Goal: Task Accomplishment & Management: Use online tool/utility

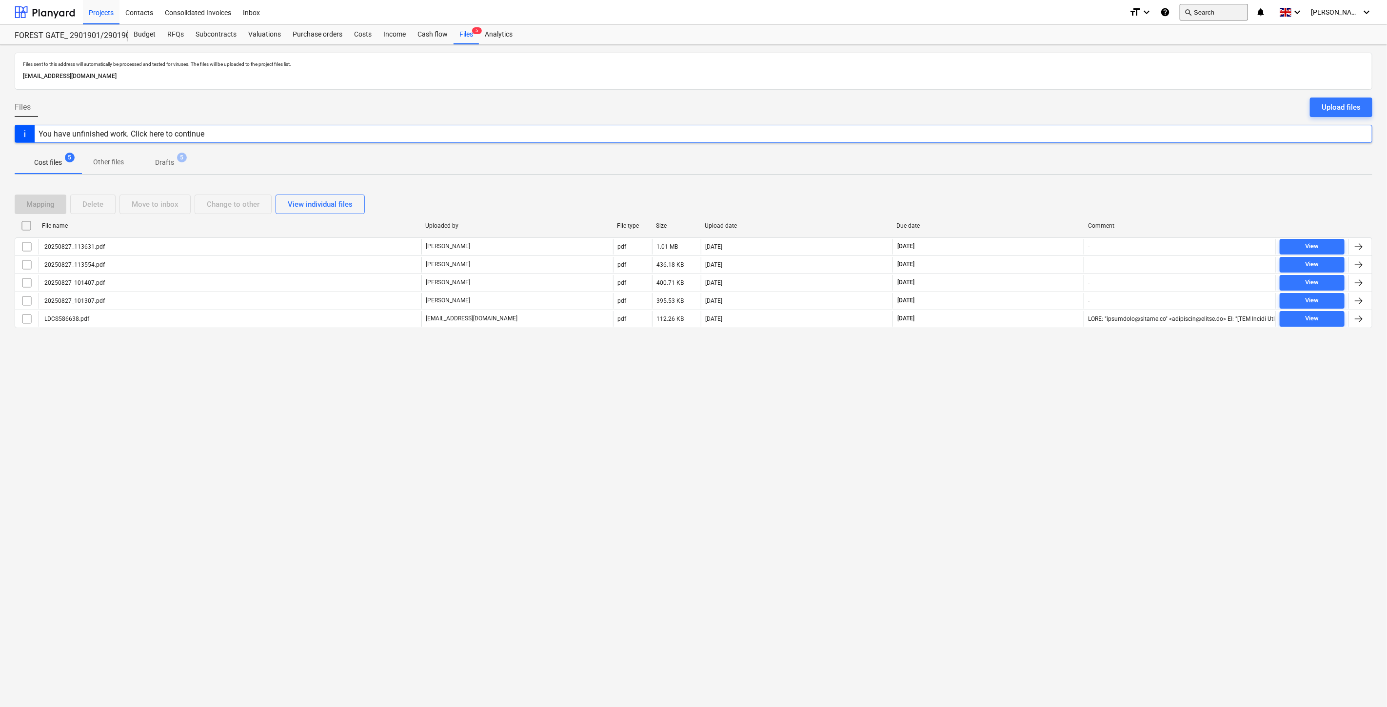
click at [1222, 17] on button "search Search" at bounding box center [1214, 12] width 68 height 17
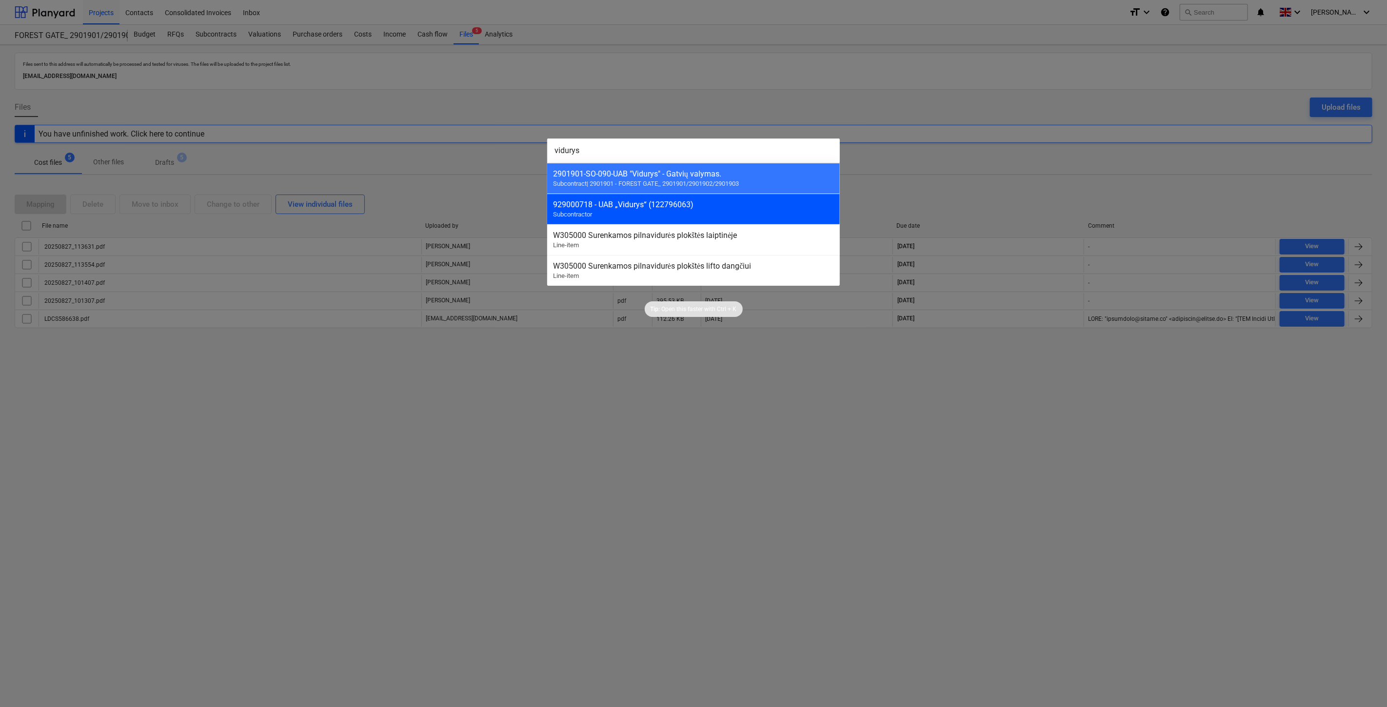
type input "vidurys"
click at [640, 216] on div "929000718 - UAB „Vidurys“ (122796063) Subcontractor" at bounding box center [693, 209] width 293 height 31
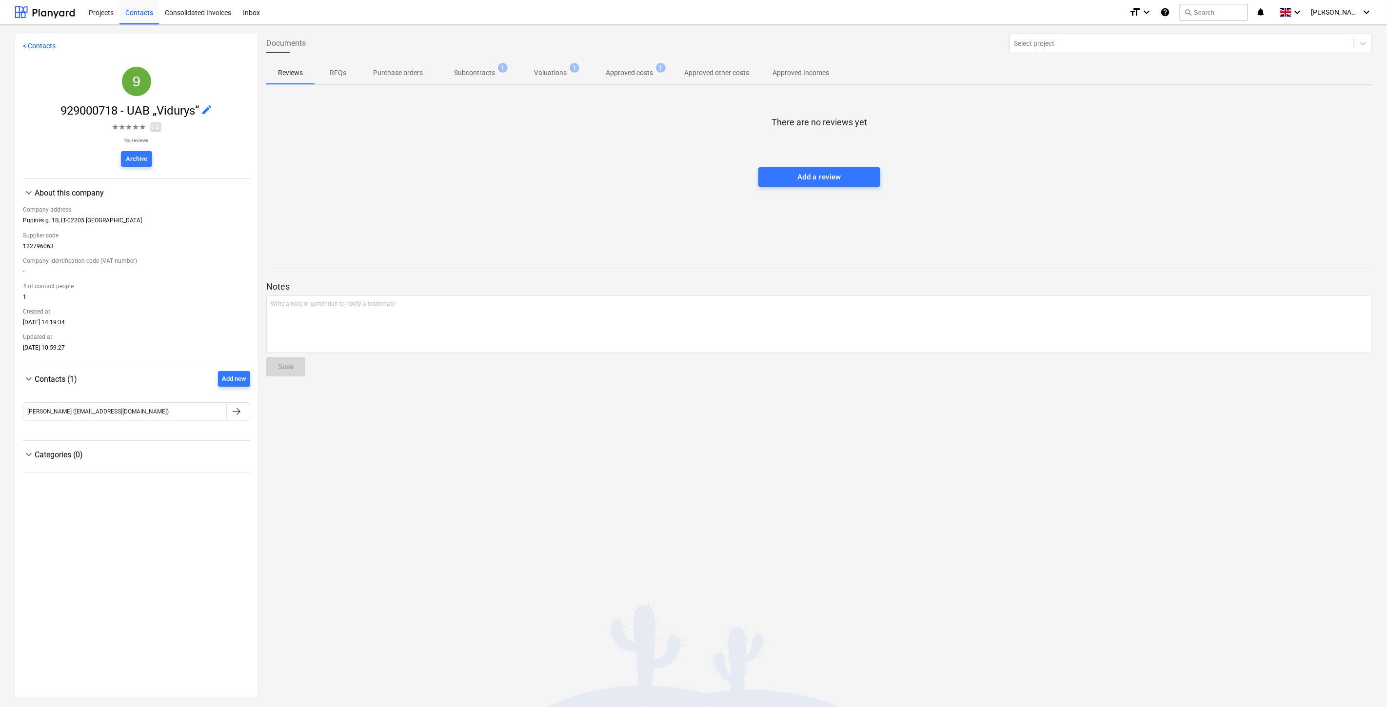
click at [489, 65] on span "Subcontracts 1" at bounding box center [475, 73] width 80 height 18
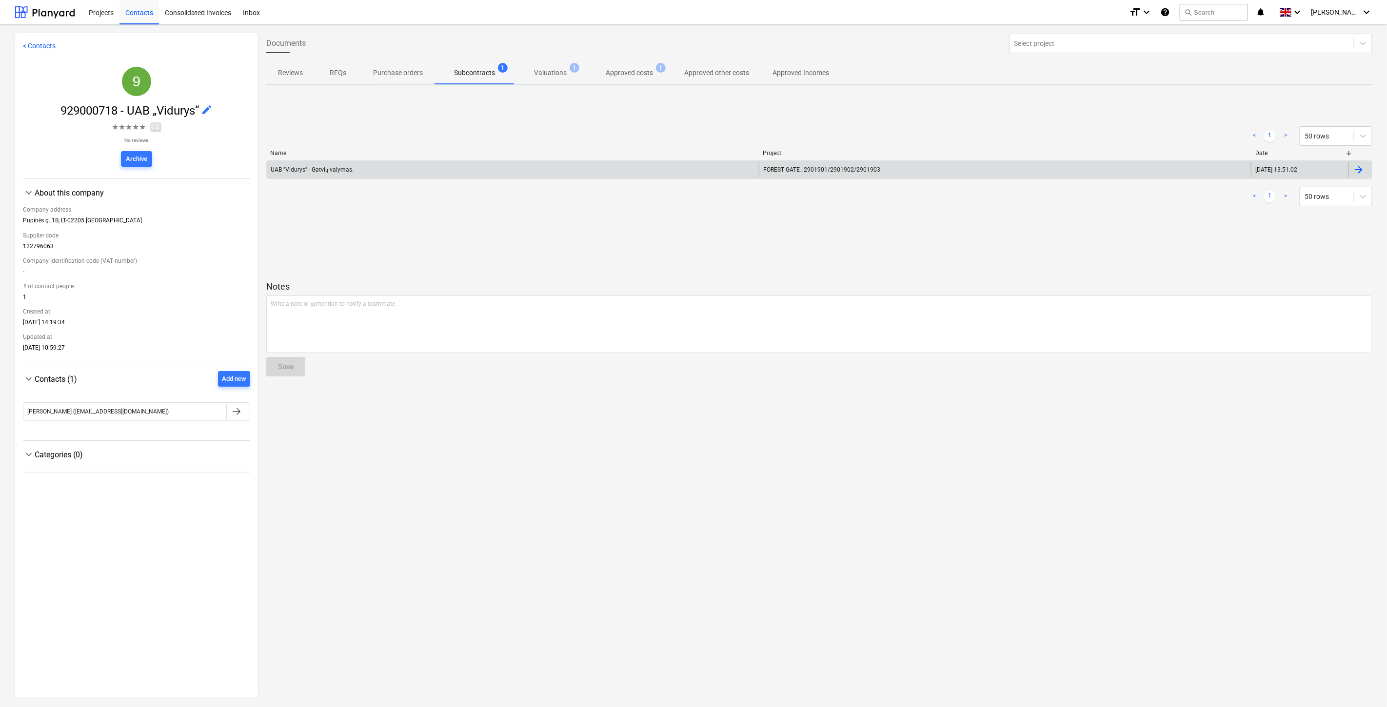
click at [608, 174] on div "UAB "Vidurys" - Gatvių valymas." at bounding box center [513, 170] width 492 height 16
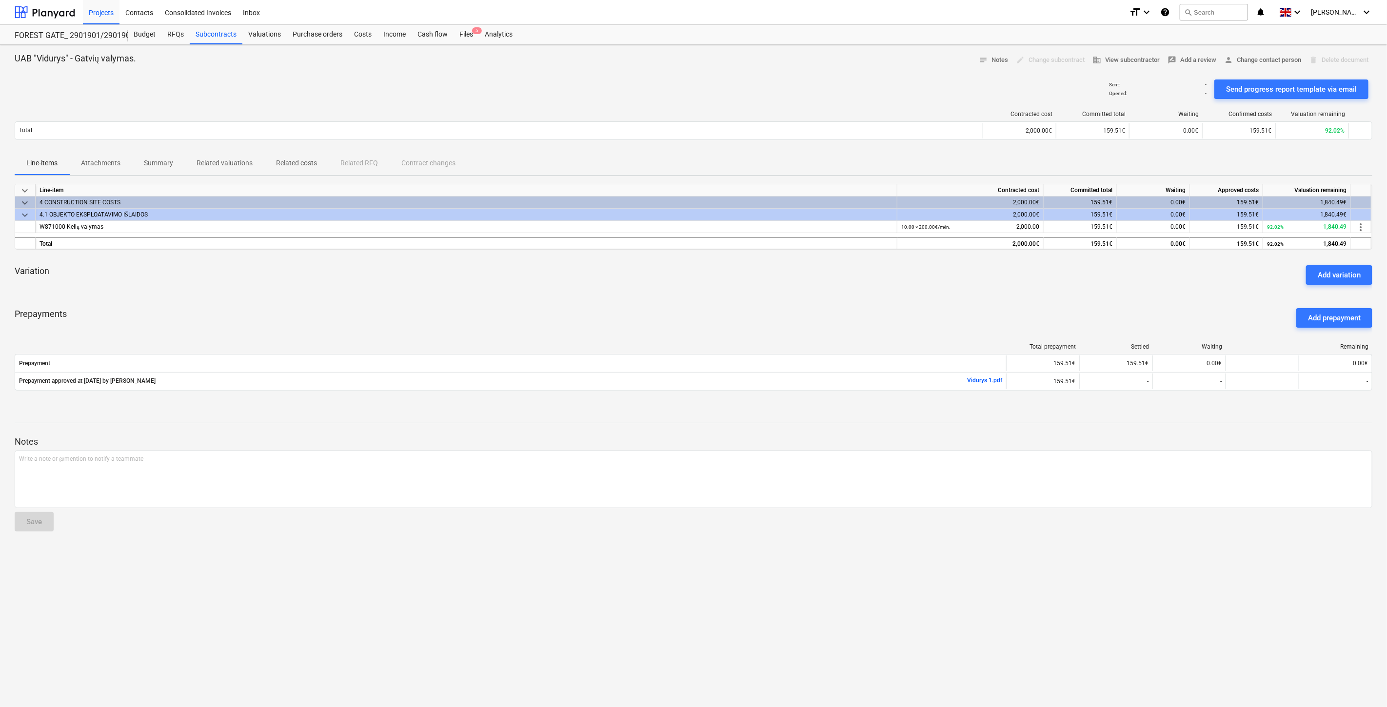
click at [90, 166] on p "Attachments" at bounding box center [101, 163] width 40 height 10
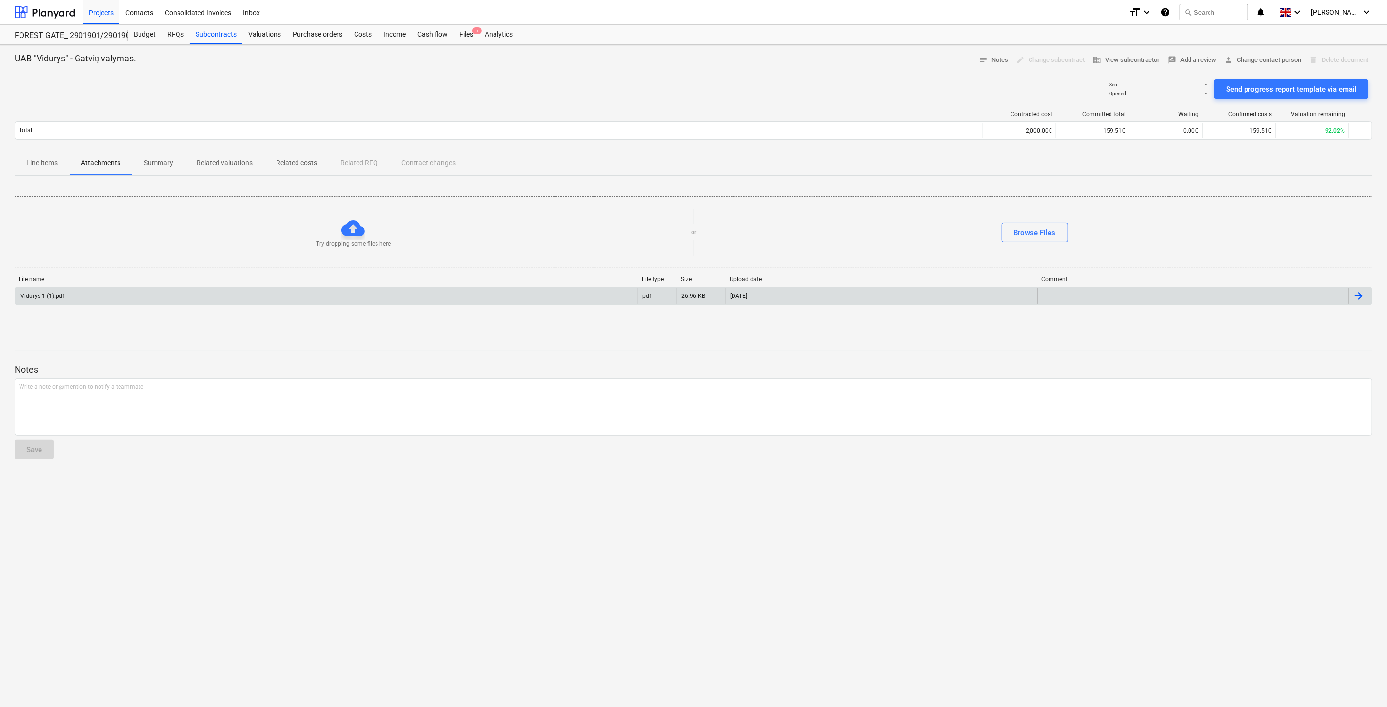
click at [139, 290] on div "Vidurys 1 (1).pdf" at bounding box center [326, 296] width 623 height 16
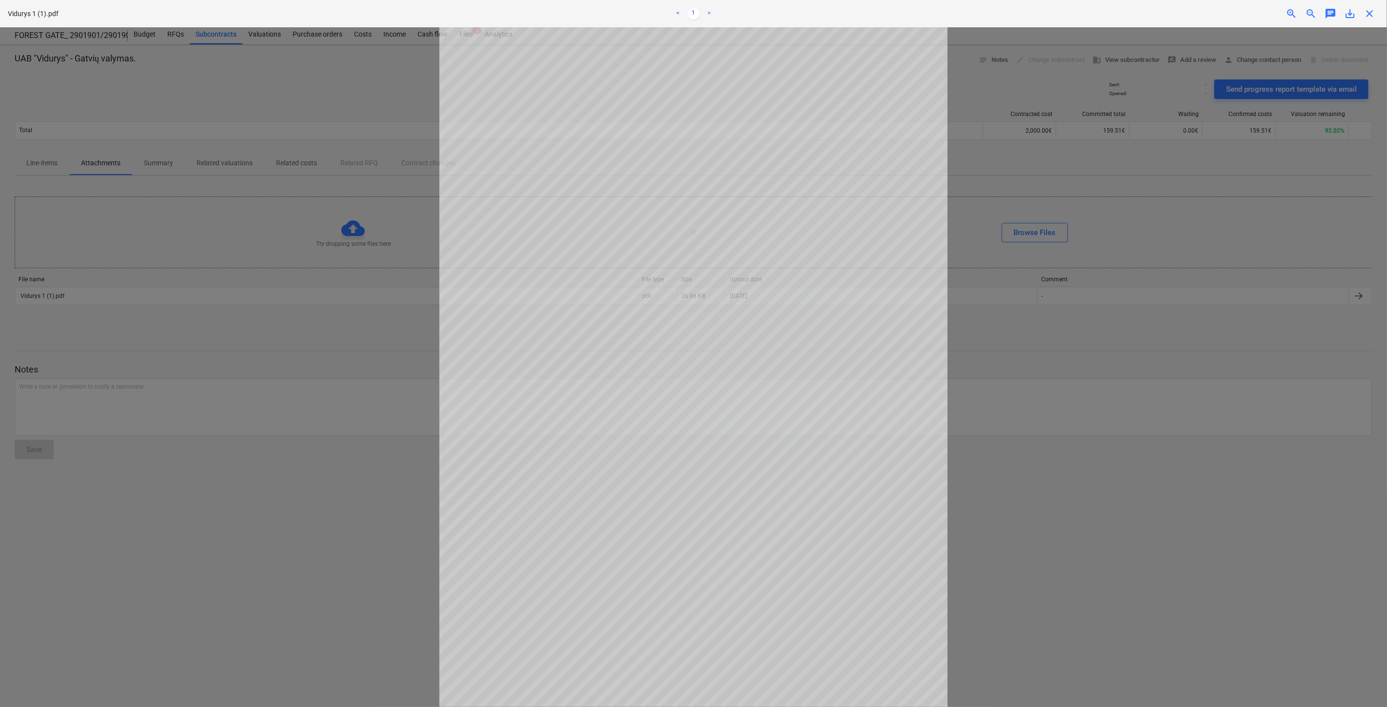
click at [1236, 179] on div at bounding box center [693, 367] width 1387 height 680
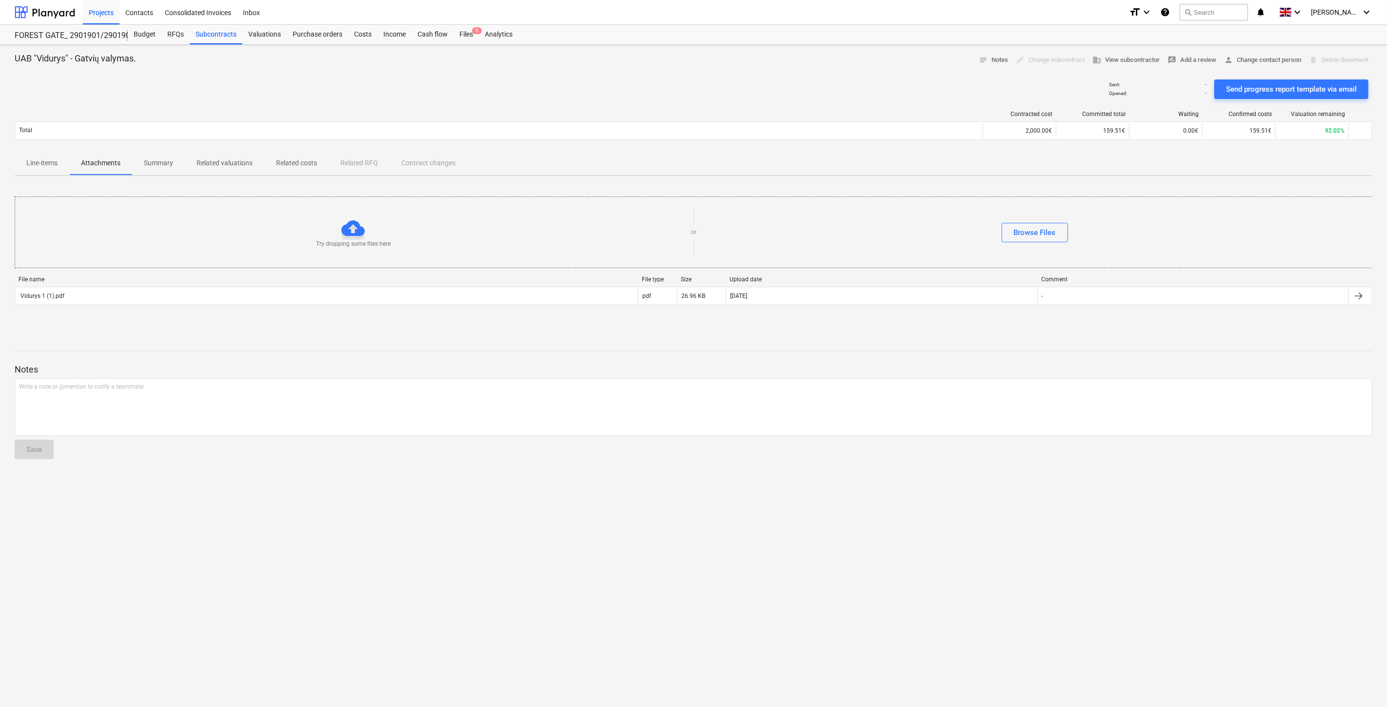
click at [539, 76] on div "Sent : - Opened : - Send progress report template via email" at bounding box center [694, 89] width 1358 height 27
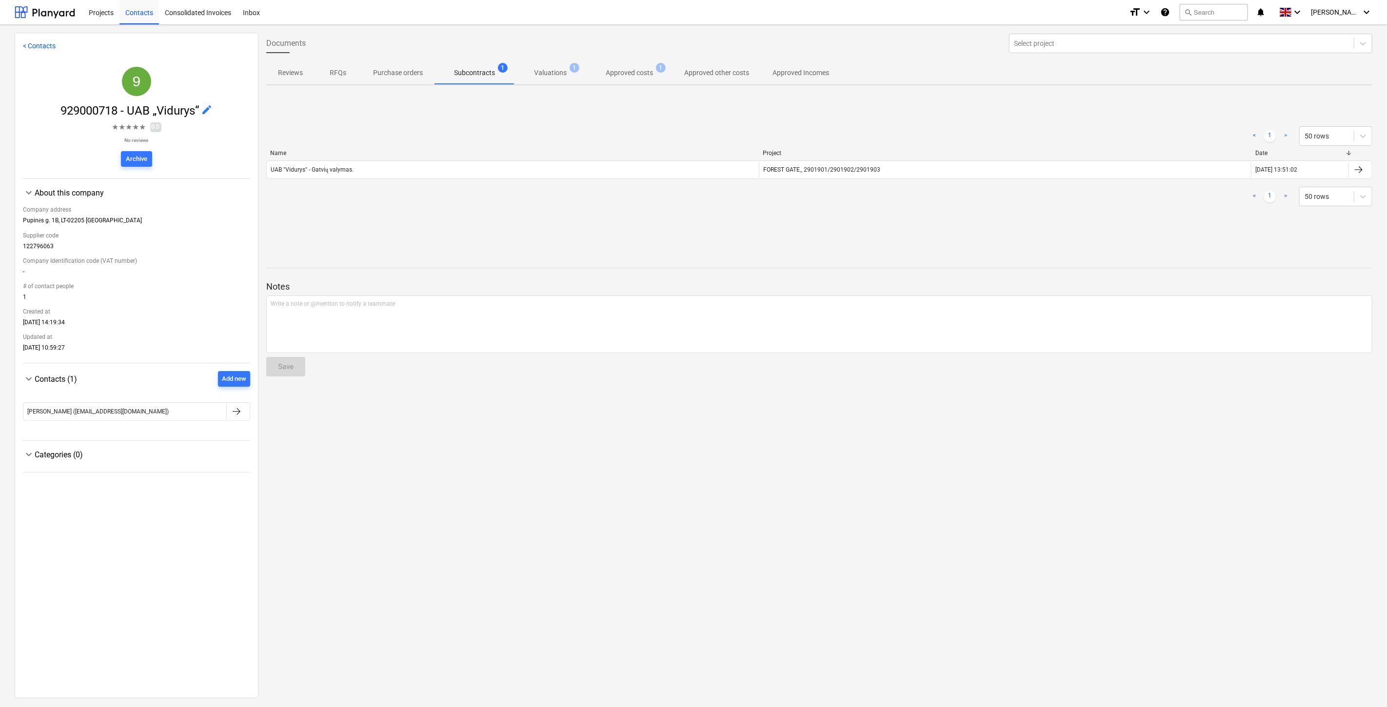
click at [656, 79] on span "Approved costs 1" at bounding box center [629, 73] width 86 height 18
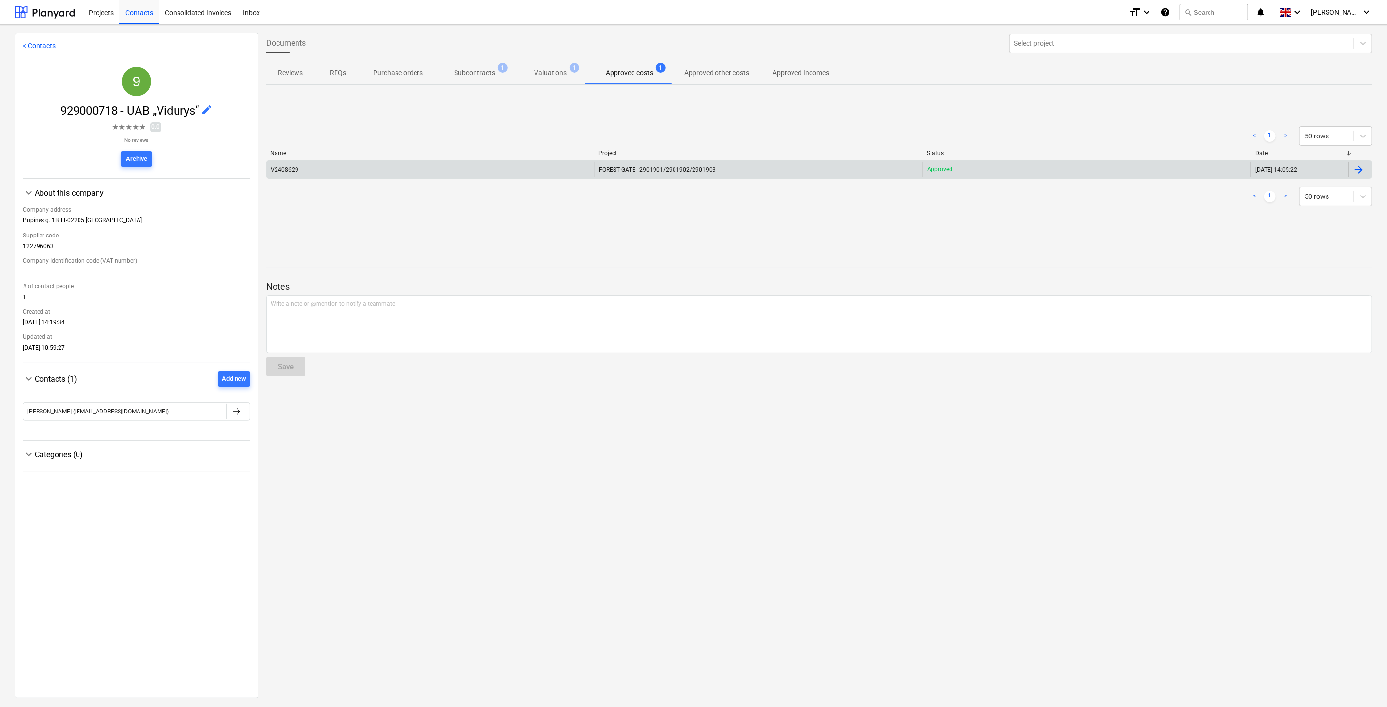
click at [527, 168] on div "V2408629" at bounding box center [431, 170] width 328 height 16
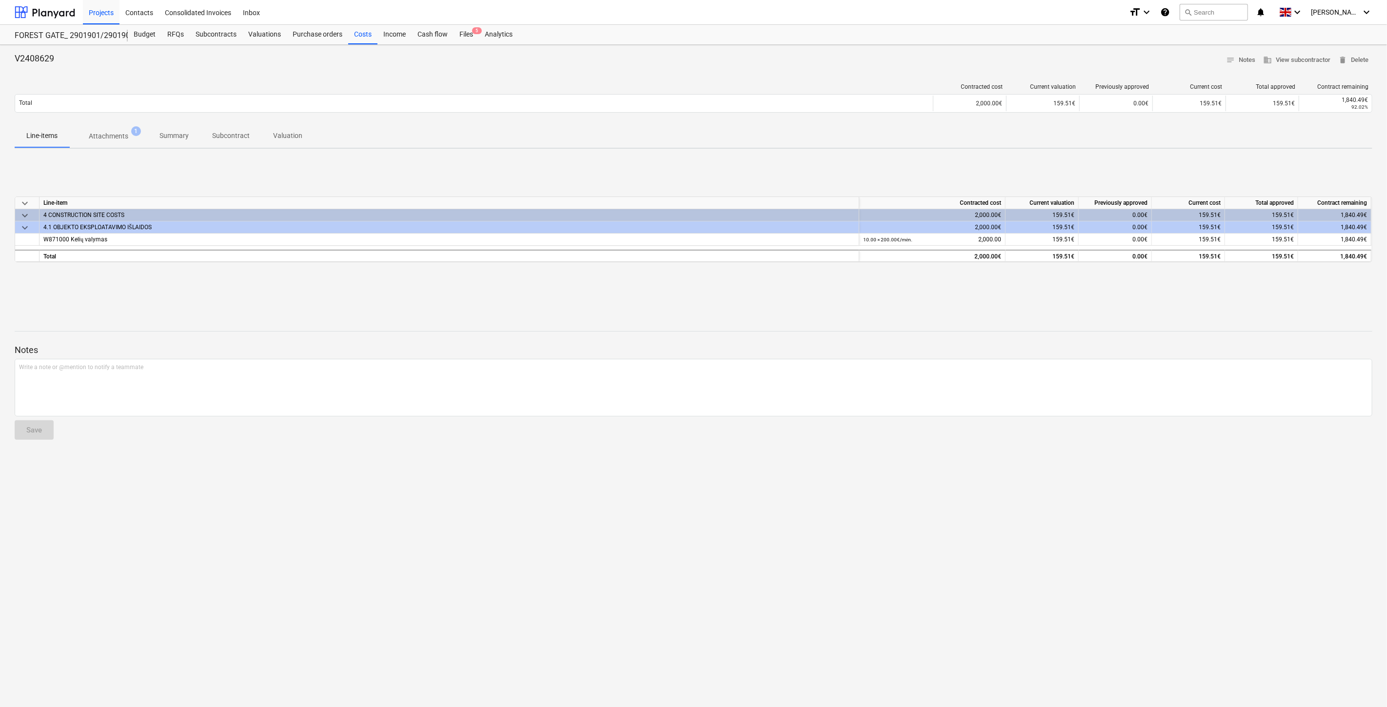
click at [720, 307] on div "V2408629 notes Notes business View subcontractor delete Delete Contracted cost …" at bounding box center [693, 376] width 1387 height 662
click at [666, 304] on div "V2408629 notes Notes business View subcontractor delete Delete Contracted cost …" at bounding box center [693, 376] width 1387 height 662
click at [112, 128] on span "Attachments 1" at bounding box center [108, 136] width 79 height 18
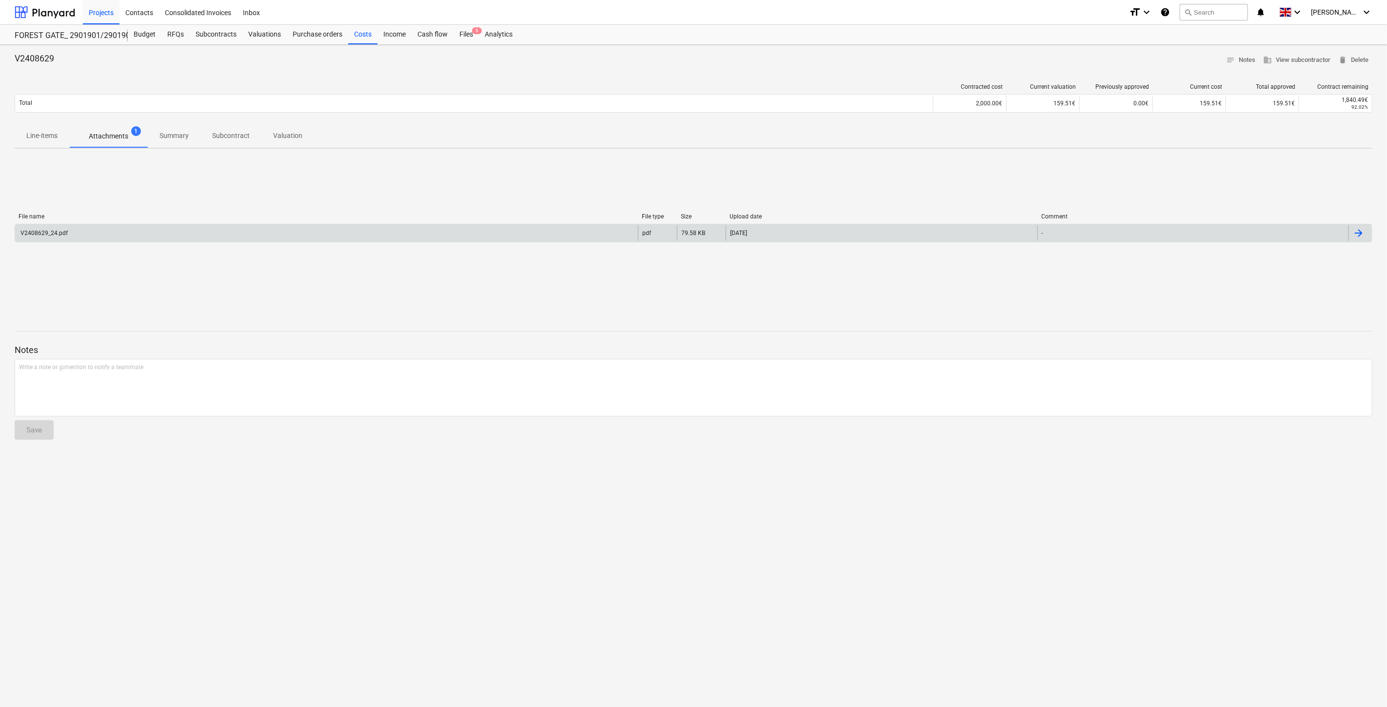
click at [156, 227] on div "V2408629_24.pdf" at bounding box center [326, 233] width 623 height 16
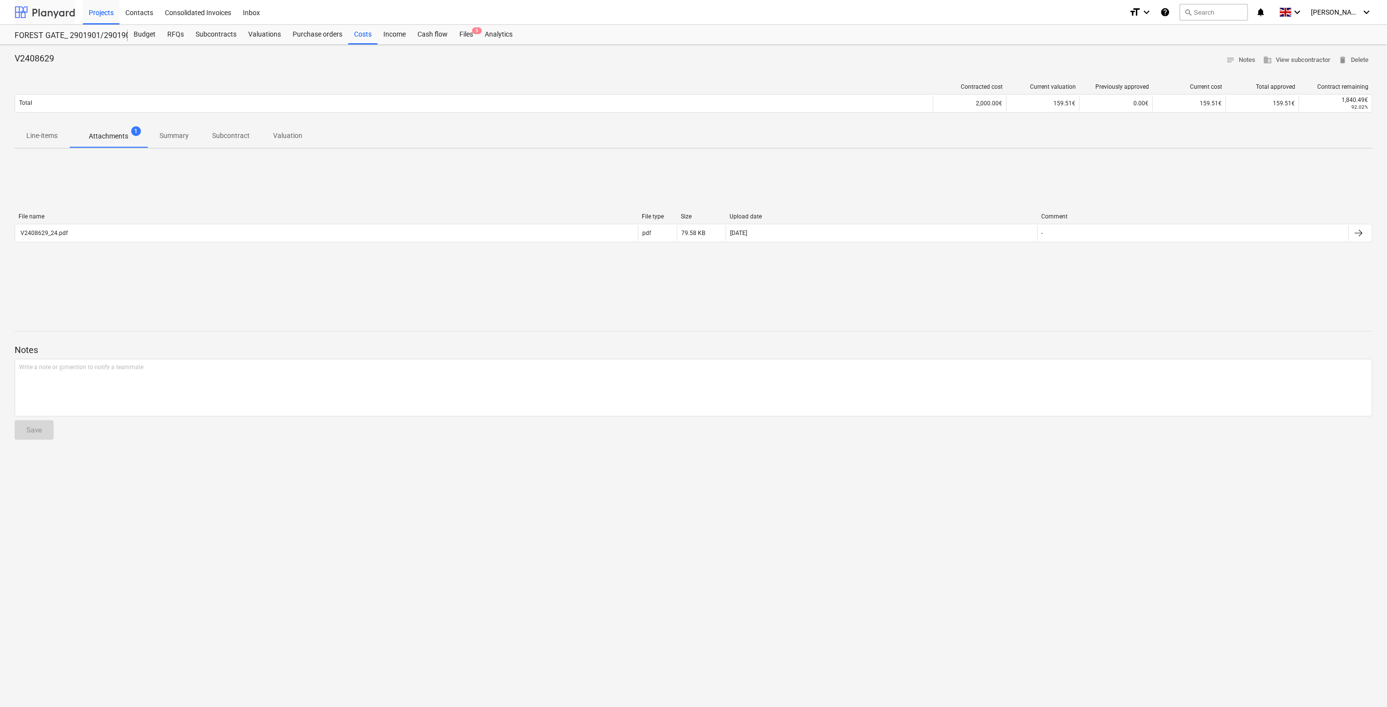
click at [56, 15] on div at bounding box center [45, 12] width 60 height 24
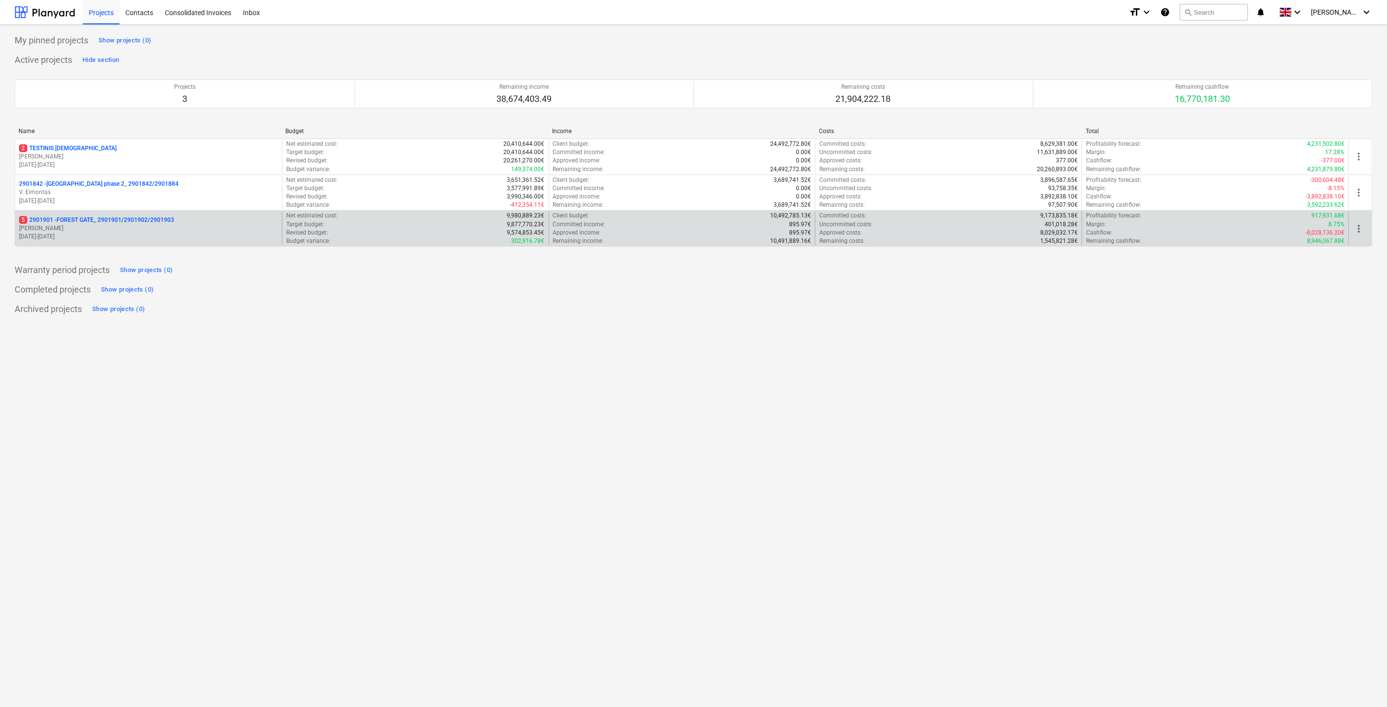
click at [84, 225] on p "[PERSON_NAME]" at bounding box center [148, 228] width 259 height 8
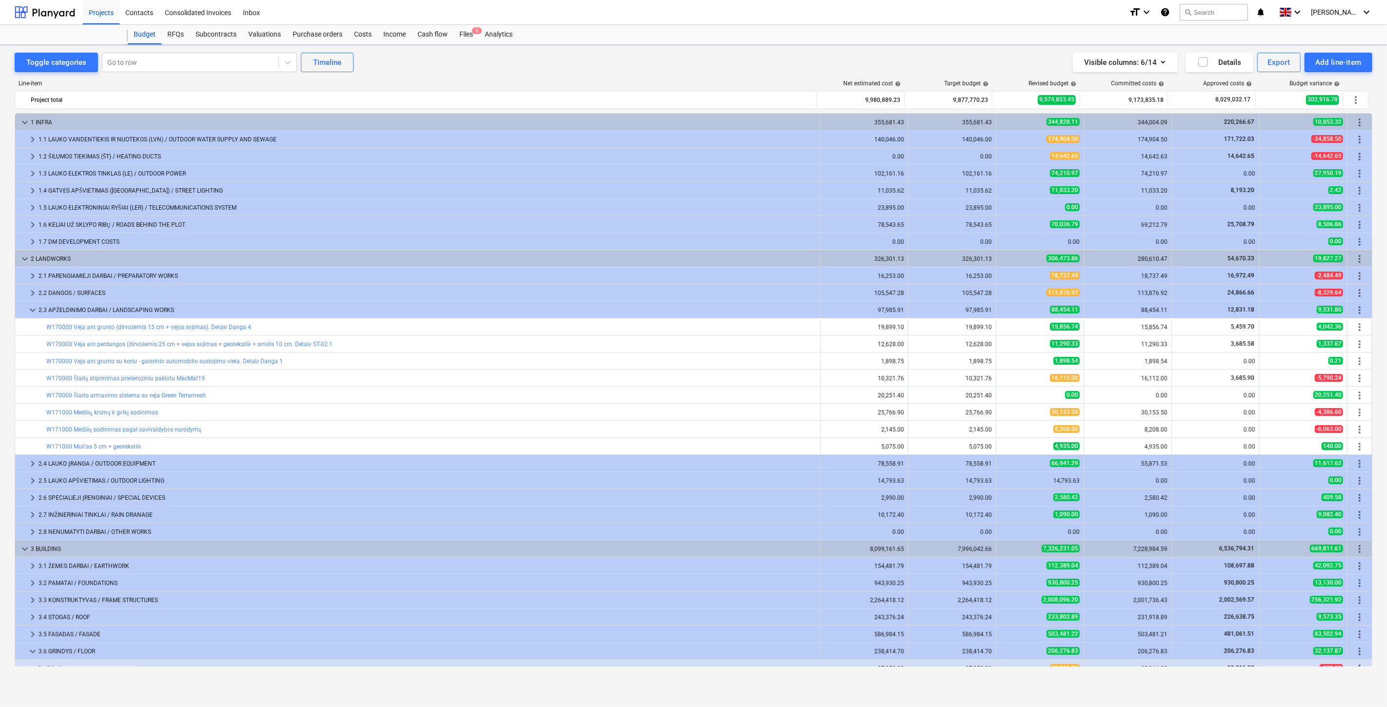
scroll to position [199, 0]
click at [470, 30] on div "Files 5" at bounding box center [466, 35] width 25 height 20
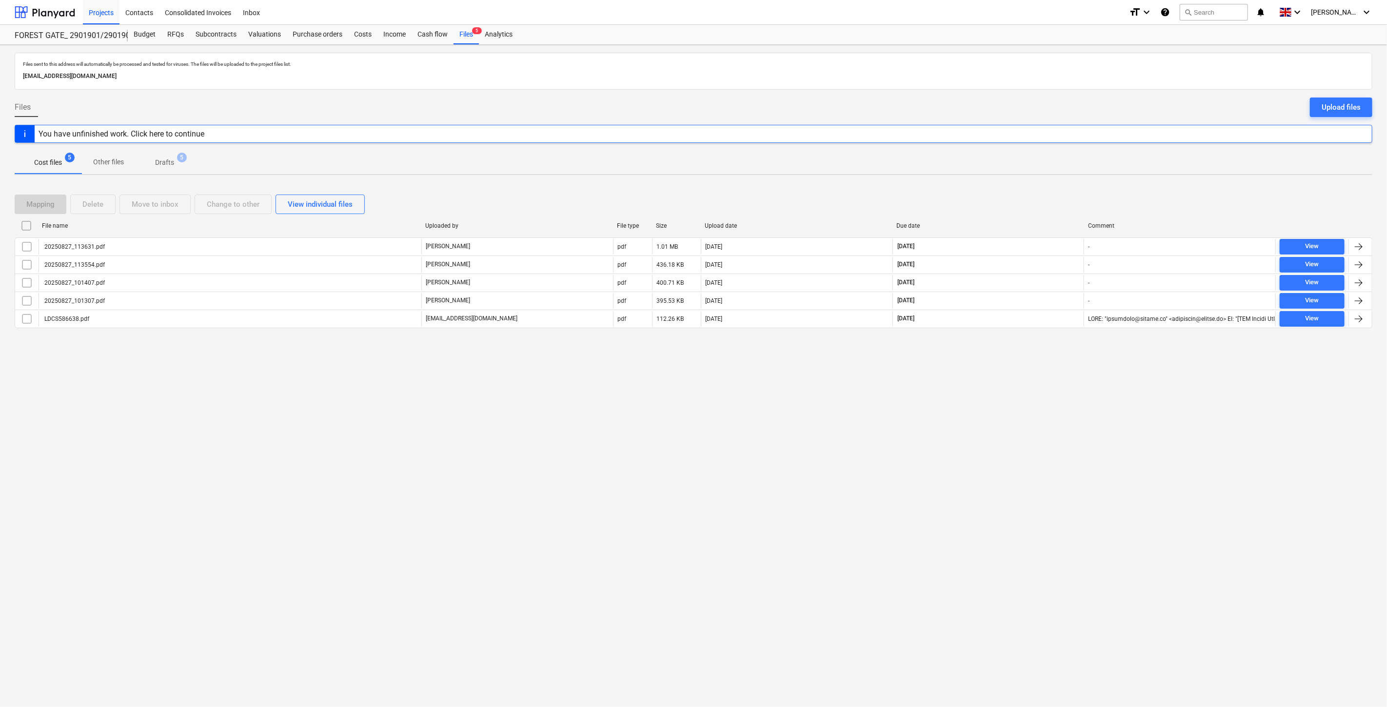
click at [1015, 426] on div "Files sent to this address will automatically be processed and tested for virus…" at bounding box center [693, 376] width 1387 height 662
click at [1053, 372] on div "Files sent to this address will automatically be processed and tested for virus…" at bounding box center [693, 376] width 1387 height 662
drag, startPoint x: 1002, startPoint y: 428, endPoint x: 1031, endPoint y: 387, distance: 49.8
click at [1007, 418] on div "Files sent to this address will automatically be processed and tested for virus…" at bounding box center [693, 376] width 1387 height 662
click at [1031, 387] on div "Files sent to this address will automatically be processed and tested for virus…" at bounding box center [693, 376] width 1387 height 662
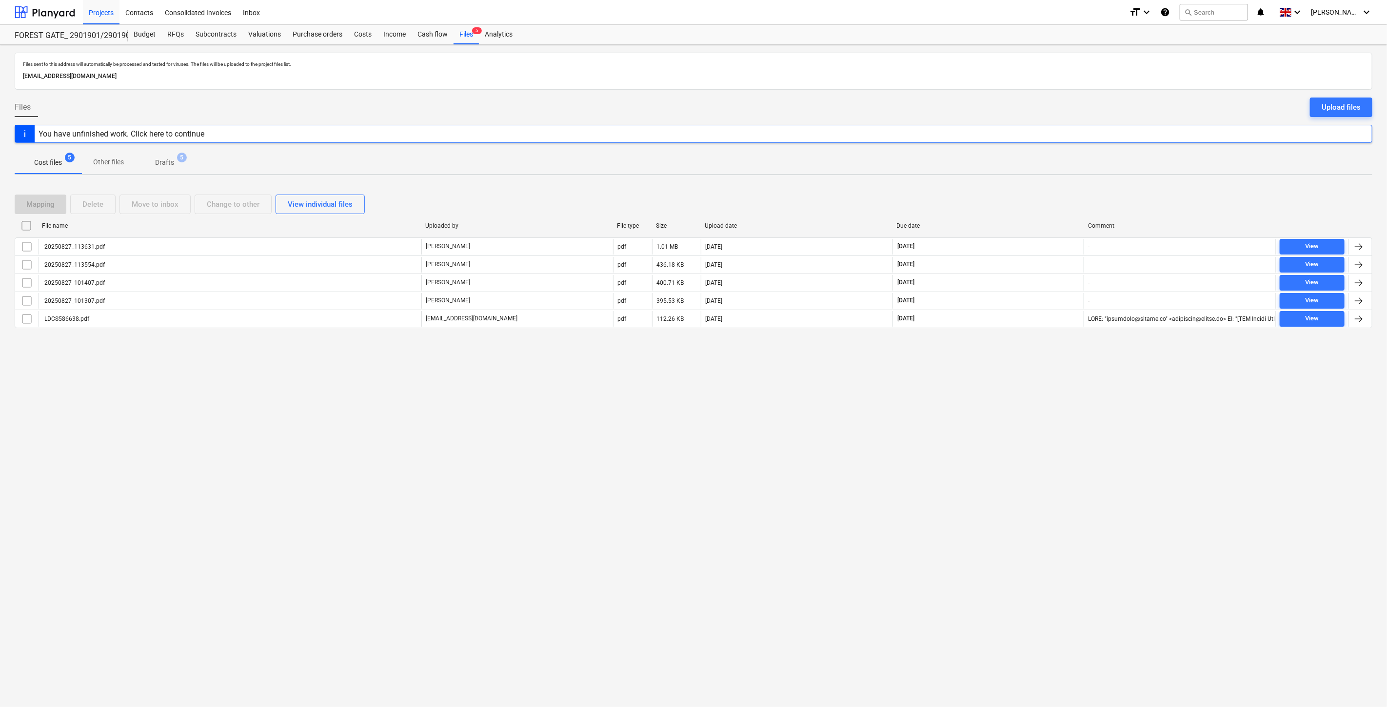
drag, startPoint x: 1121, startPoint y: 463, endPoint x: 1121, endPoint y: 446, distance: 17.6
click at [1121, 457] on div "Files sent to this address will automatically be processed and tested for virus…" at bounding box center [693, 376] width 1387 height 662
click at [1125, 426] on div "Files sent to this address will automatically be processed and tested for virus…" at bounding box center [693, 376] width 1387 height 662
click at [1045, 415] on div "Files sent to this address will automatically be processed and tested for virus…" at bounding box center [693, 376] width 1387 height 662
click at [1054, 391] on div "Files sent to this address will automatically be processed and tested for virus…" at bounding box center [693, 376] width 1387 height 662
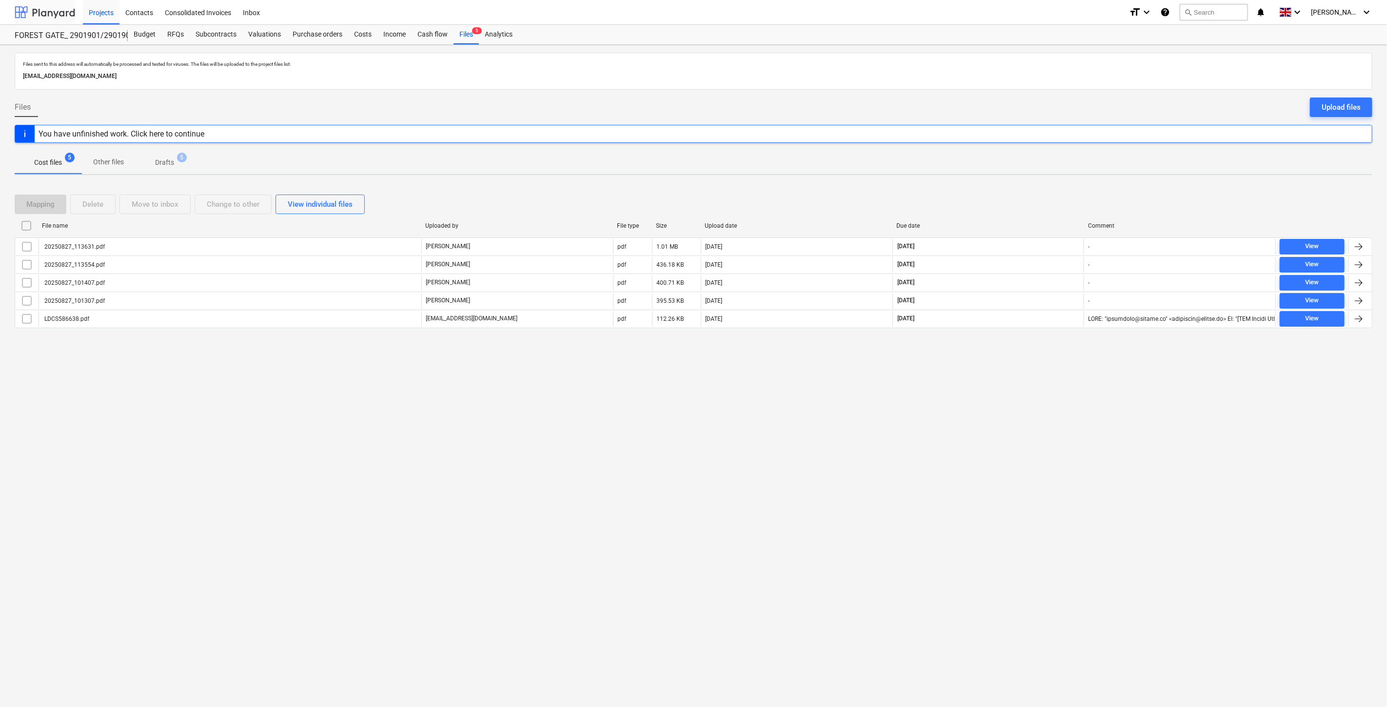
drag, startPoint x: 35, startPoint y: 2, endPoint x: 48, endPoint y: 21, distance: 22.9
click at [35, 2] on div at bounding box center [45, 12] width 60 height 24
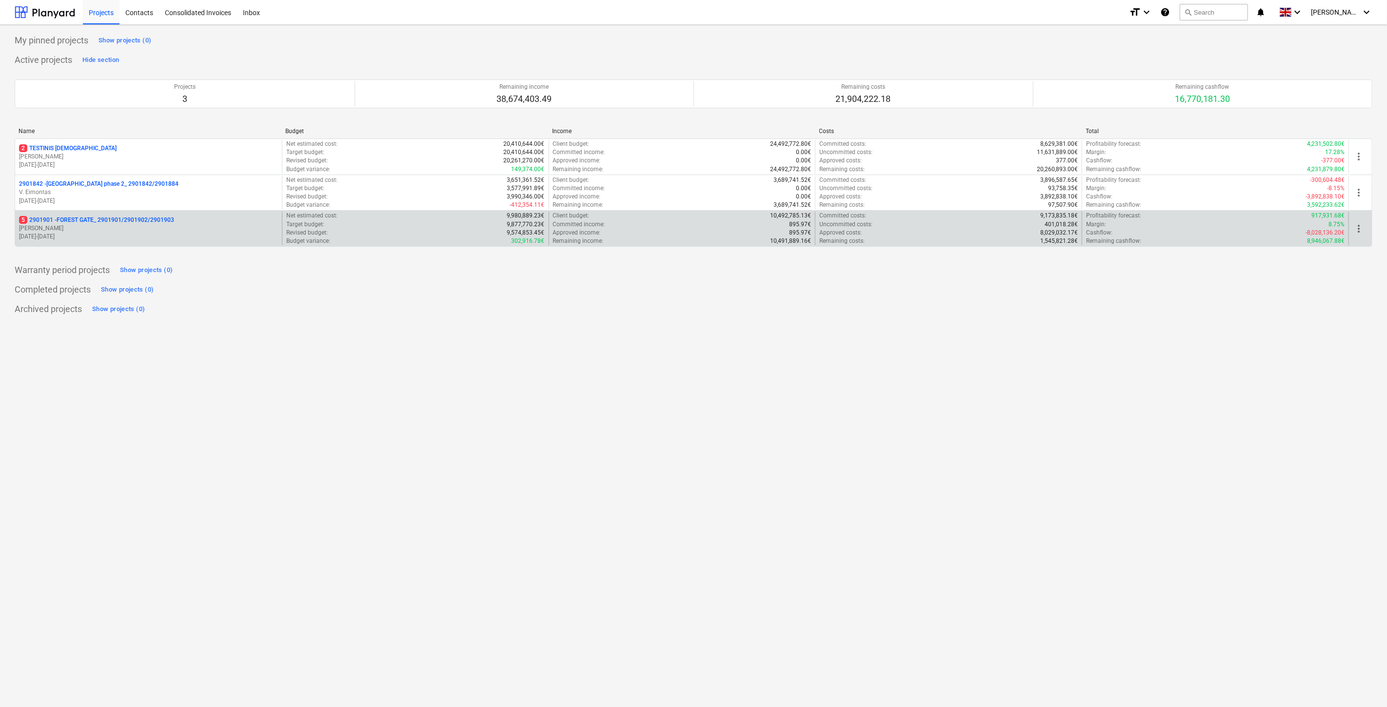
click at [114, 220] on p "5 2901901 - FOREST GATE_ 2901901/2901902/2901903" at bounding box center [96, 220] width 155 height 8
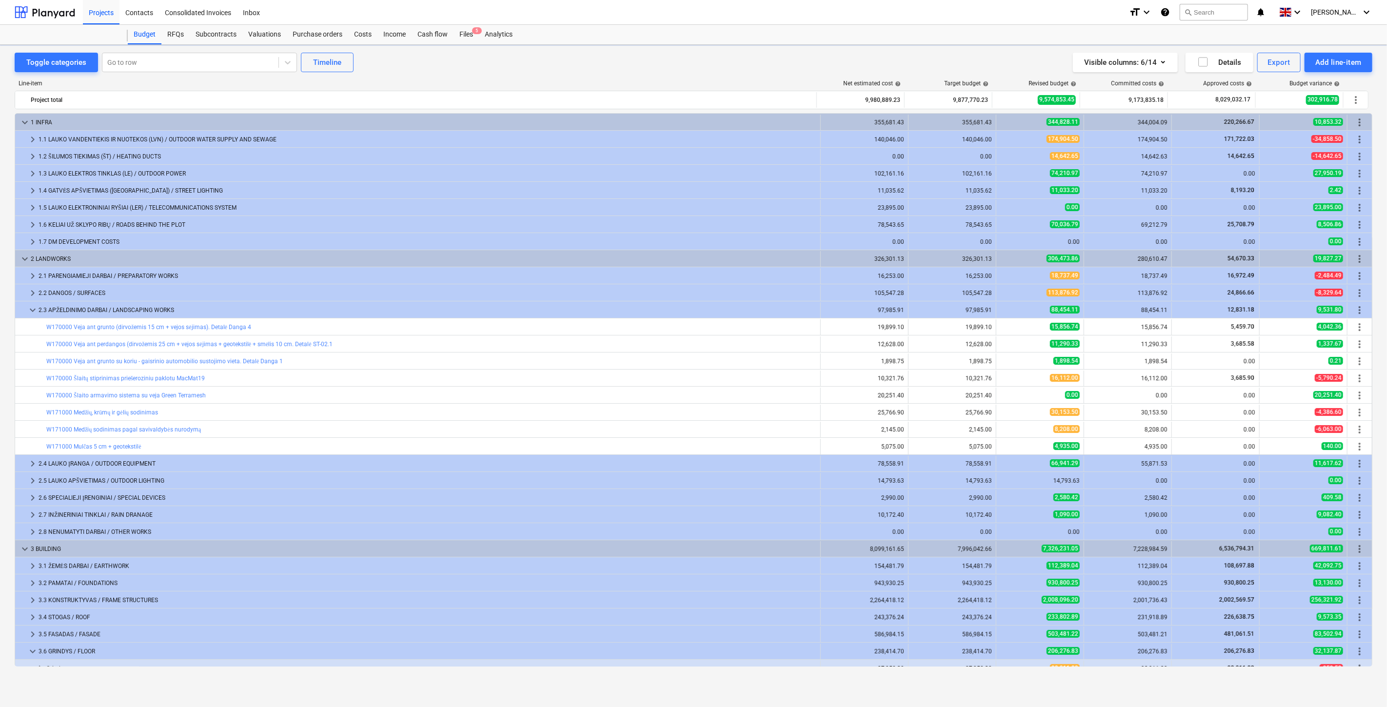
scroll to position [199, 0]
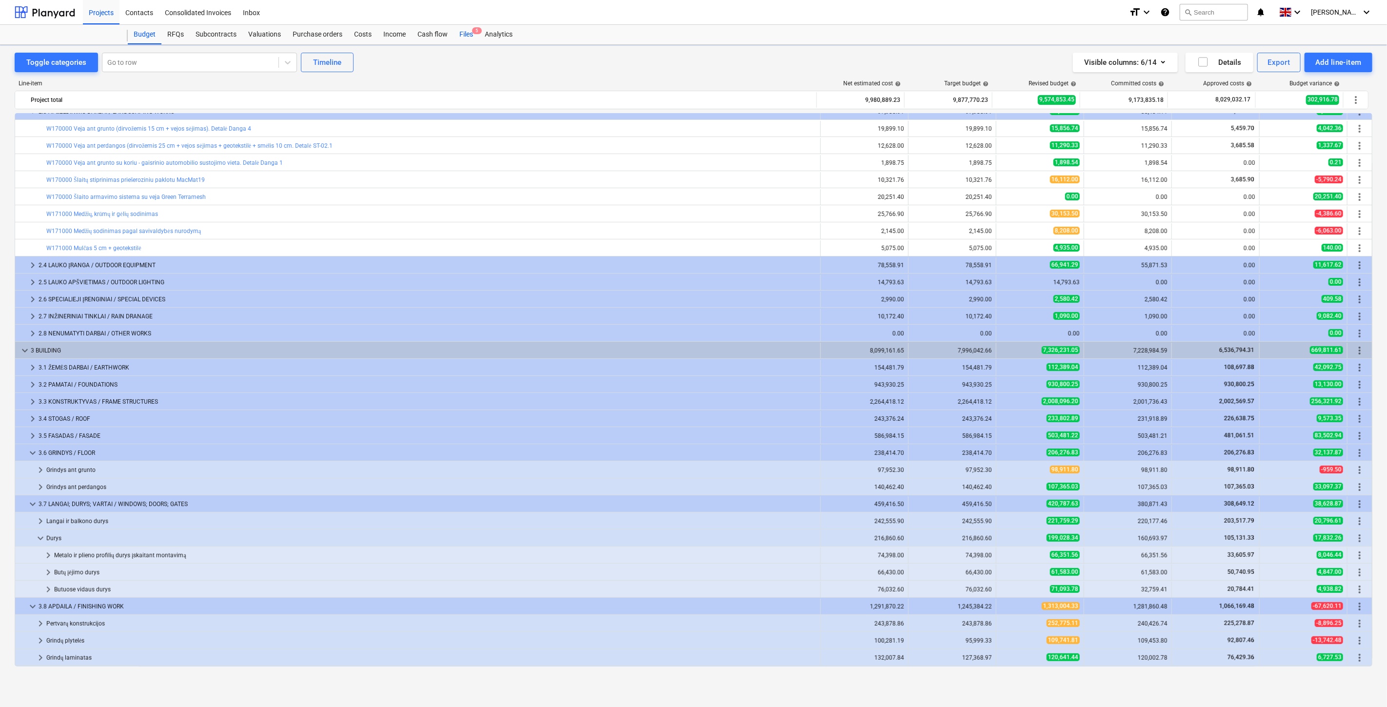
click at [459, 33] on div "Files 5" at bounding box center [466, 35] width 25 height 20
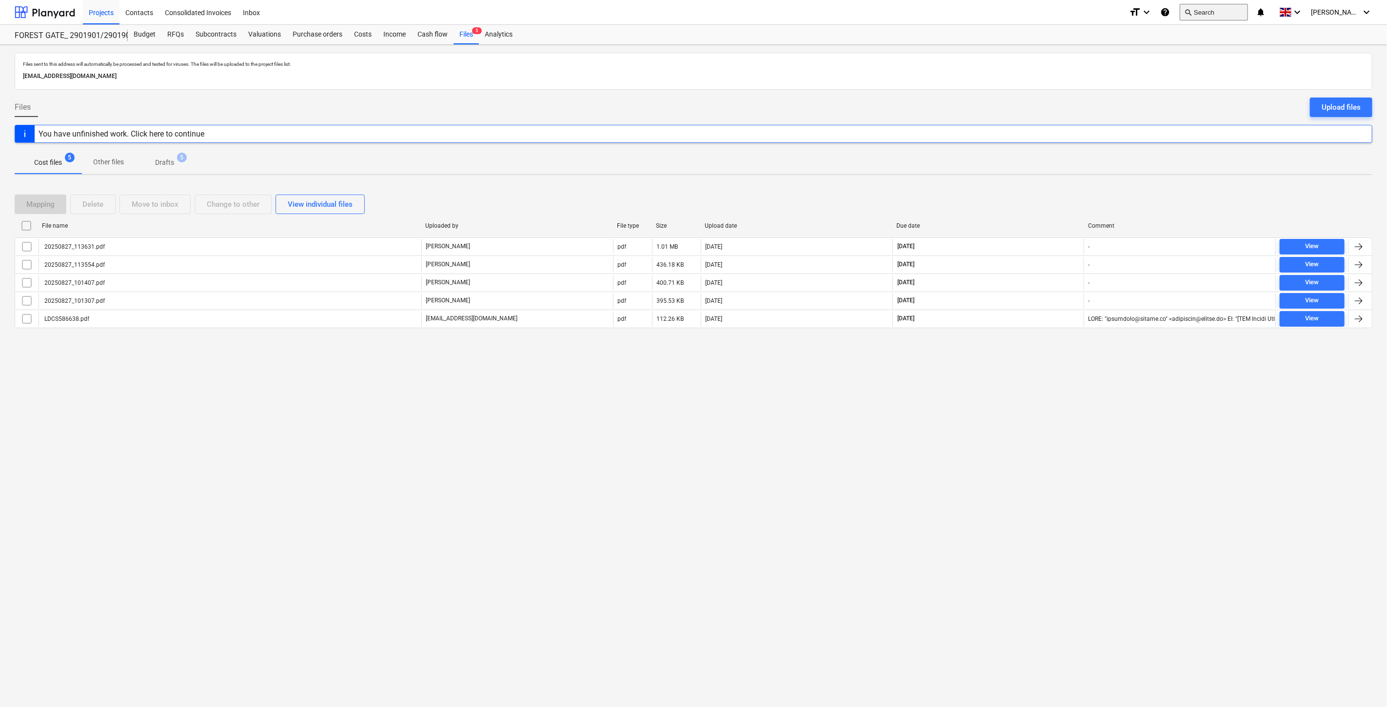
click at [1236, 11] on button "search Search" at bounding box center [1214, 12] width 68 height 17
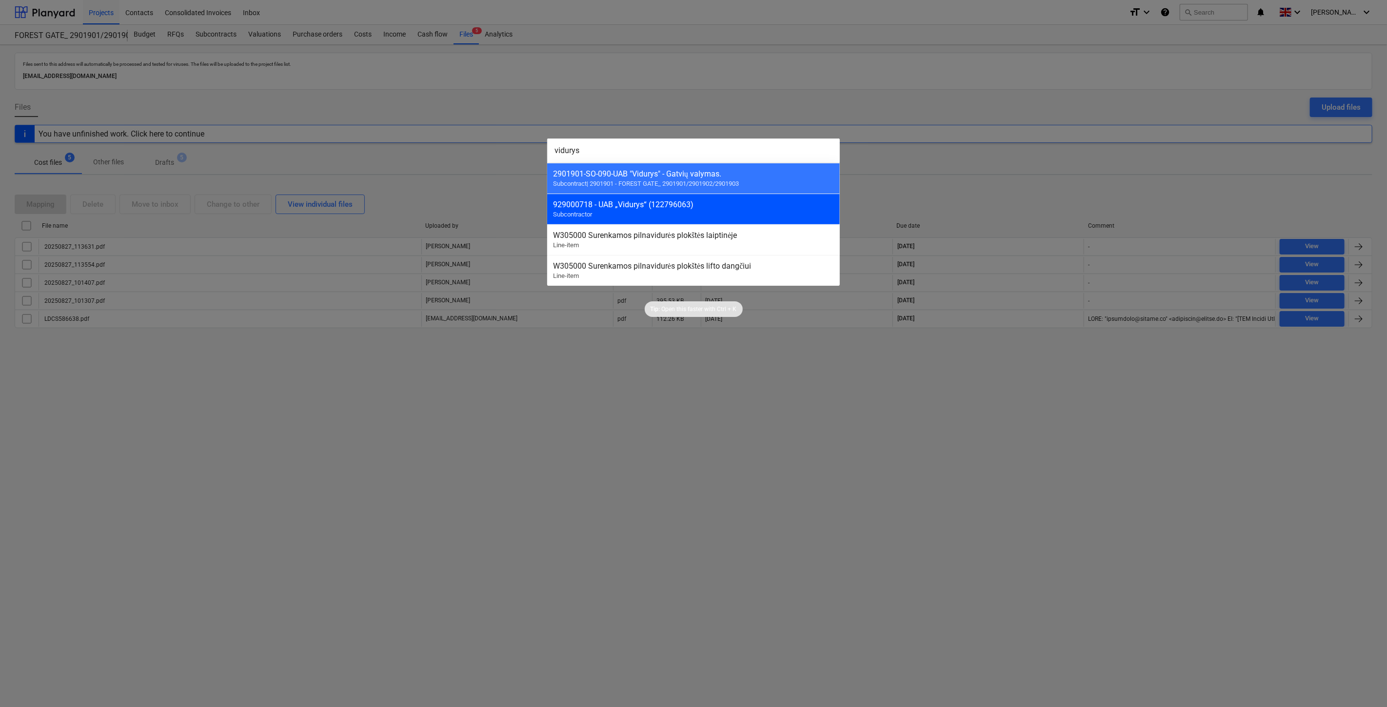
type input "vidurys"
click at [732, 200] on div "929000718 - UAB „Vidurys“ (122796063) Subcontractor" at bounding box center [693, 209] width 293 height 31
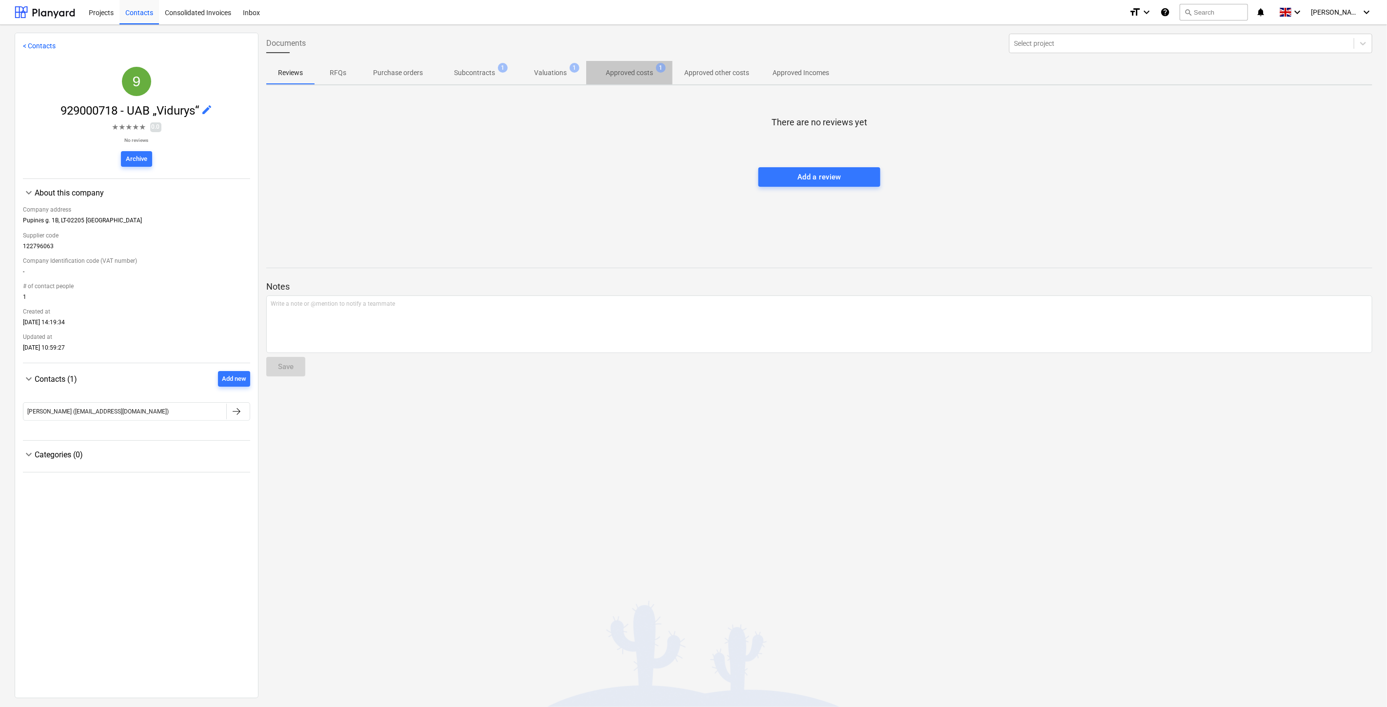
click at [638, 72] on p "Approved costs" at bounding box center [629, 73] width 47 height 10
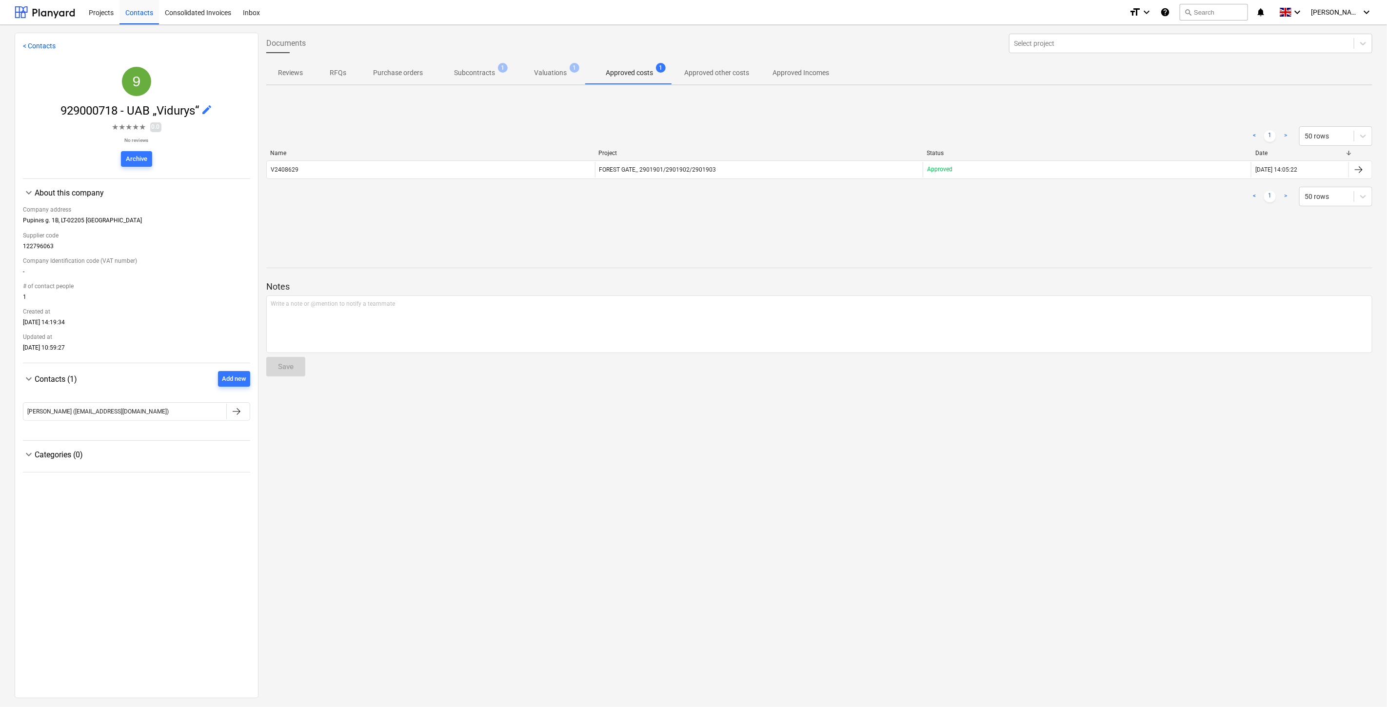
drag, startPoint x: 857, startPoint y: 208, endPoint x: 880, endPoint y: 198, distance: 24.7
click at [864, 205] on div "< 1 > 50 rows" at bounding box center [819, 196] width 1106 height 27
click at [880, 198] on div "< 1 > 50 rows" at bounding box center [819, 197] width 1106 height 20
click at [456, 70] on p "Subcontracts" at bounding box center [474, 73] width 41 height 10
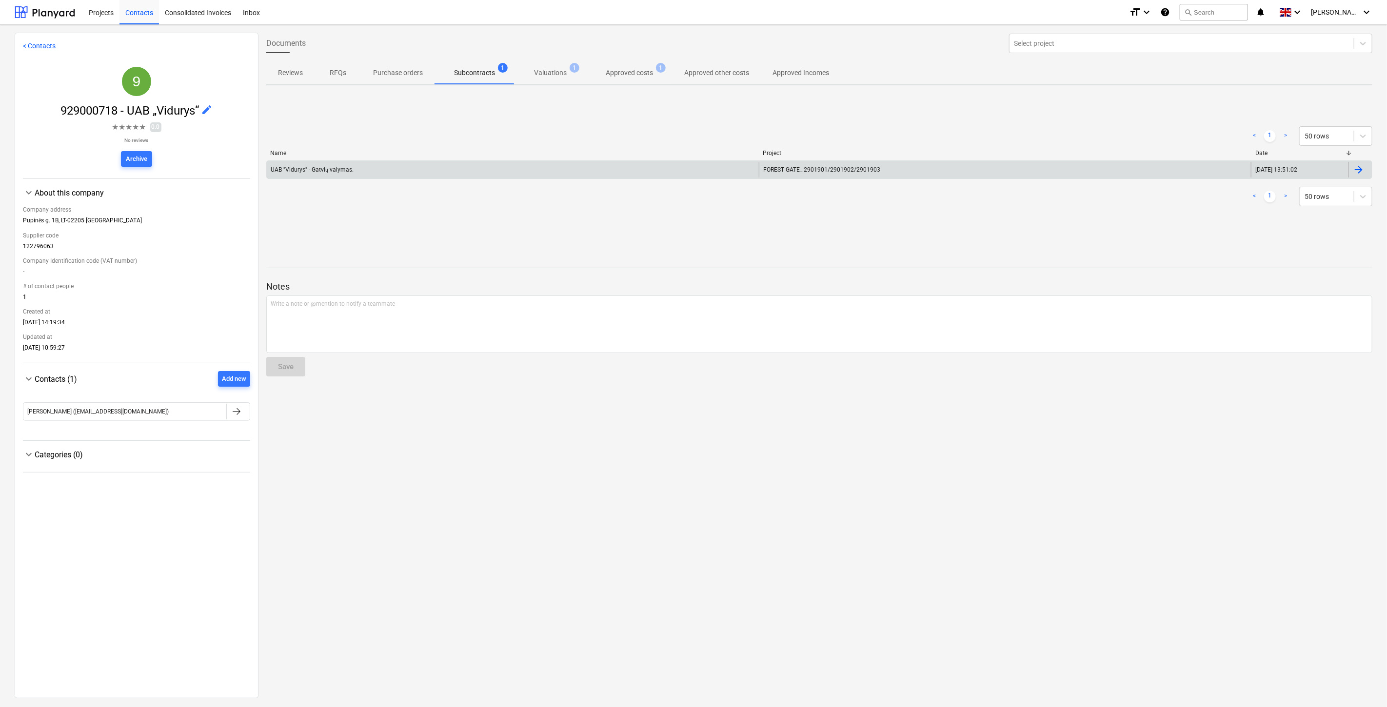
click at [490, 166] on div "UAB "Vidurys" - Gatvių valymas." at bounding box center [513, 170] width 492 height 16
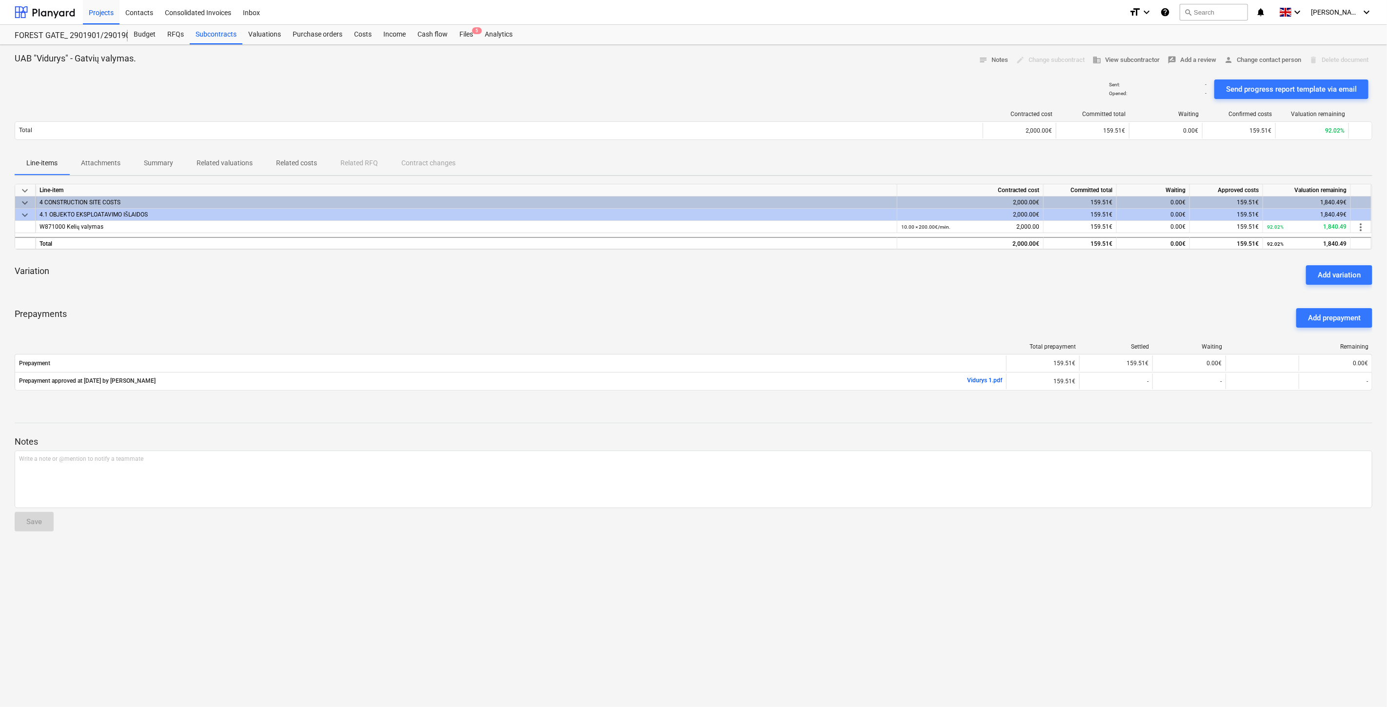
drag, startPoint x: 706, startPoint y: 301, endPoint x: 751, endPoint y: 289, distance: 47.0
click at [719, 296] on div "keyboard_arrow_down Line-item Contracted cost Committed total Waiting Approved …" at bounding box center [694, 293] width 1358 height 219
click at [751, 289] on div "Variation Add variation" at bounding box center [694, 275] width 1358 height 35
click at [739, 298] on div "keyboard_arrow_down Line-item Contracted cost Committed total Waiting Approved …" at bounding box center [694, 293] width 1358 height 219
click at [772, 293] on div "keyboard_arrow_down Line-item Contracted cost Committed total Waiting Approved …" at bounding box center [694, 293] width 1358 height 219
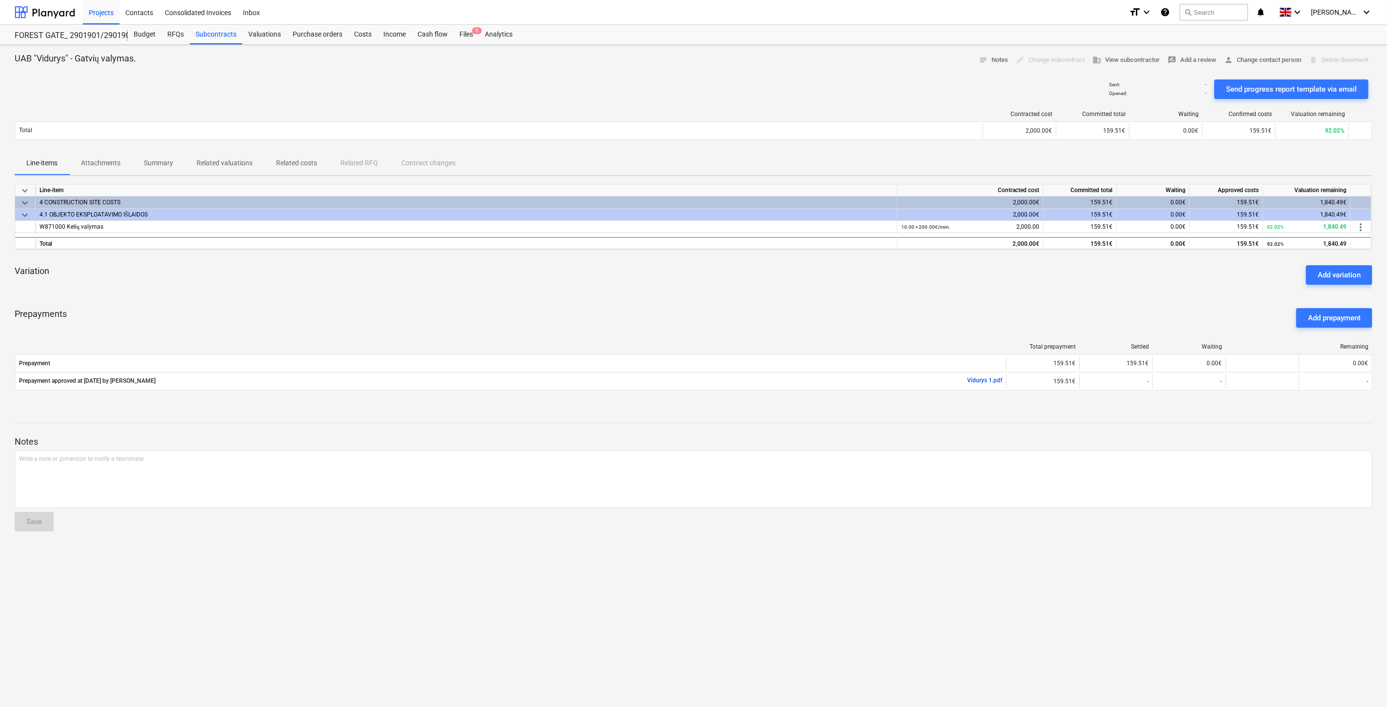
click at [820, 283] on div "Variation Add variation" at bounding box center [694, 275] width 1358 height 35
click at [836, 280] on div "Variation Add variation" at bounding box center [694, 275] width 1358 height 35
click at [779, 321] on div "Prepayments Add prepayment" at bounding box center [694, 317] width 1358 height 35
click at [813, 307] on div "Prepayments Add prepayment" at bounding box center [694, 317] width 1358 height 35
click at [765, 304] on div "Prepayments Add prepayment" at bounding box center [694, 317] width 1358 height 35
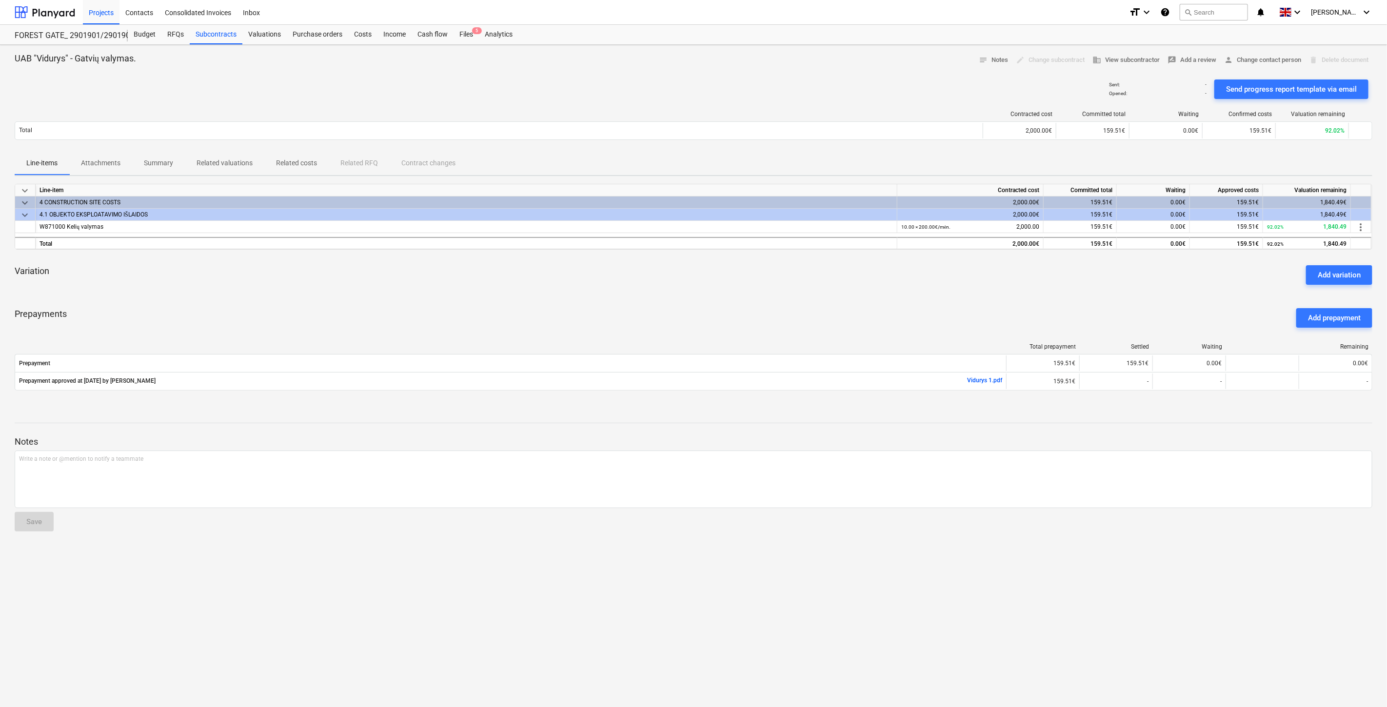
click at [794, 293] on div "keyboard_arrow_down Line-item Contracted cost Committed total Waiting Approved …" at bounding box center [694, 293] width 1358 height 219
click at [796, 297] on div "keyboard_arrow_down Line-item Contracted cost Committed total Waiting Approved …" at bounding box center [694, 293] width 1358 height 219
click at [845, 281] on div "Variation Add variation" at bounding box center [694, 275] width 1358 height 35
drag, startPoint x: 795, startPoint y: 313, endPoint x: 821, endPoint y: 303, distance: 27.8
click at [795, 313] on div "Prepayments Add prepayment" at bounding box center [694, 317] width 1358 height 35
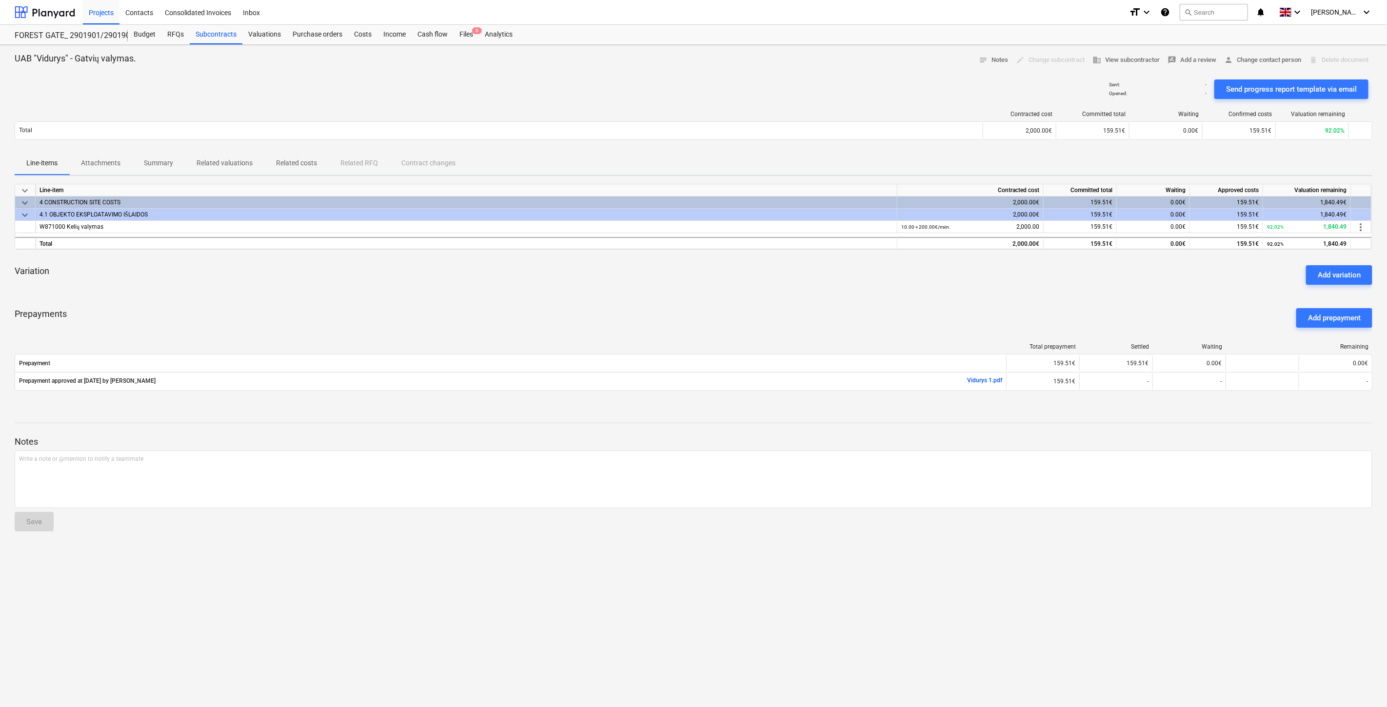
click at [821, 303] on div "Prepayments Add prepayment" at bounding box center [694, 317] width 1358 height 35
drag, startPoint x: 762, startPoint y: 308, endPoint x: 782, endPoint y: 300, distance: 20.8
click at [762, 308] on div "Prepayments Add prepayment" at bounding box center [694, 317] width 1358 height 35
click at [784, 299] on div "keyboard_arrow_down Line-item Contracted cost Committed total Waiting Approved …" at bounding box center [694, 293] width 1358 height 219
click at [670, 98] on div "Sent : - Opened : - Send progress report template via email" at bounding box center [694, 89] width 1358 height 27
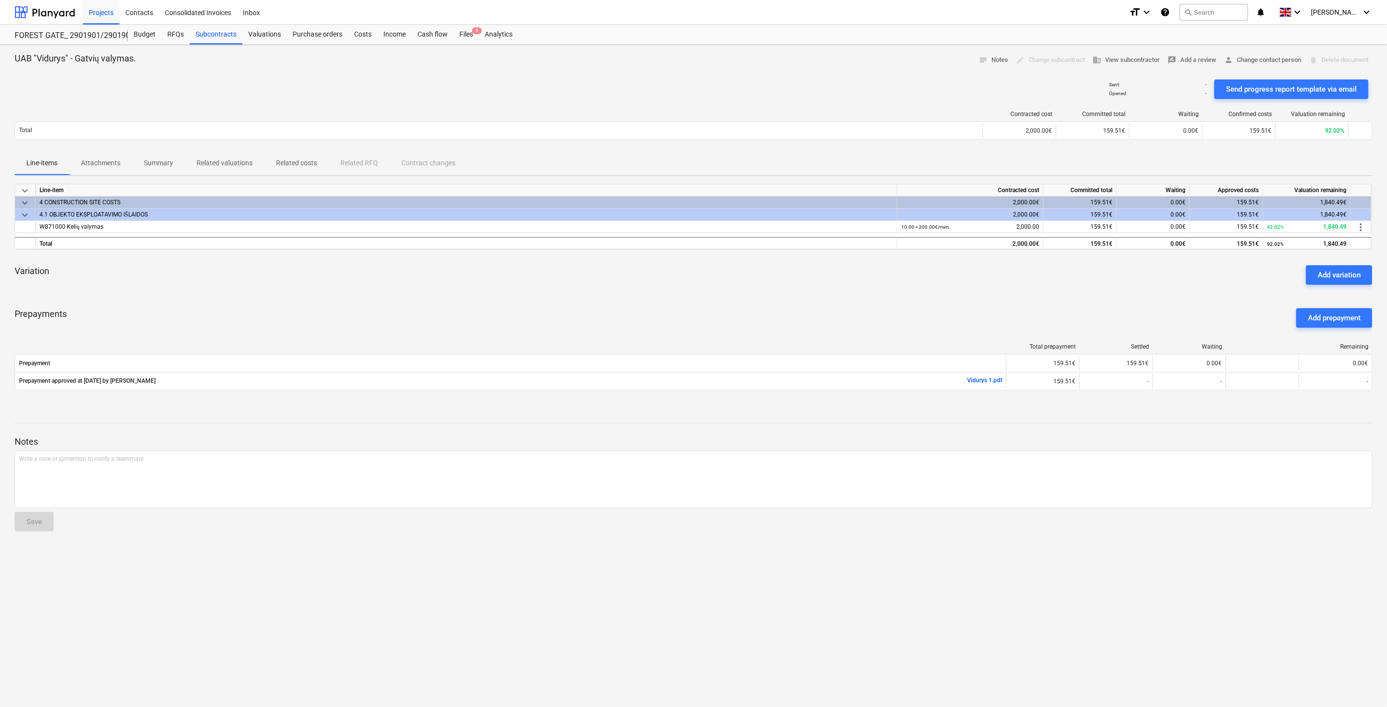
click at [722, 92] on div "Sent : - Opened : - Send progress report template via email" at bounding box center [694, 89] width 1358 height 27
click at [778, 80] on div "Sent : - Opened : - Send progress report template via email" at bounding box center [694, 89] width 1358 height 27
drag, startPoint x: 732, startPoint y: 319, endPoint x: 798, endPoint y: 287, distance: 73.7
click at [741, 312] on div "Prepayments Add prepayment" at bounding box center [694, 317] width 1358 height 35
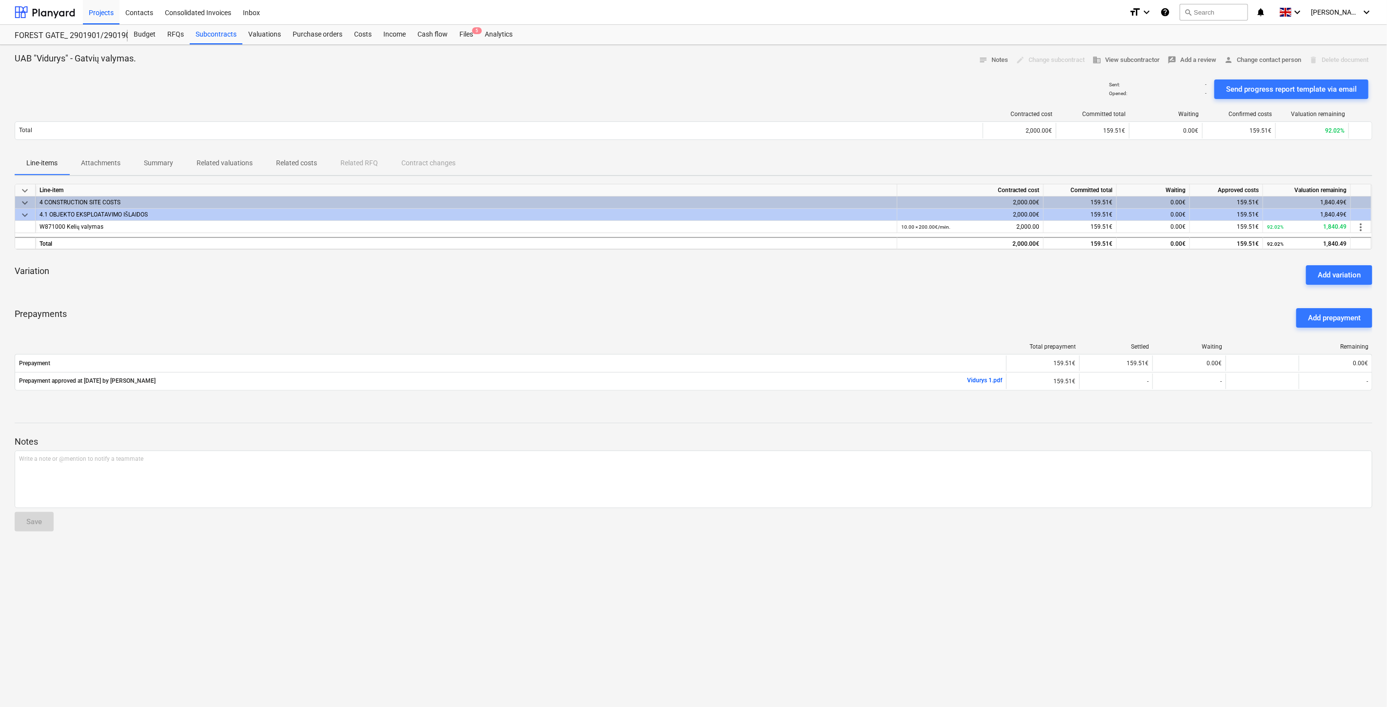
click at [798, 287] on div "Variation Add variation" at bounding box center [694, 275] width 1358 height 35
click at [734, 310] on div "Prepayments Add prepayment" at bounding box center [694, 317] width 1358 height 35
click at [827, 287] on div "Variation Add variation" at bounding box center [694, 275] width 1358 height 35
click at [715, 315] on div "Prepayments Add prepayment" at bounding box center [694, 317] width 1358 height 35
drag, startPoint x: 769, startPoint y: 300, endPoint x: 501, endPoint y: 215, distance: 281.0
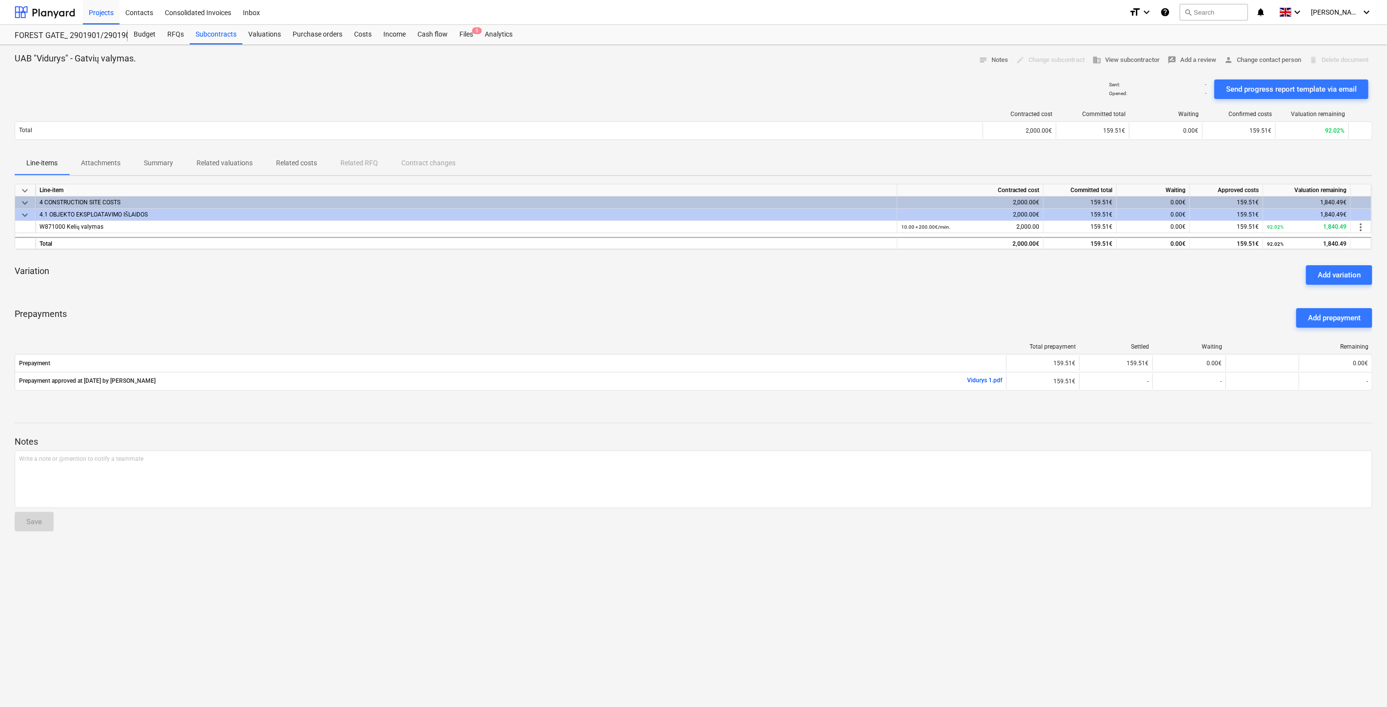
click at [767, 300] on div "Prepayments Add prepayment" at bounding box center [694, 317] width 1358 height 35
click at [727, 298] on div "keyboard_arrow_down Line-item Contracted cost Committed total Waiting Approved …" at bounding box center [694, 293] width 1358 height 219
click at [750, 286] on div "Variation Add variation" at bounding box center [694, 275] width 1358 height 35
click at [1042, 297] on div "keyboard_arrow_down Line-item Contracted cost Committed total Waiting Approved …" at bounding box center [694, 293] width 1358 height 219
click at [708, 294] on div "keyboard_arrow_down Line-item Contracted cost Committed total Waiting Approved …" at bounding box center [694, 293] width 1358 height 219
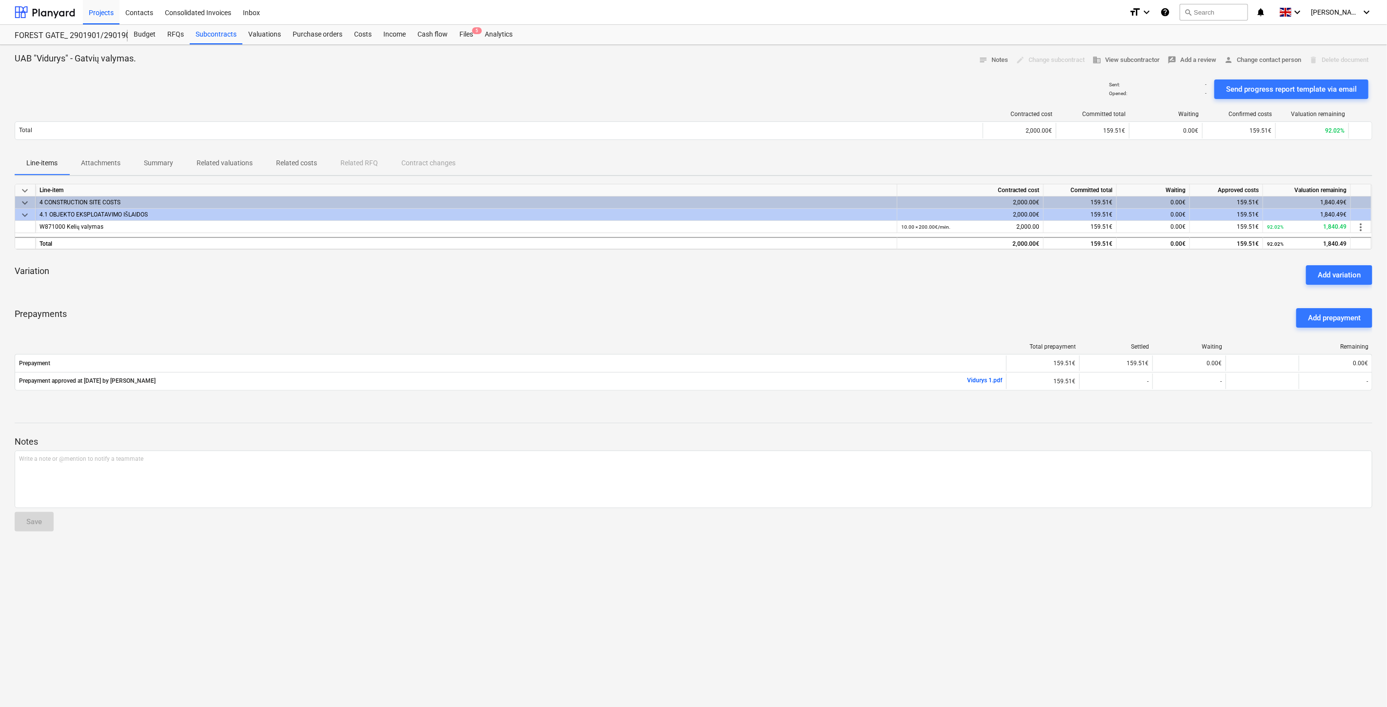
click at [712, 291] on div "Variation Add variation" at bounding box center [694, 275] width 1358 height 35
click at [761, 321] on div "Prepayments Add prepayment" at bounding box center [694, 317] width 1358 height 35
click at [777, 314] on div "Prepayments Add prepayment" at bounding box center [694, 317] width 1358 height 35
click at [797, 302] on div "Prepayments Add prepayment" at bounding box center [694, 317] width 1358 height 35
click at [810, 293] on div "keyboard_arrow_down Line-item Contracted cost Committed total Waiting Approved …" at bounding box center [694, 293] width 1358 height 219
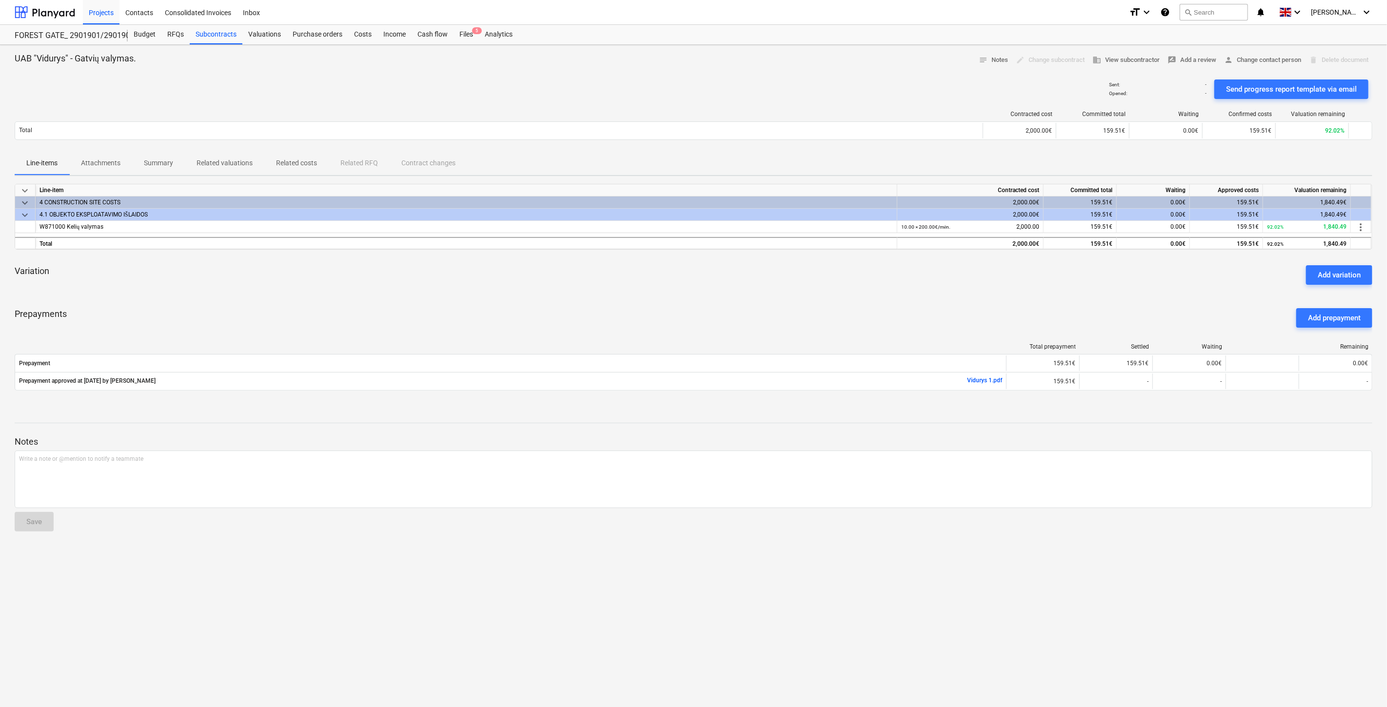
click at [816, 287] on div "Variation Add variation" at bounding box center [694, 275] width 1358 height 35
click at [836, 271] on div "Variation Add variation" at bounding box center [694, 275] width 1358 height 35
drag, startPoint x: 710, startPoint y: 559, endPoint x: 740, endPoint y: 547, distance: 33.2
click at [710, 559] on div "UAB "Vidurys" - Gatvių valymas. notes Notes edit Change subcontract business Vi…" at bounding box center [693, 376] width 1387 height 662
click at [740, 547] on div "UAB "Vidurys" - Gatvių valymas. notes Notes edit Change subcontract business Vi…" at bounding box center [693, 376] width 1387 height 662
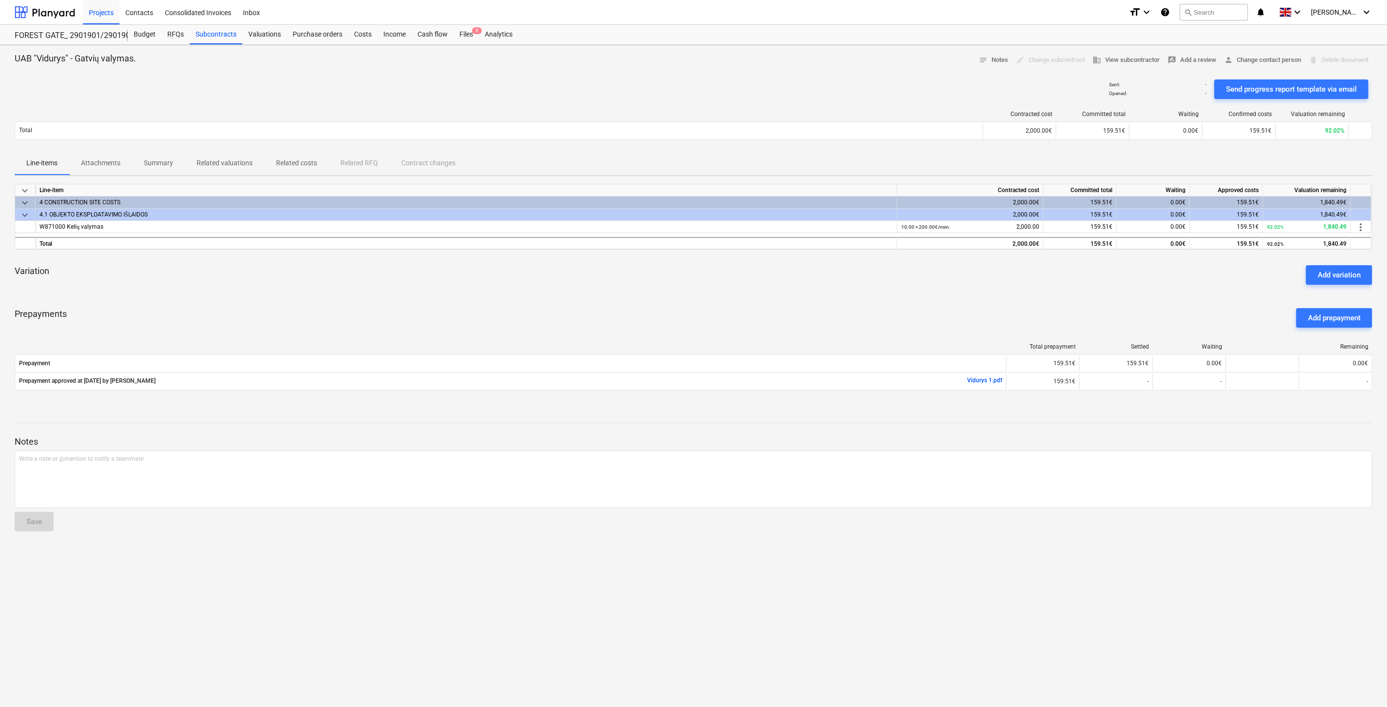
click at [745, 321] on div "Prepayments Add prepayment" at bounding box center [694, 317] width 1358 height 35
click at [774, 305] on div "Prepayments Add prepayment" at bounding box center [694, 317] width 1358 height 35
drag, startPoint x: 798, startPoint y: 288, endPoint x: 822, endPoint y: 274, distance: 27.1
click at [800, 288] on div "Variation Add variation" at bounding box center [694, 275] width 1358 height 35
drag, startPoint x: 822, startPoint y: 274, endPoint x: 817, endPoint y: 275, distance: 4.9
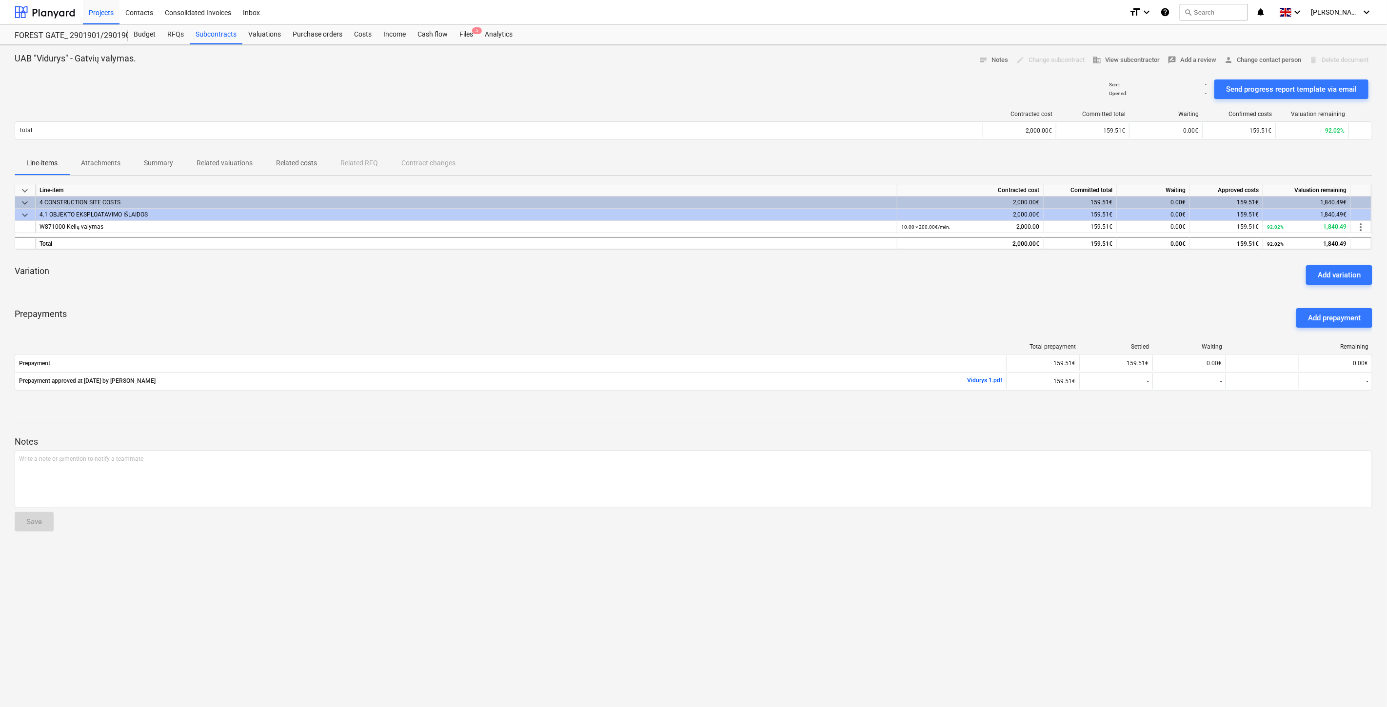
click at [821, 274] on div "Variation Add variation" at bounding box center [694, 275] width 1358 height 35
click at [914, 330] on div "Prepayments Add prepayment" at bounding box center [694, 317] width 1358 height 35
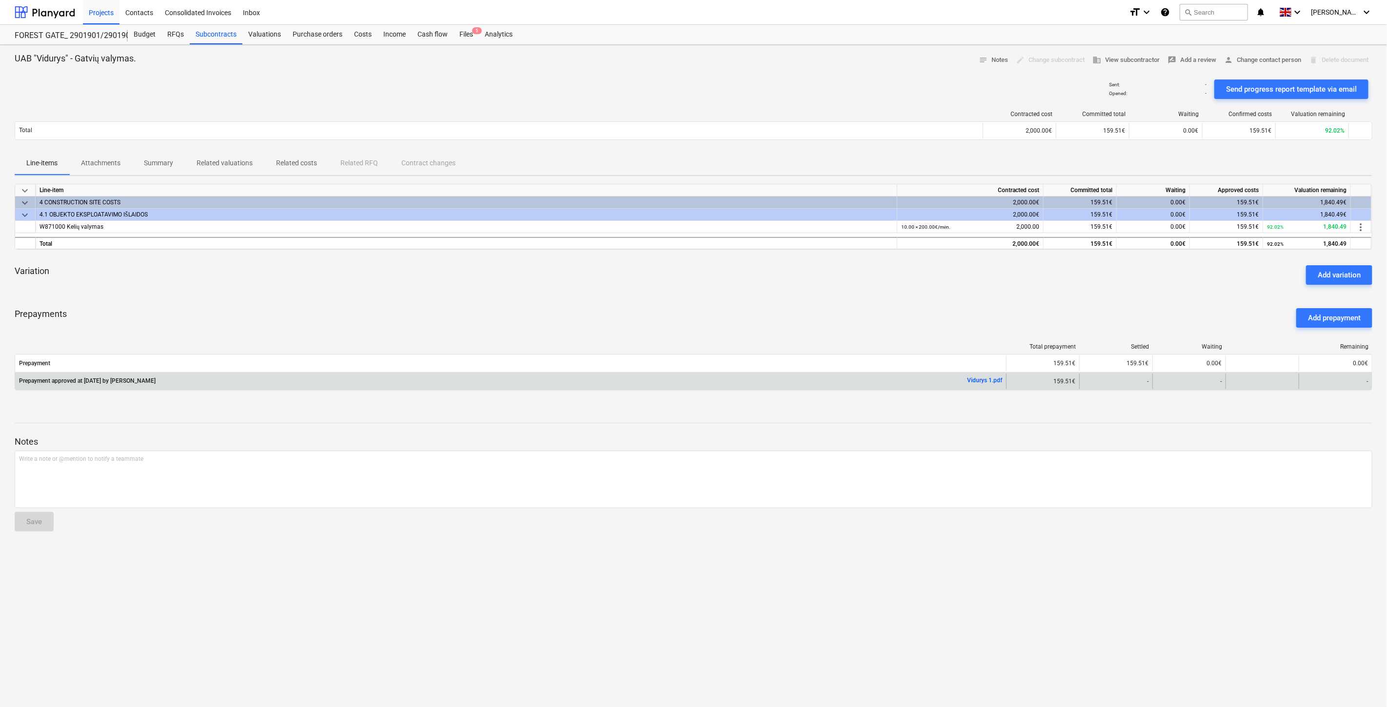
click at [984, 381] on link "Vidurys 1.pdf" at bounding box center [984, 380] width 35 height 7
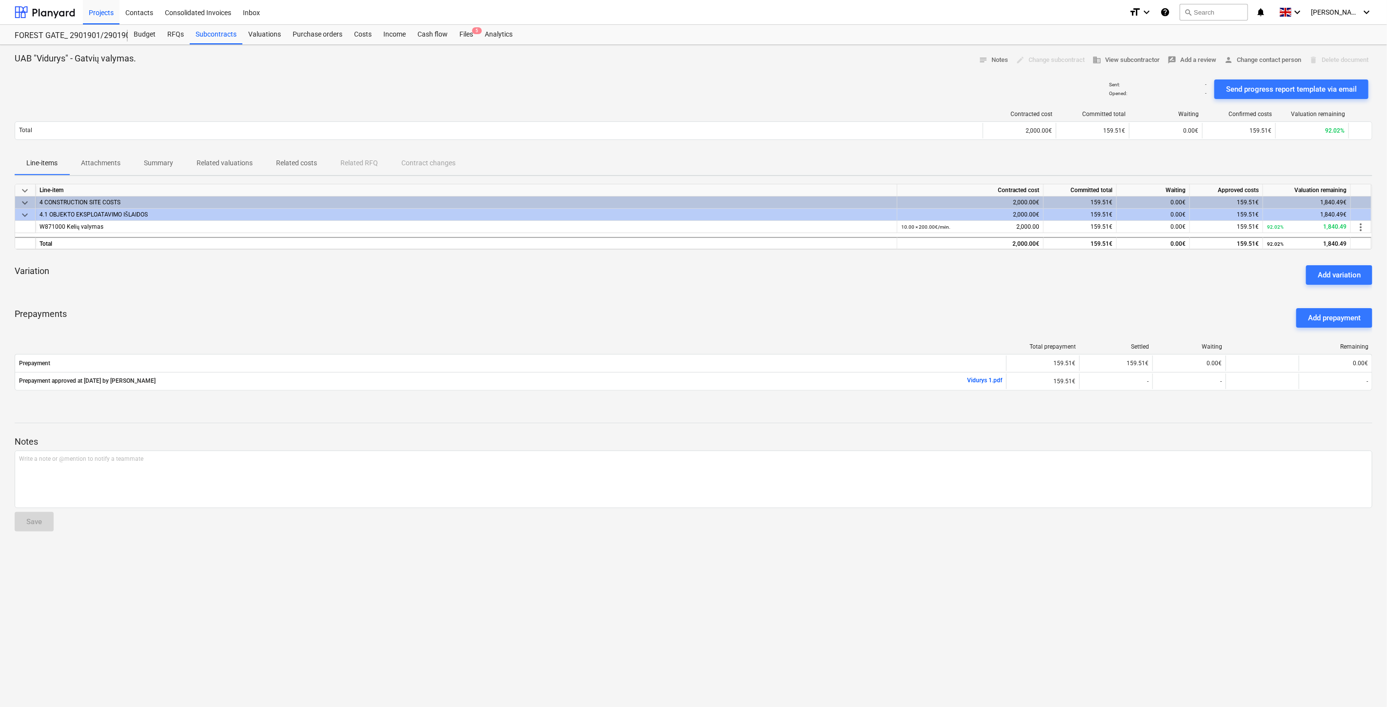
drag, startPoint x: 764, startPoint y: 304, endPoint x: 802, endPoint y: 287, distance: 41.7
click at [764, 304] on div "Prepayments Add prepayment" at bounding box center [694, 317] width 1358 height 35
click at [802, 287] on div "Variation Add variation" at bounding box center [694, 275] width 1358 height 35
click at [852, 301] on div "Prepayments Add prepayment" at bounding box center [694, 317] width 1358 height 35
click at [885, 287] on div "Variation Add variation" at bounding box center [694, 275] width 1358 height 35
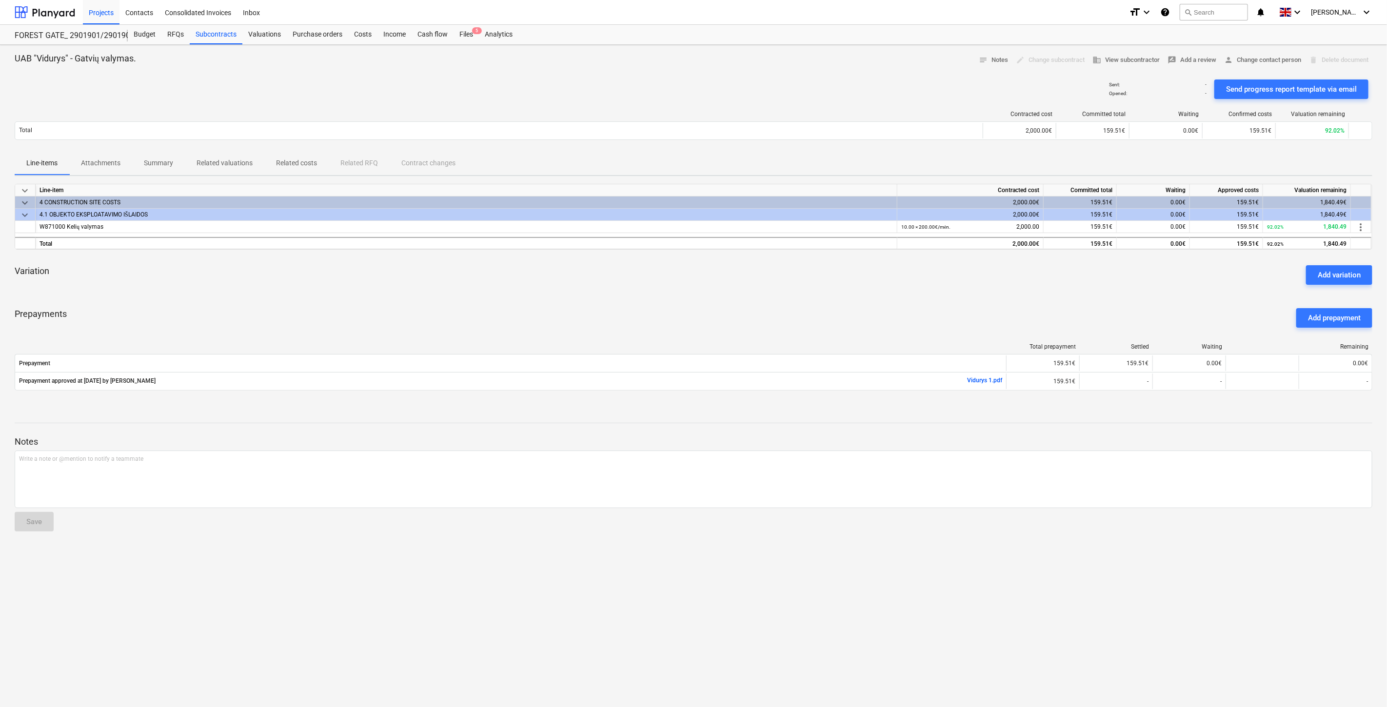
click at [1139, 309] on div "Prepayments Add prepayment" at bounding box center [694, 317] width 1358 height 35
click at [1163, 295] on div "keyboard_arrow_down Line-item Contracted cost Committed total Waiting Approved …" at bounding box center [694, 293] width 1358 height 219
click at [1168, 281] on div "Variation Add variation" at bounding box center [694, 275] width 1358 height 35
click at [1172, 276] on div "Variation Add variation" at bounding box center [694, 275] width 1358 height 35
click at [1158, 289] on div "Variation Add variation" at bounding box center [694, 275] width 1358 height 35
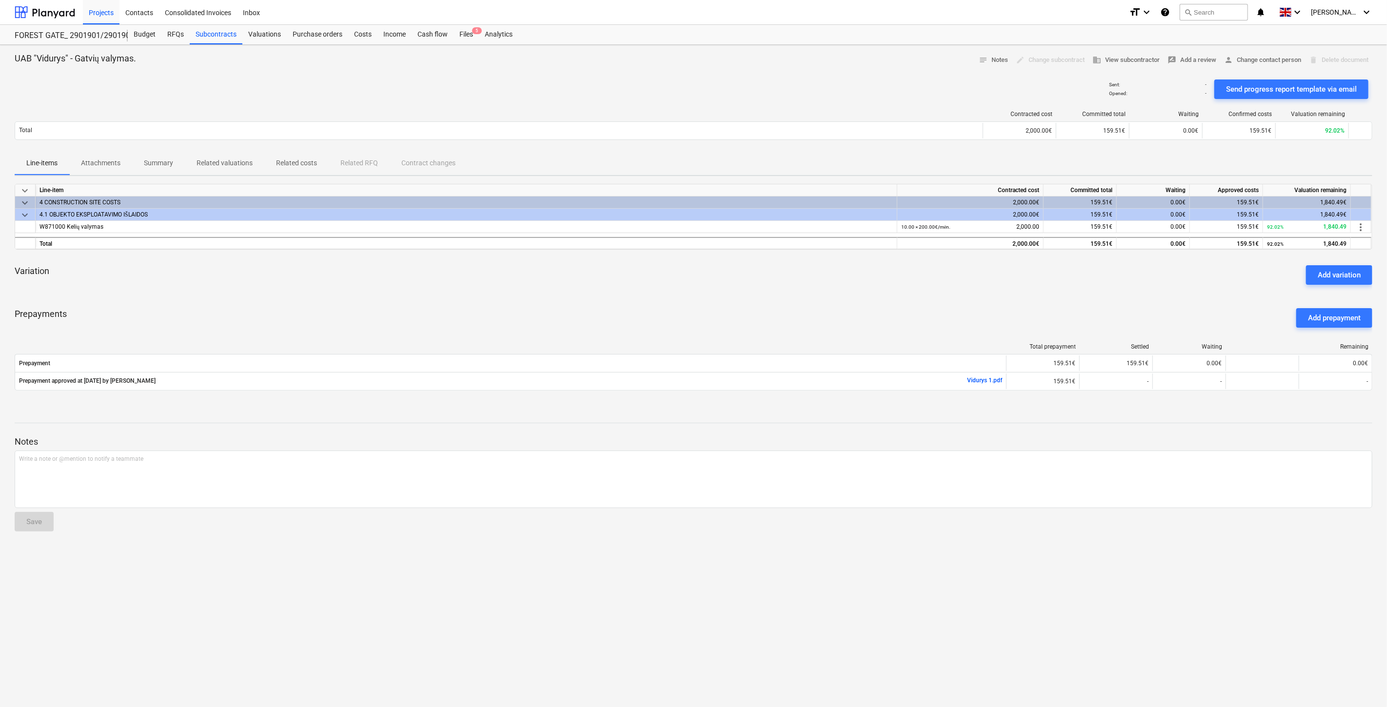
click at [1163, 283] on div "Variation Add variation" at bounding box center [694, 275] width 1358 height 35
click at [1168, 277] on div "Variation Add variation" at bounding box center [694, 275] width 1358 height 35
click at [1176, 268] on div "Variation Add variation" at bounding box center [694, 275] width 1358 height 35
click at [1163, 277] on div "Variation Add variation" at bounding box center [694, 275] width 1358 height 35
click at [1185, 261] on div "Variation Add variation" at bounding box center [694, 275] width 1358 height 35
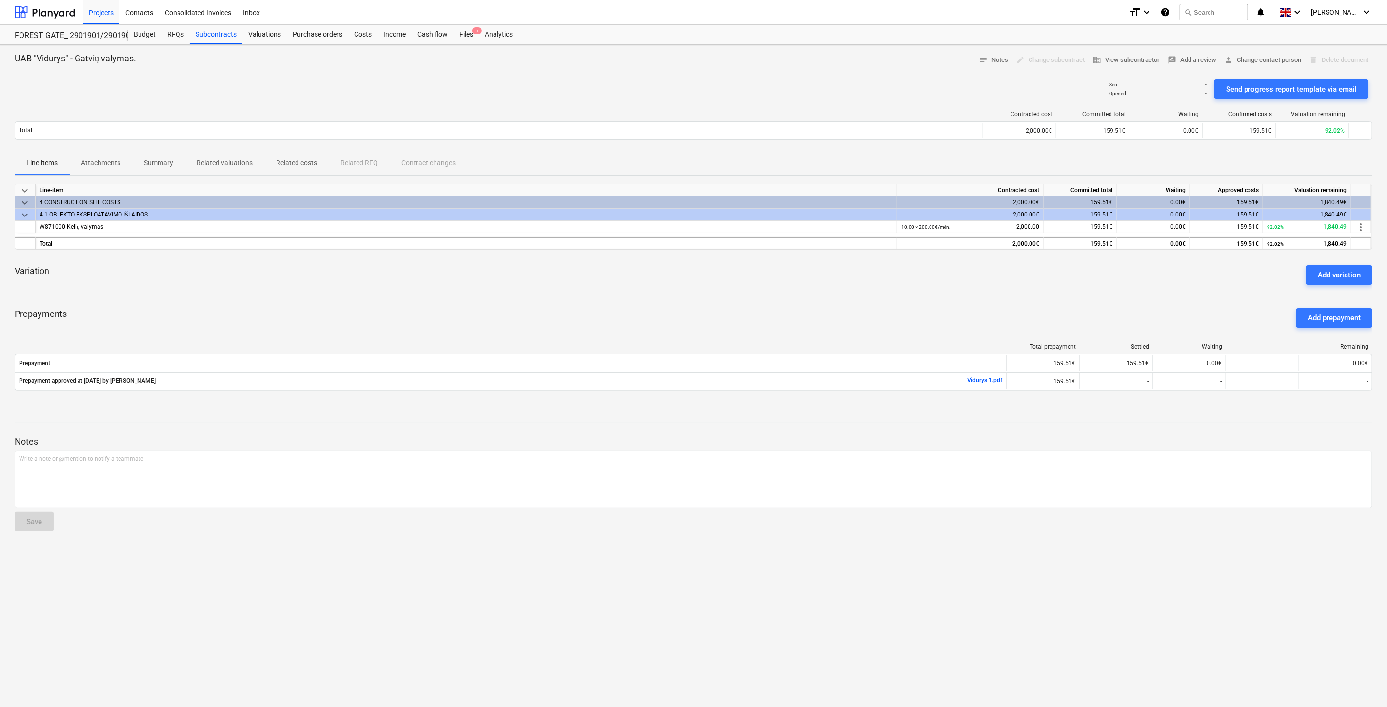
click at [783, 308] on div "Prepayments Add prepayment" at bounding box center [694, 317] width 1358 height 35
click at [821, 294] on div "keyboard_arrow_down Line-item Contracted cost Committed total Waiting Approved …" at bounding box center [694, 293] width 1358 height 219
click at [692, 315] on div "Prepayments Add prepayment" at bounding box center [694, 317] width 1358 height 35
click at [713, 301] on div "Prepayments Add prepayment" at bounding box center [694, 317] width 1358 height 35
click at [797, 316] on div "Prepayments Add prepayment" at bounding box center [694, 317] width 1358 height 35
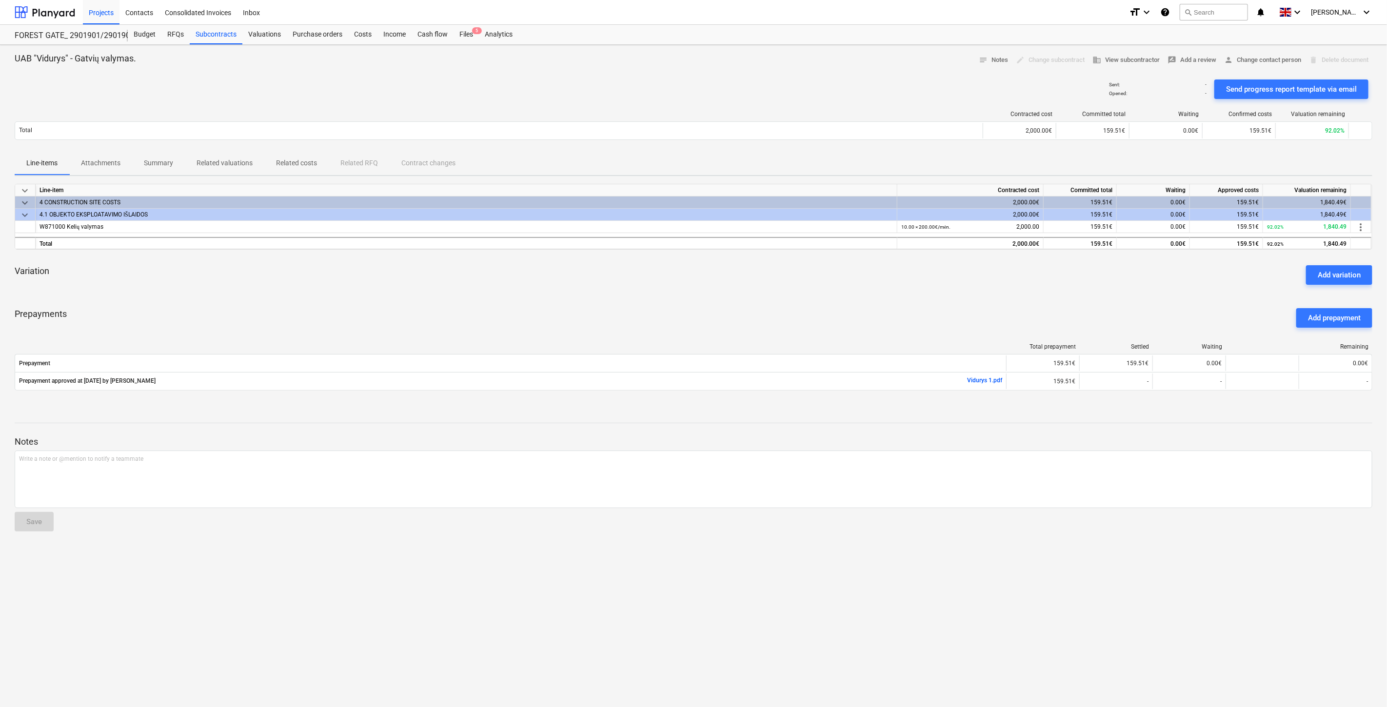
click at [826, 285] on div "Variation Add variation" at bounding box center [694, 275] width 1358 height 35
click at [872, 284] on div "Variation Add variation" at bounding box center [694, 275] width 1358 height 35
click at [902, 277] on div "Variation Add variation" at bounding box center [694, 275] width 1358 height 35
click at [784, 292] on div "Variation Add variation" at bounding box center [694, 275] width 1358 height 35
click at [793, 289] on div "Variation Add variation" at bounding box center [694, 275] width 1358 height 35
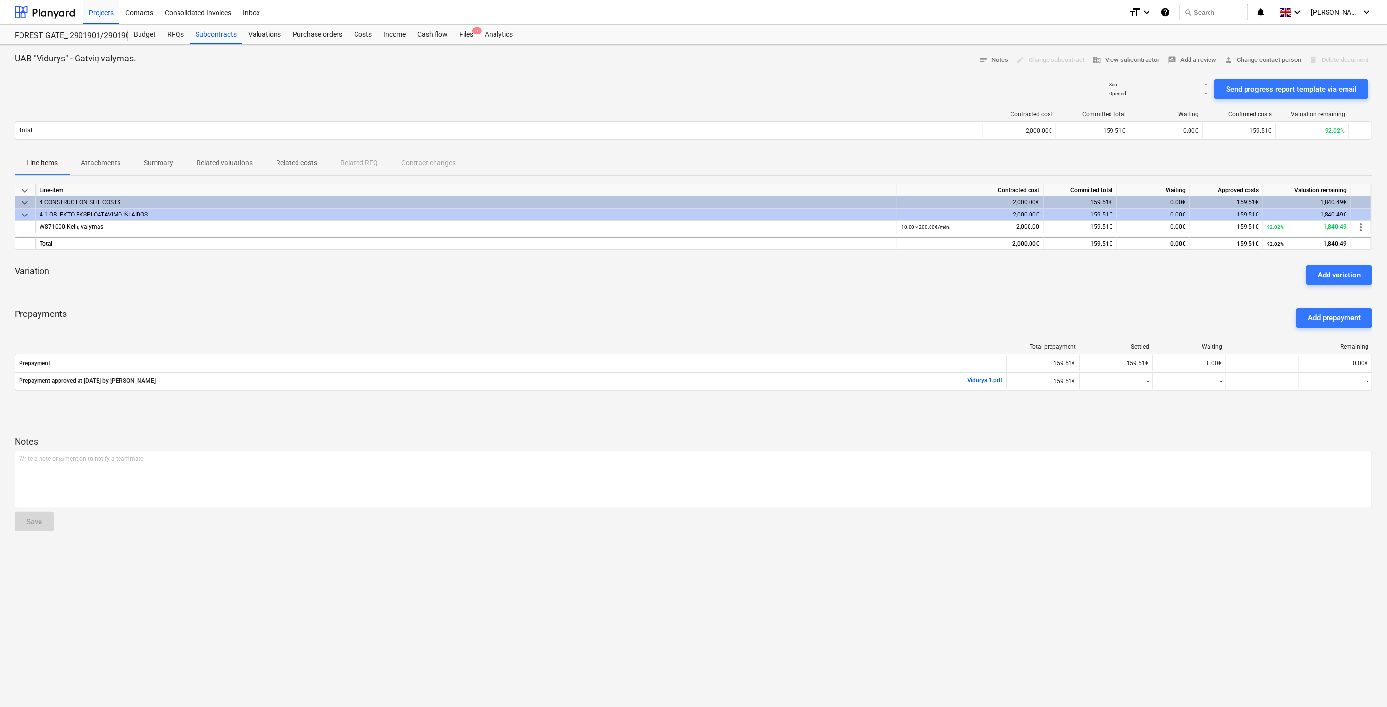
drag, startPoint x: 466, startPoint y: 30, endPoint x: 537, endPoint y: 4, distance: 75.9
click at [466, 30] on div "Files 5" at bounding box center [466, 35] width 25 height 20
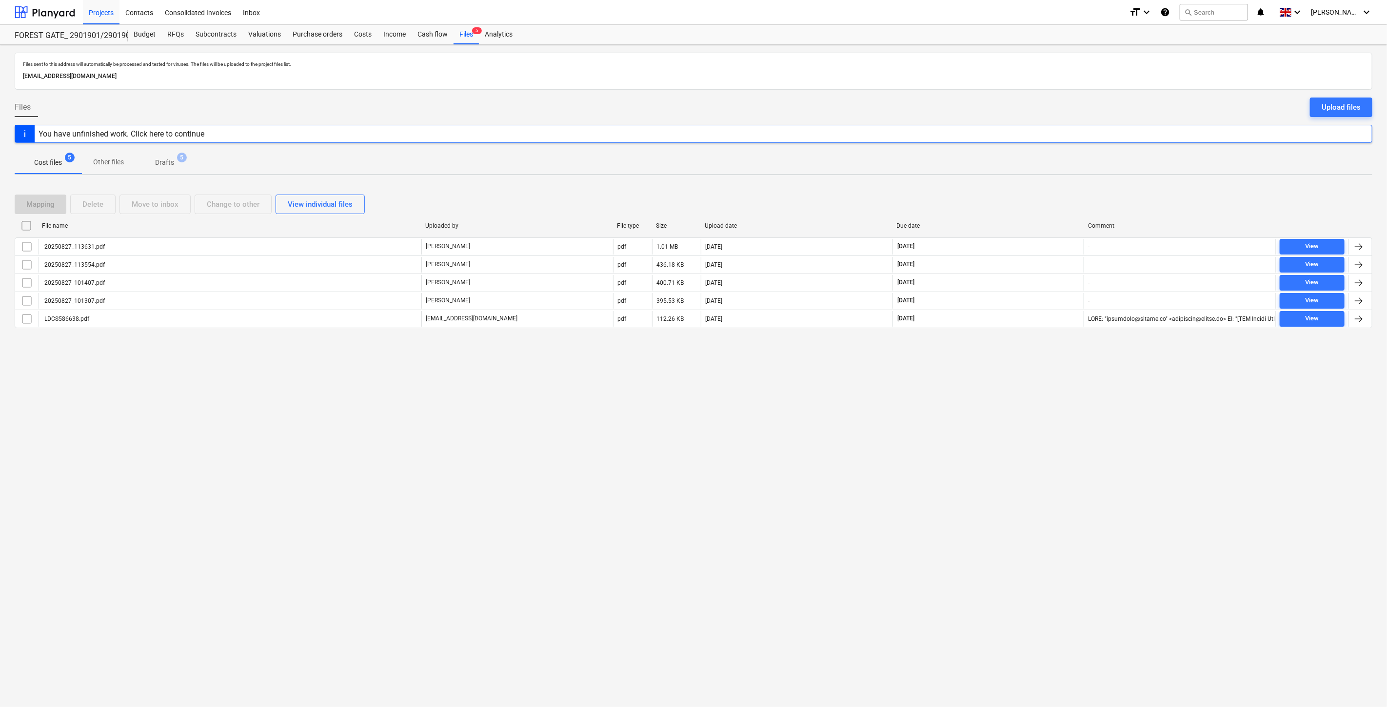
click at [917, 443] on div "Files sent to this address will automatically be processed and tested for virus…" at bounding box center [693, 376] width 1387 height 662
click at [997, 401] on div "Files sent to this address will automatically be processed and tested for virus…" at bounding box center [693, 376] width 1387 height 662
click at [66, 7] on div at bounding box center [45, 12] width 60 height 24
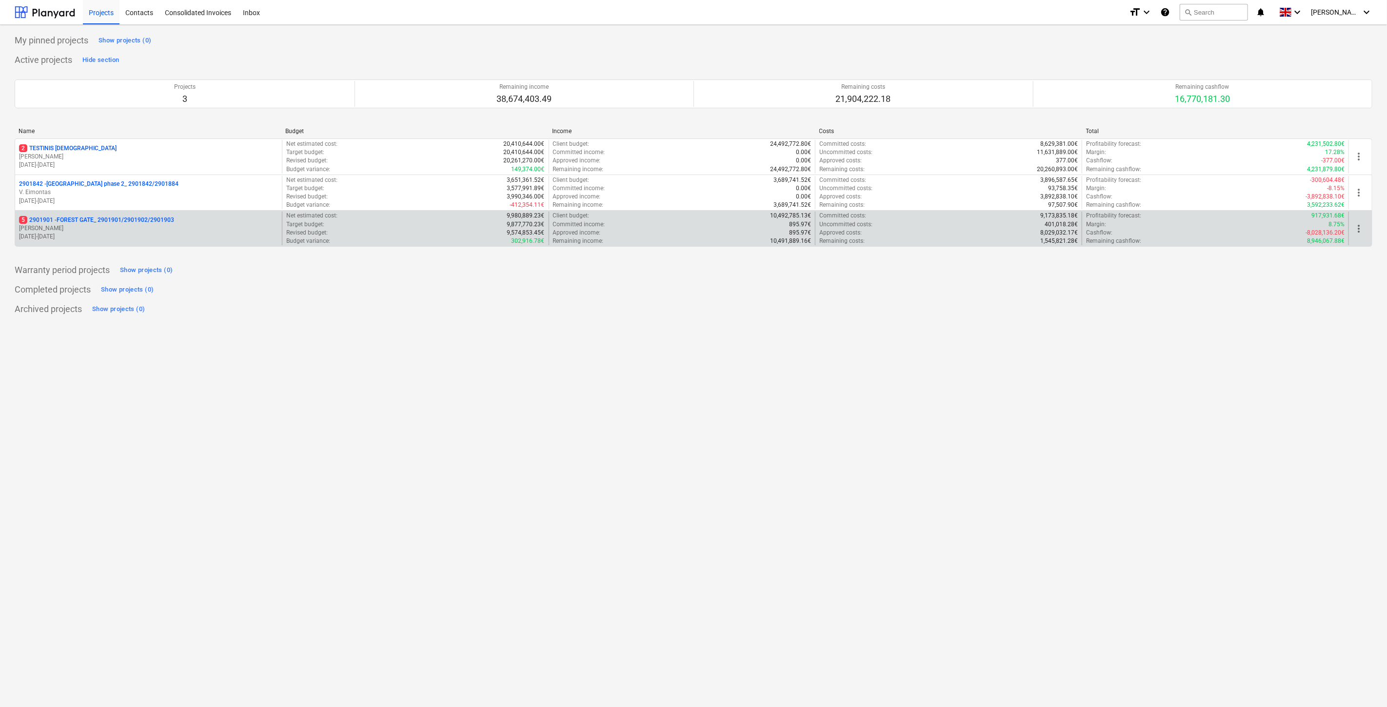
click at [108, 233] on p "[DATE] - [DATE]" at bounding box center [148, 237] width 259 height 8
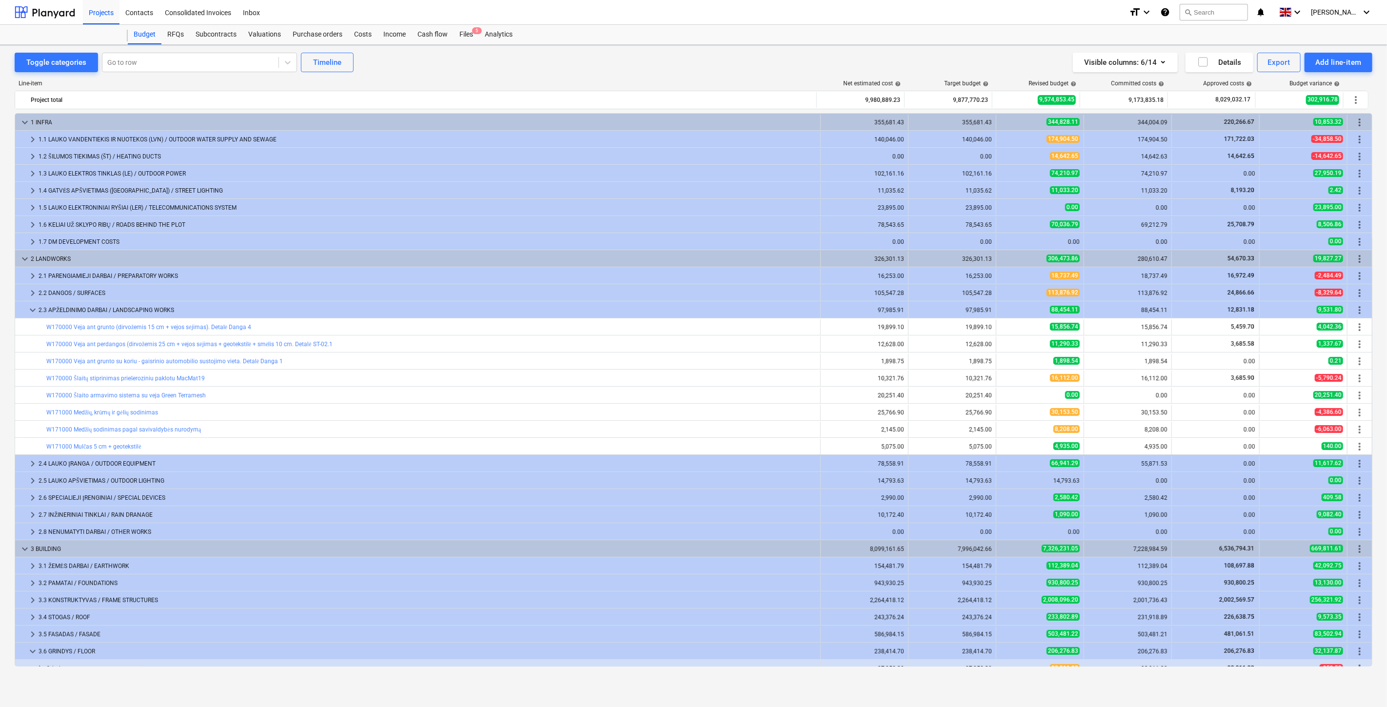
scroll to position [199, 0]
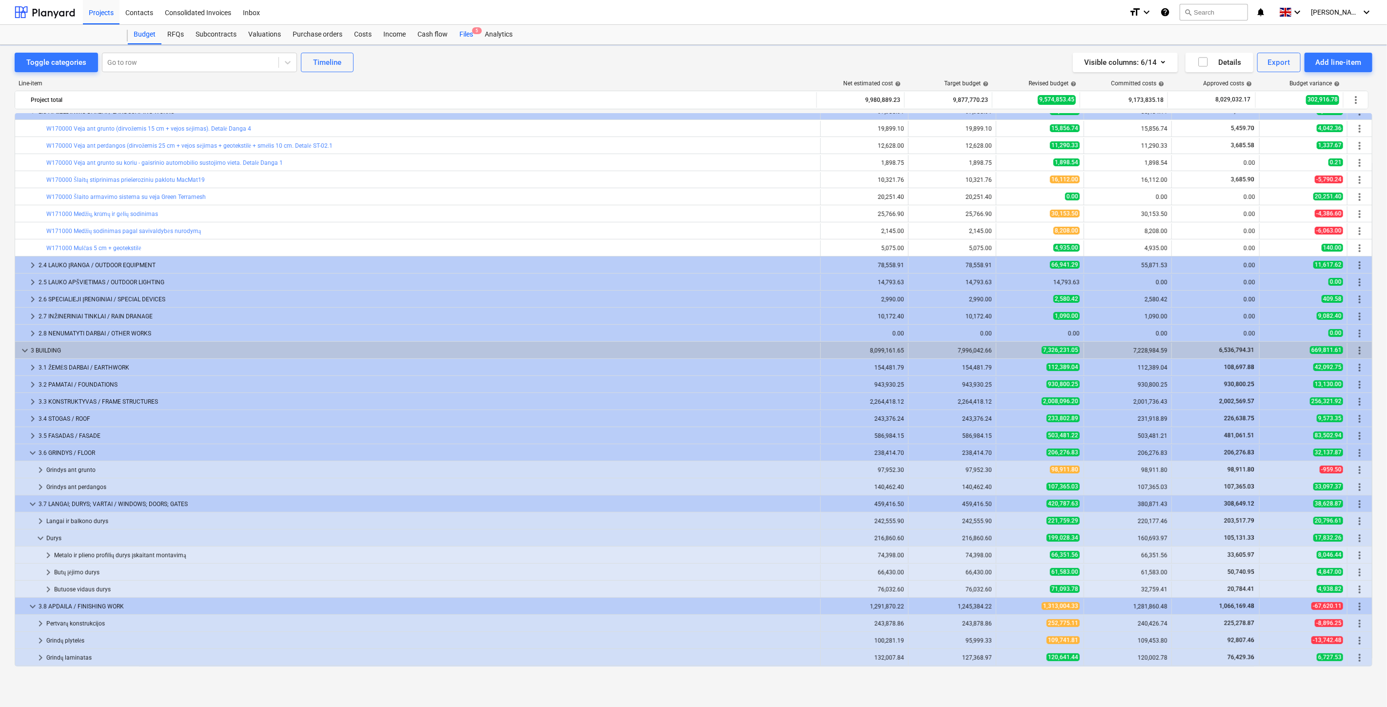
click at [464, 33] on div "Files 5" at bounding box center [466, 35] width 25 height 20
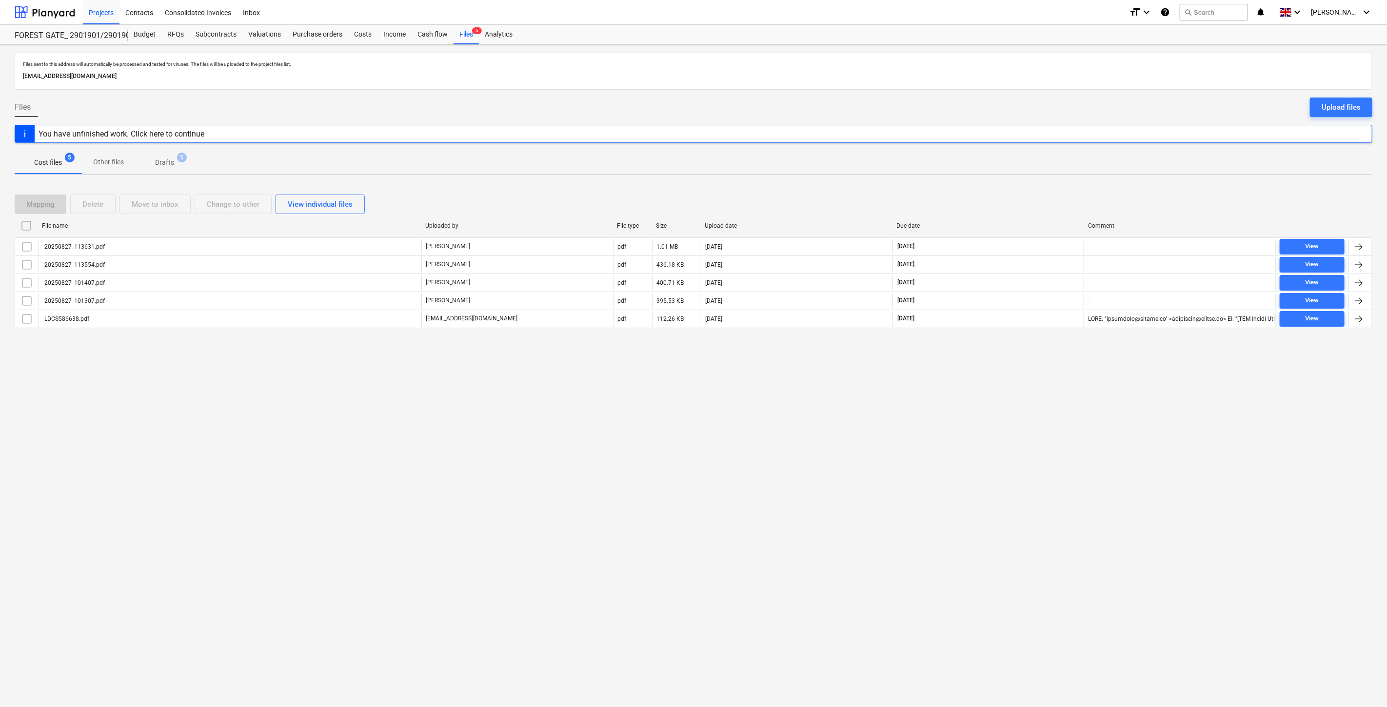
click at [1003, 394] on div "Files sent to this address will automatically be processed and tested for virus…" at bounding box center [693, 376] width 1387 height 662
click at [1031, 350] on div "Files sent to this address will automatically be processed and tested for virus…" at bounding box center [693, 376] width 1387 height 662
drag, startPoint x: 981, startPoint y: 447, endPoint x: 1013, endPoint y: 407, distance: 50.7
click at [983, 440] on div "Files sent to this address will automatically be processed and tested for virus…" at bounding box center [693, 376] width 1387 height 662
click at [1013, 407] on div "Files sent to this address will automatically be processed and tested for virus…" at bounding box center [693, 376] width 1387 height 662
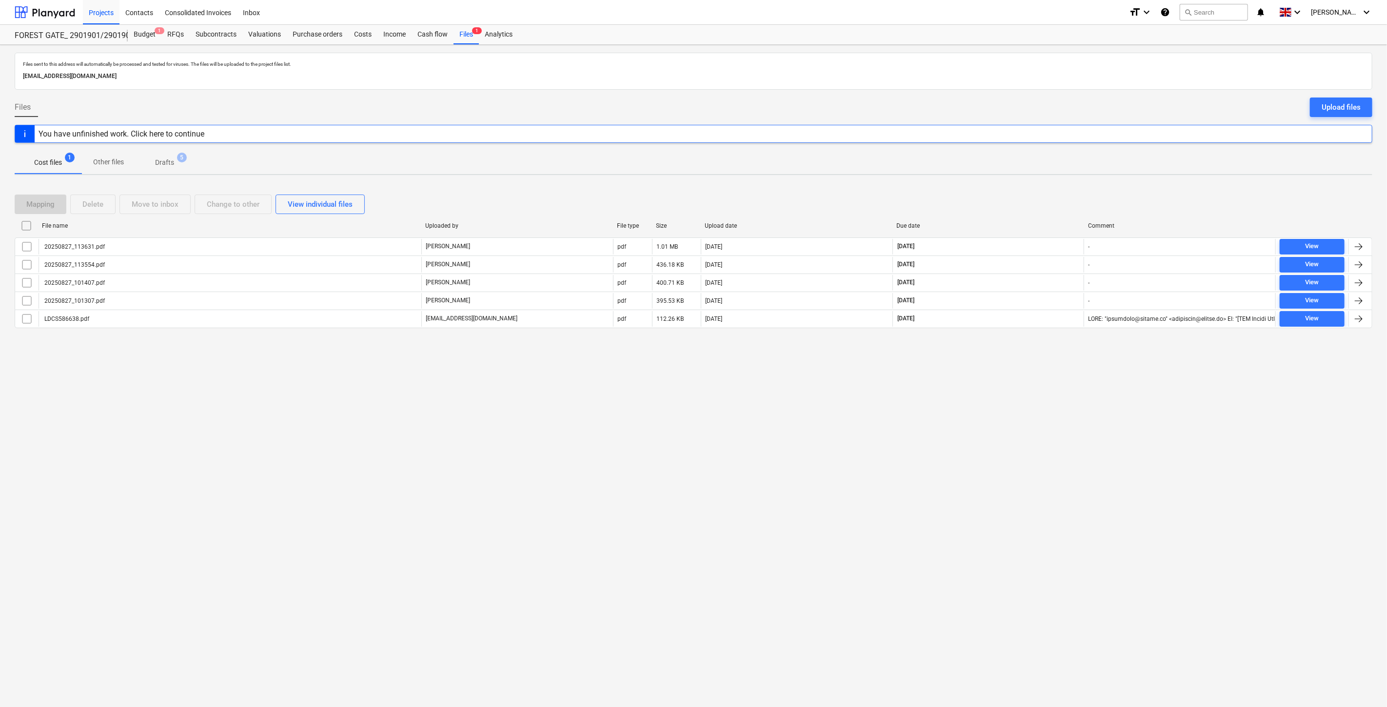
drag, startPoint x: 823, startPoint y: 383, endPoint x: 840, endPoint y: 373, distance: 19.9
click at [827, 382] on div "Files sent to this address will automatically be processed and tested for virus…" at bounding box center [693, 376] width 1387 height 662
click at [840, 373] on div "Files sent to this address will automatically be processed and tested for virus…" at bounding box center [693, 376] width 1387 height 662
drag, startPoint x: 540, startPoint y: 467, endPoint x: 509, endPoint y: 345, distance: 125.7
click at [540, 467] on div "Files sent to this address will automatically be processed and tested for virus…" at bounding box center [693, 376] width 1387 height 662
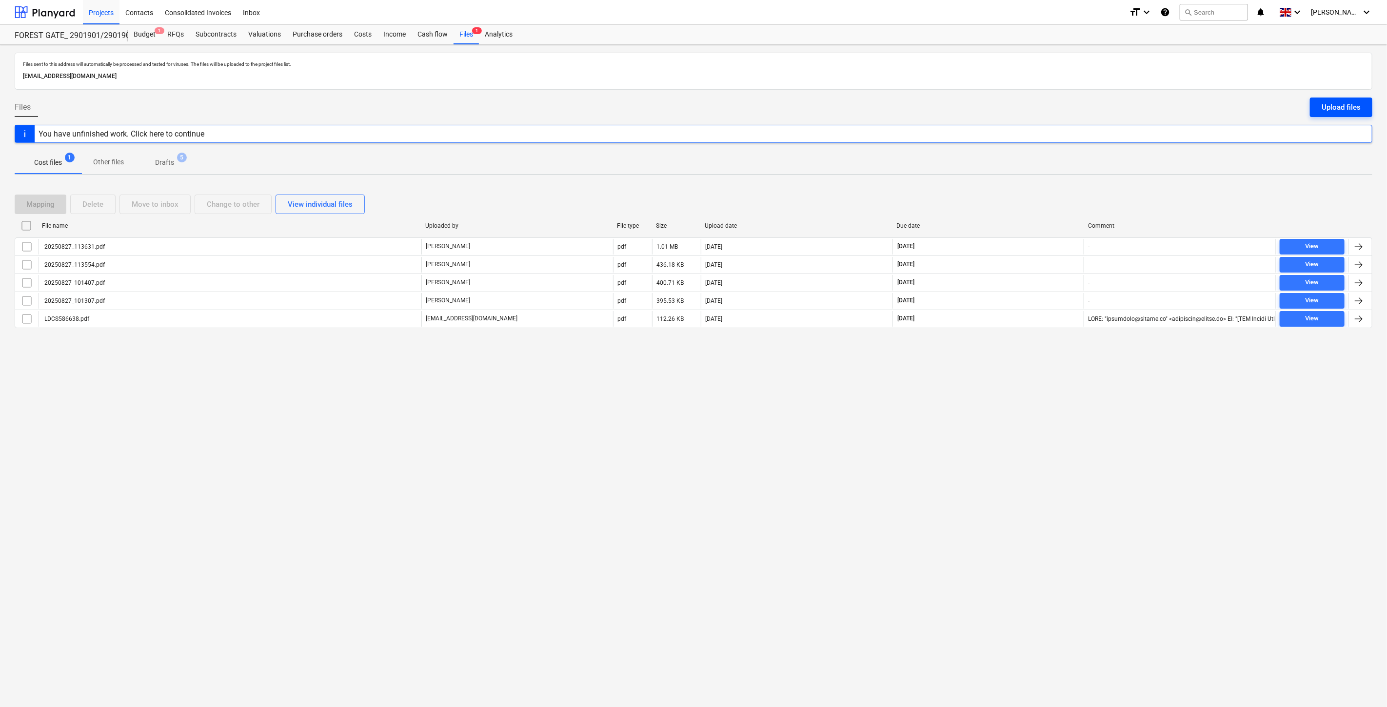
click at [1331, 110] on div "Upload files" at bounding box center [1341, 107] width 39 height 13
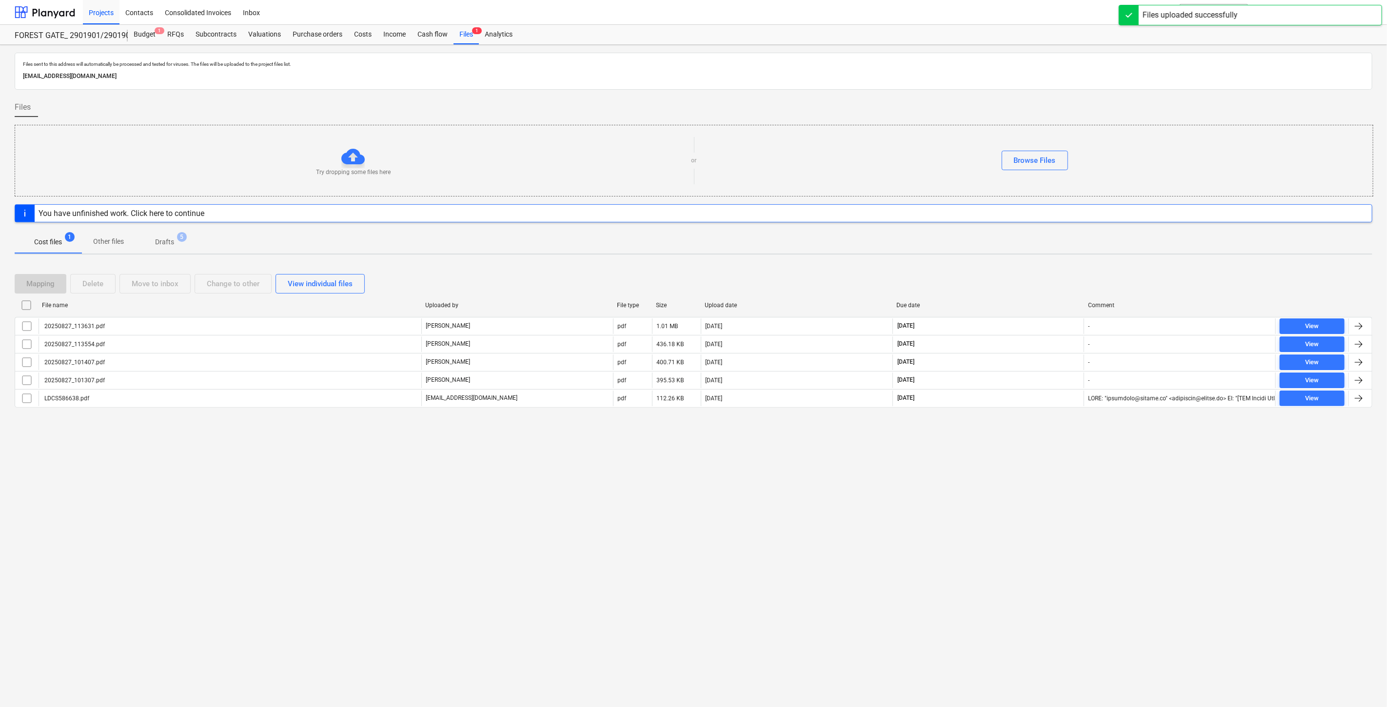
click at [951, 509] on div "Files sent to this address will automatically be processed and tested for virus…" at bounding box center [693, 376] width 1387 height 662
click at [983, 493] on div "Files sent to this address will automatically be processed and tested for virus…" at bounding box center [693, 376] width 1387 height 662
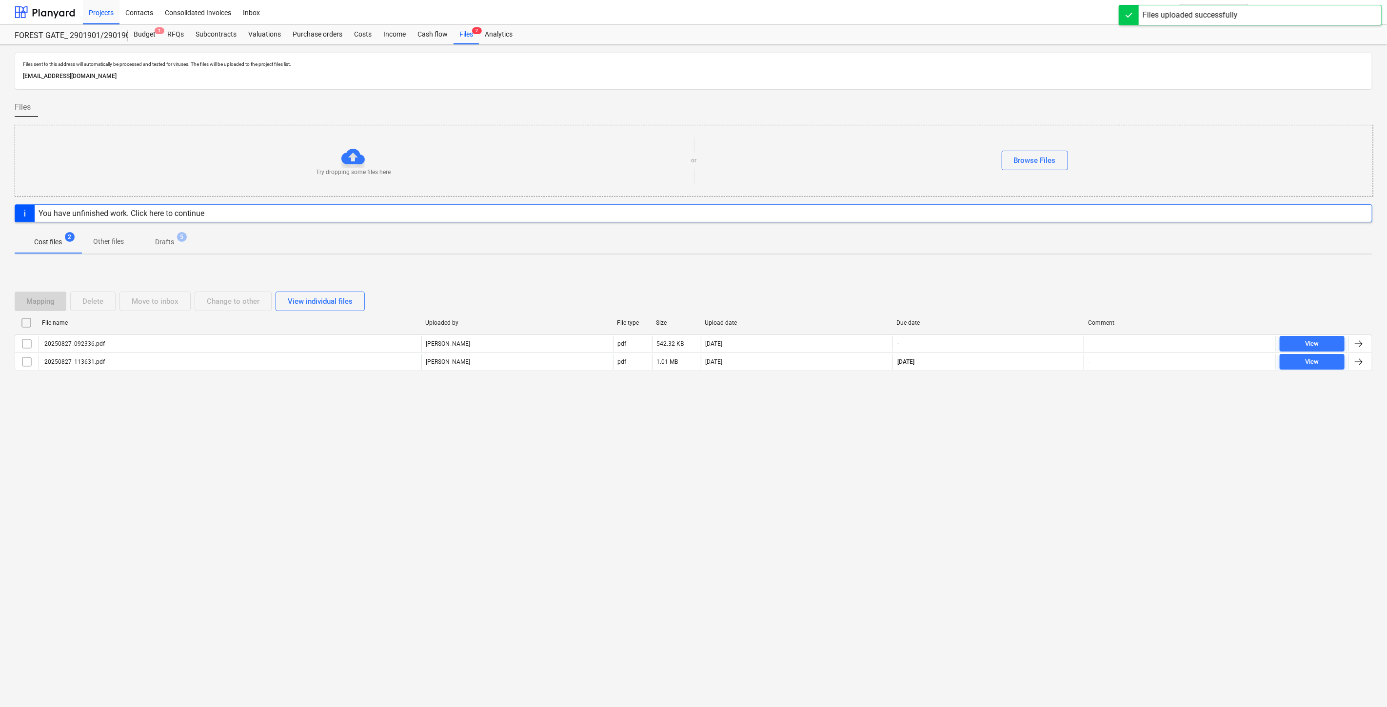
drag, startPoint x: 416, startPoint y: 519, endPoint x: 415, endPoint y: 511, distance: 8.3
click at [416, 517] on div "Files sent to this address will automatically be processed and tested for virus…" at bounding box center [693, 376] width 1387 height 662
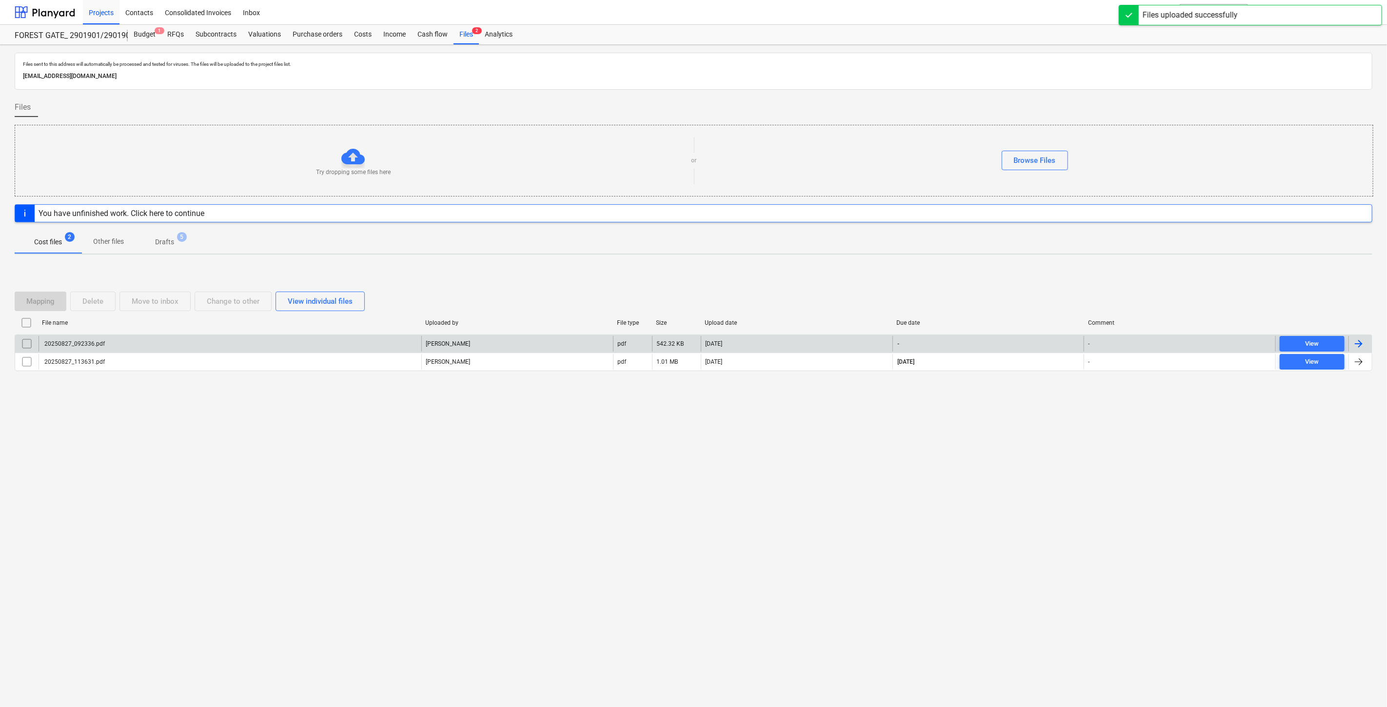
click at [310, 347] on div "20250827_092336.pdf" at bounding box center [230, 344] width 383 height 16
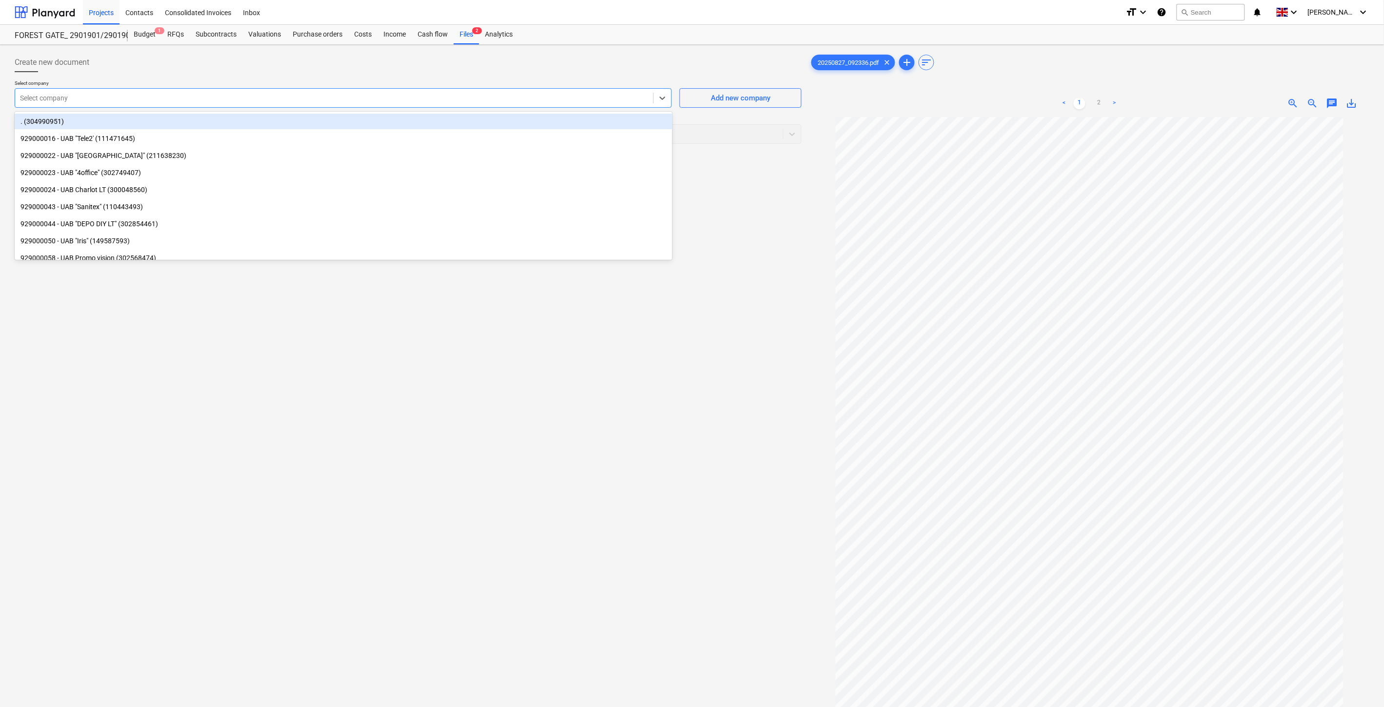
click at [535, 100] on div at bounding box center [334, 98] width 628 height 10
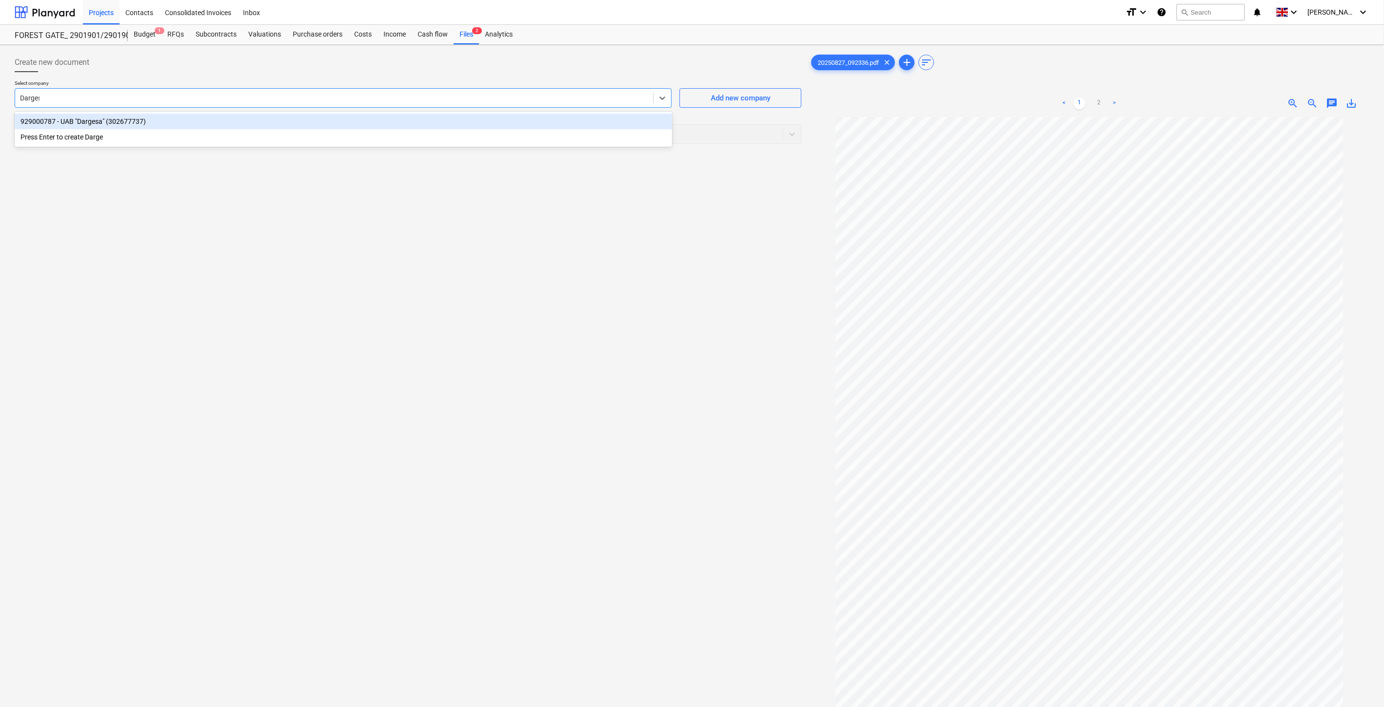
type input "Dargesa"
click at [324, 121] on div "929000787 - UAB "Dargesa" (302677737)" at bounding box center [343, 122] width 657 height 16
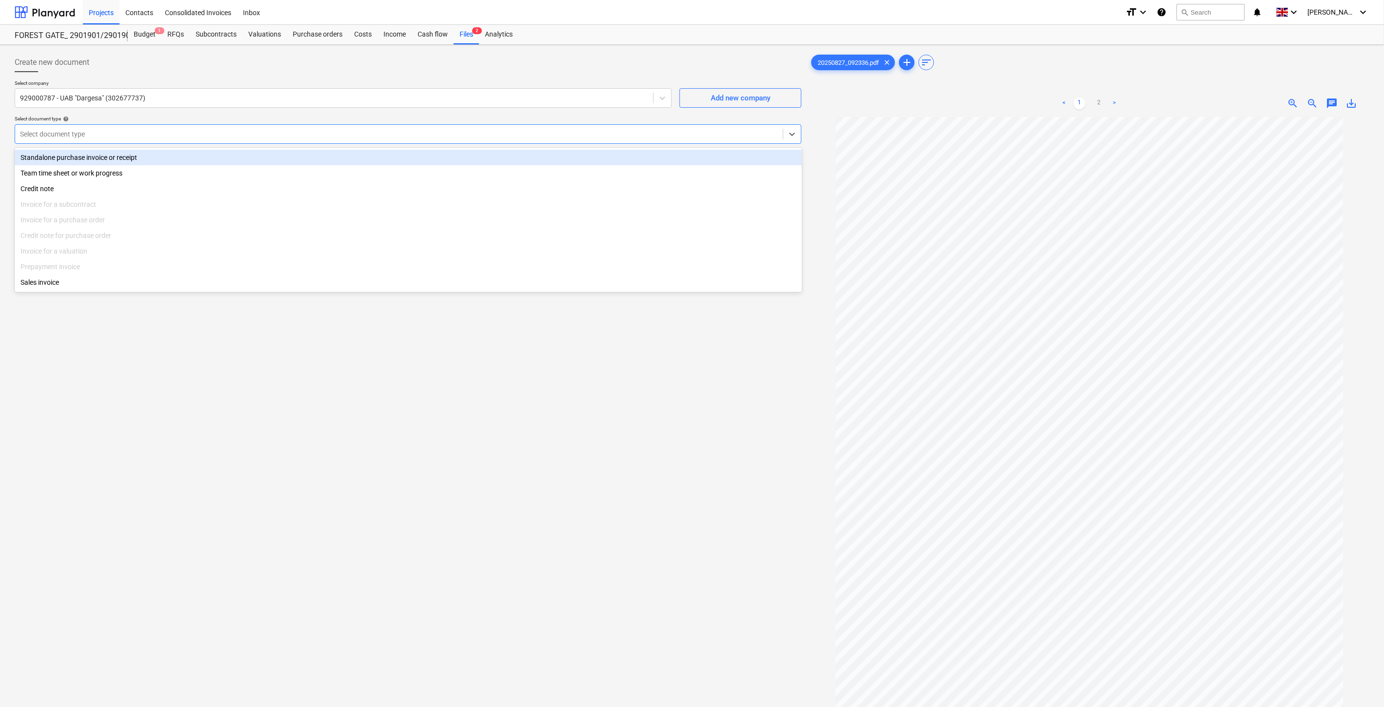
click at [285, 139] on div at bounding box center [399, 134] width 758 height 10
click at [176, 157] on div "Standalone purchase invoice or receipt" at bounding box center [408, 158] width 787 height 16
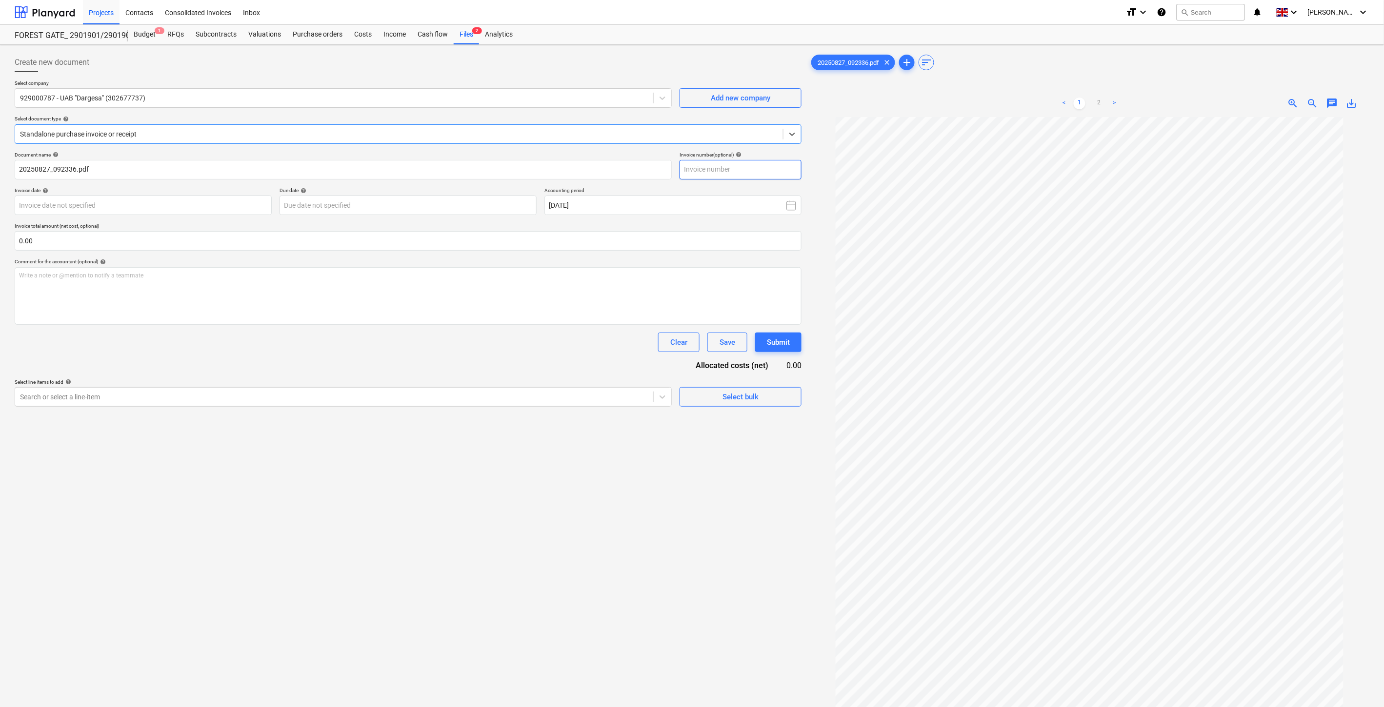
click at [751, 167] on input "text" at bounding box center [740, 170] width 122 height 20
type input "DAR4814"
click at [199, 208] on body "Projects Contacts Consolidated Invoices Inbox format_size keyboard_arrow_down h…" at bounding box center [692, 353] width 1384 height 707
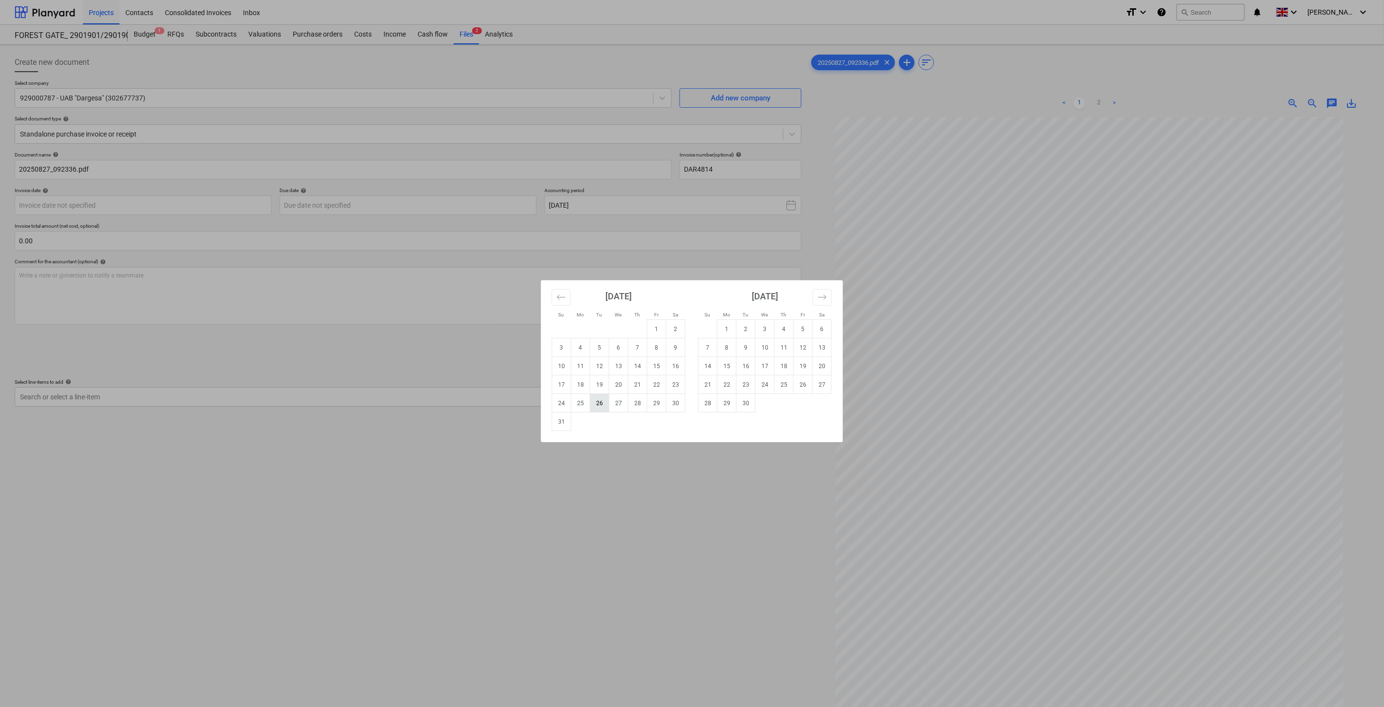
click at [605, 404] on td "26" at bounding box center [599, 403] width 19 height 19
type input "[DATE]"
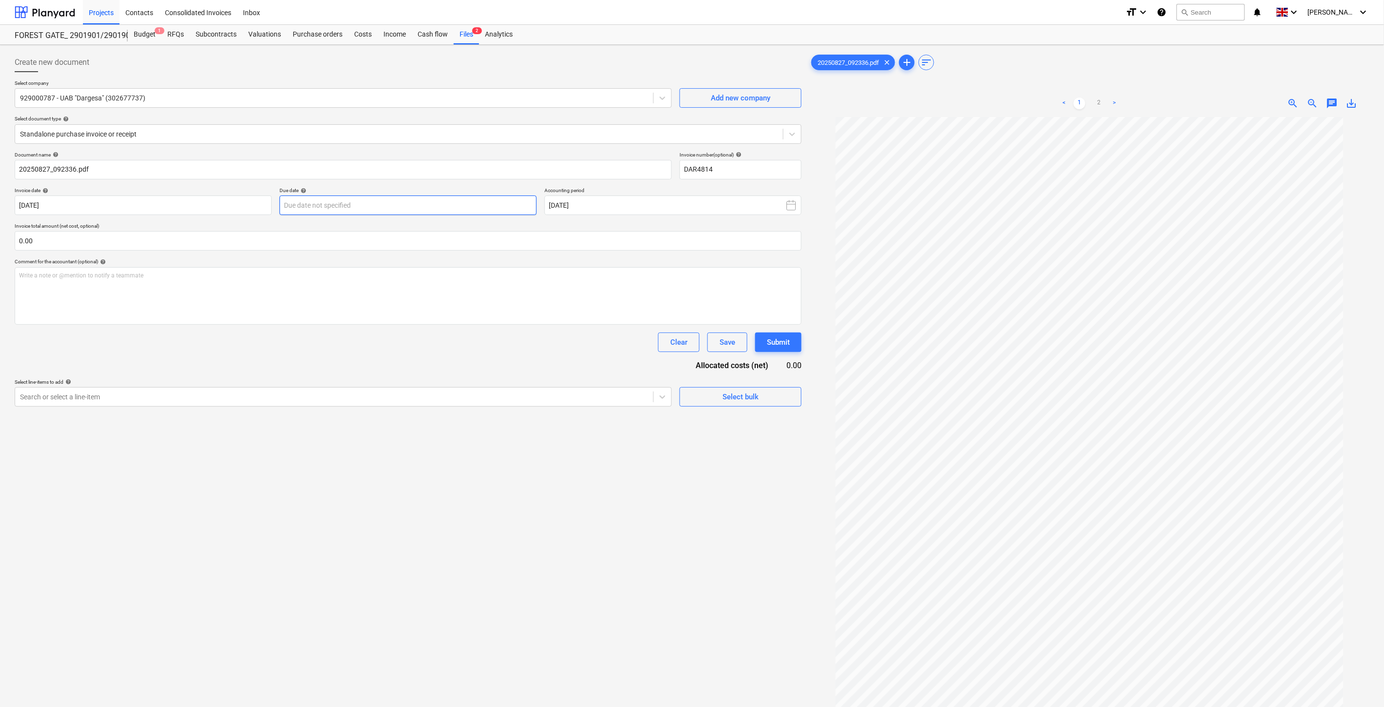
click at [503, 209] on body "Projects Contacts Consolidated Invoices Inbox format_size keyboard_arrow_down h…" at bounding box center [692, 353] width 1384 height 707
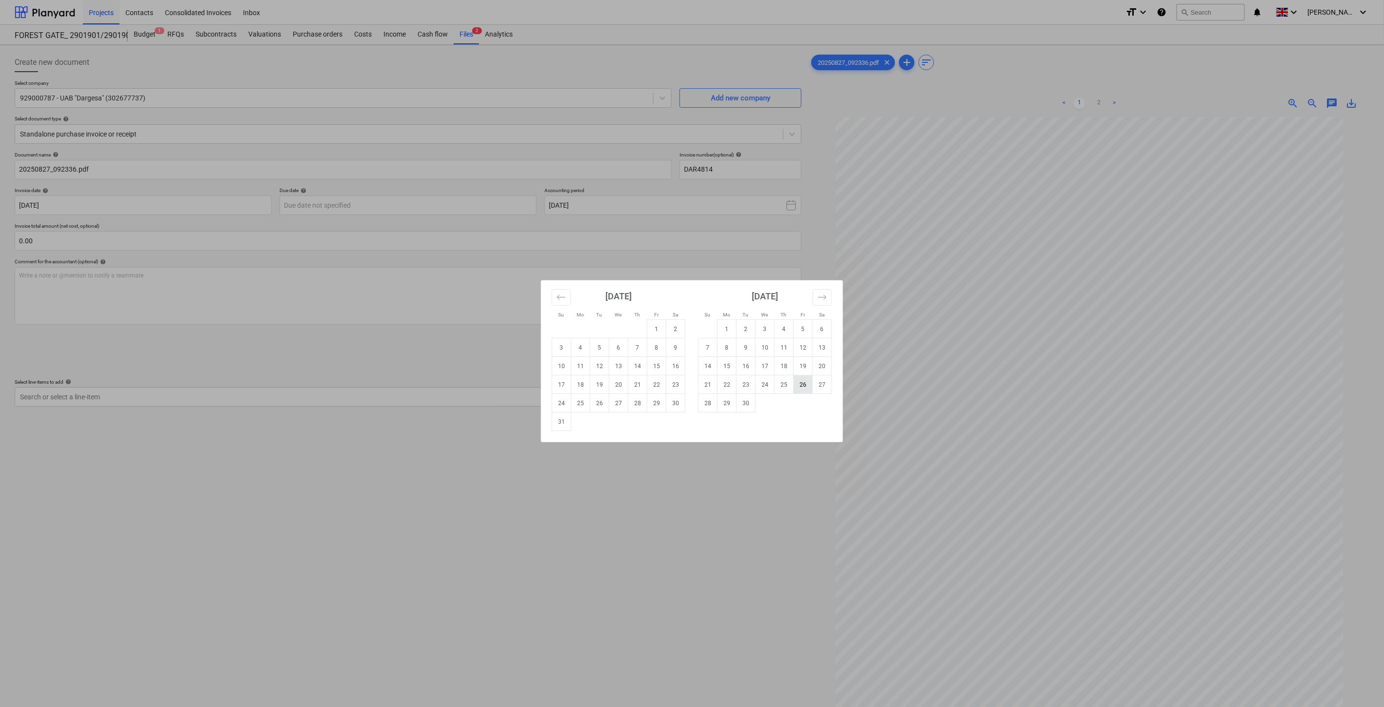
click at [805, 382] on td "26" at bounding box center [803, 385] width 19 height 19
type input "[DATE]"
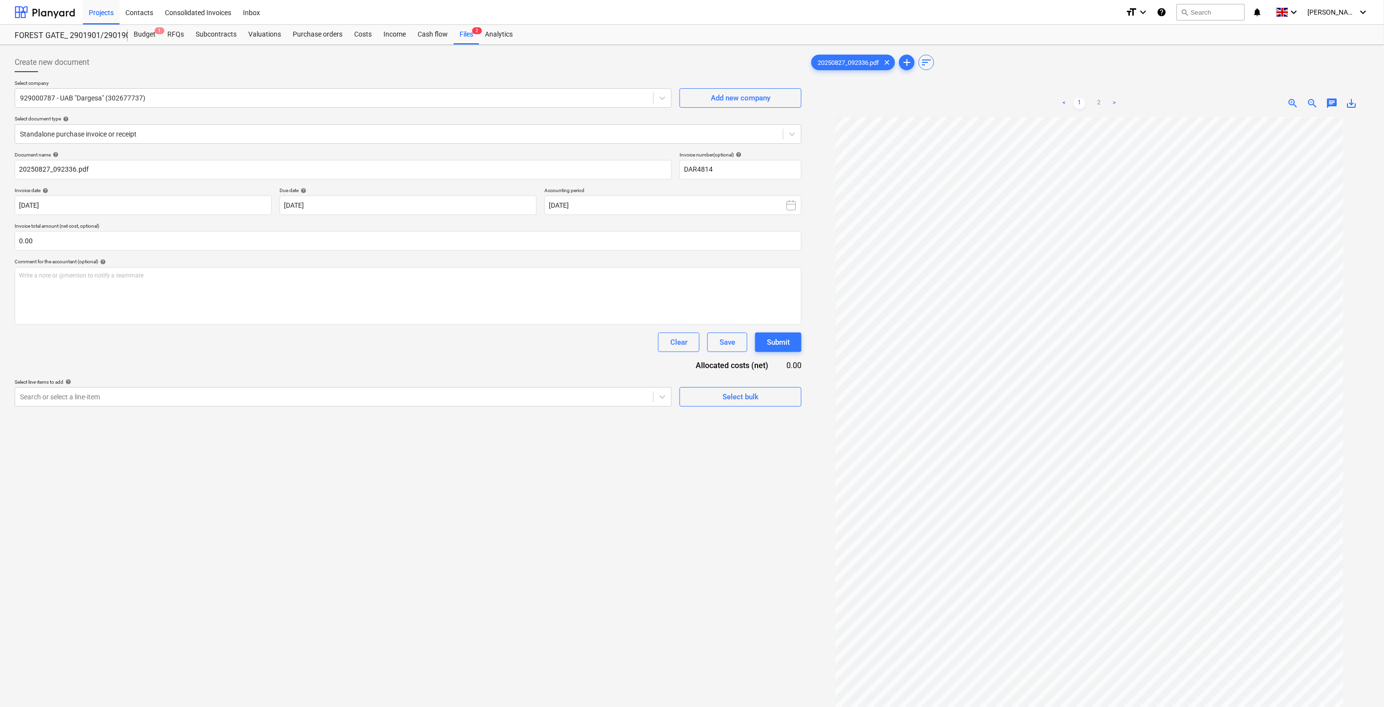
click at [688, 576] on div "Create new document Select company 929000787 - UAB "Dargesa" (302677737) Add ne…" at bounding box center [408, 425] width 795 height 752
click at [702, 553] on div "Create new document Select company 929000787 - UAB "Dargesa" (302677737) Add ne…" at bounding box center [408, 425] width 795 height 752
drag, startPoint x: 714, startPoint y: 537, endPoint x: 726, endPoint y: 519, distance: 21.8
click at [718, 529] on div "Create new document Select company 929000787 - UAB "Dargesa" (302677737) Add ne…" at bounding box center [408, 425] width 795 height 752
click at [726, 519] on div "Create new document Select company 929000787 - UAB "Dargesa" (302677737) Add ne…" at bounding box center [408, 425] width 795 height 752
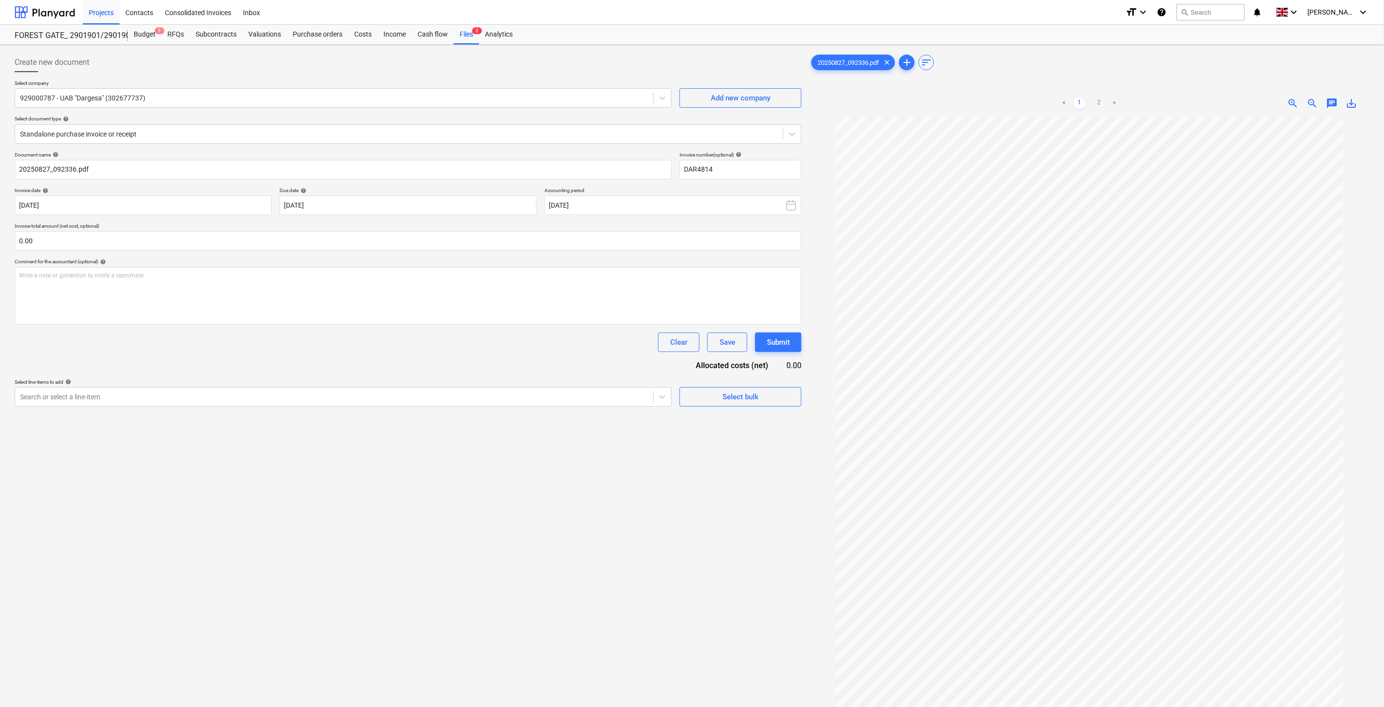
click at [563, 512] on div "Create new document Select company 929000787 - UAB "Dargesa" (302677737) Add ne…" at bounding box center [408, 425] width 795 height 752
click at [585, 489] on div "Create new document Select company 929000787 - UAB "Dargesa" (302677737) Add ne…" at bounding box center [408, 425] width 795 height 752
click at [597, 477] on div "Create new document Select company 929000787 - UAB "Dargesa" (302677737) Add ne…" at bounding box center [408, 425] width 795 height 752
click at [609, 465] on div "Create new document Select company 929000787 - UAB "Dargesa" (302677737) Add ne…" at bounding box center [408, 425] width 795 height 752
click at [375, 246] on input "text" at bounding box center [408, 241] width 787 height 20
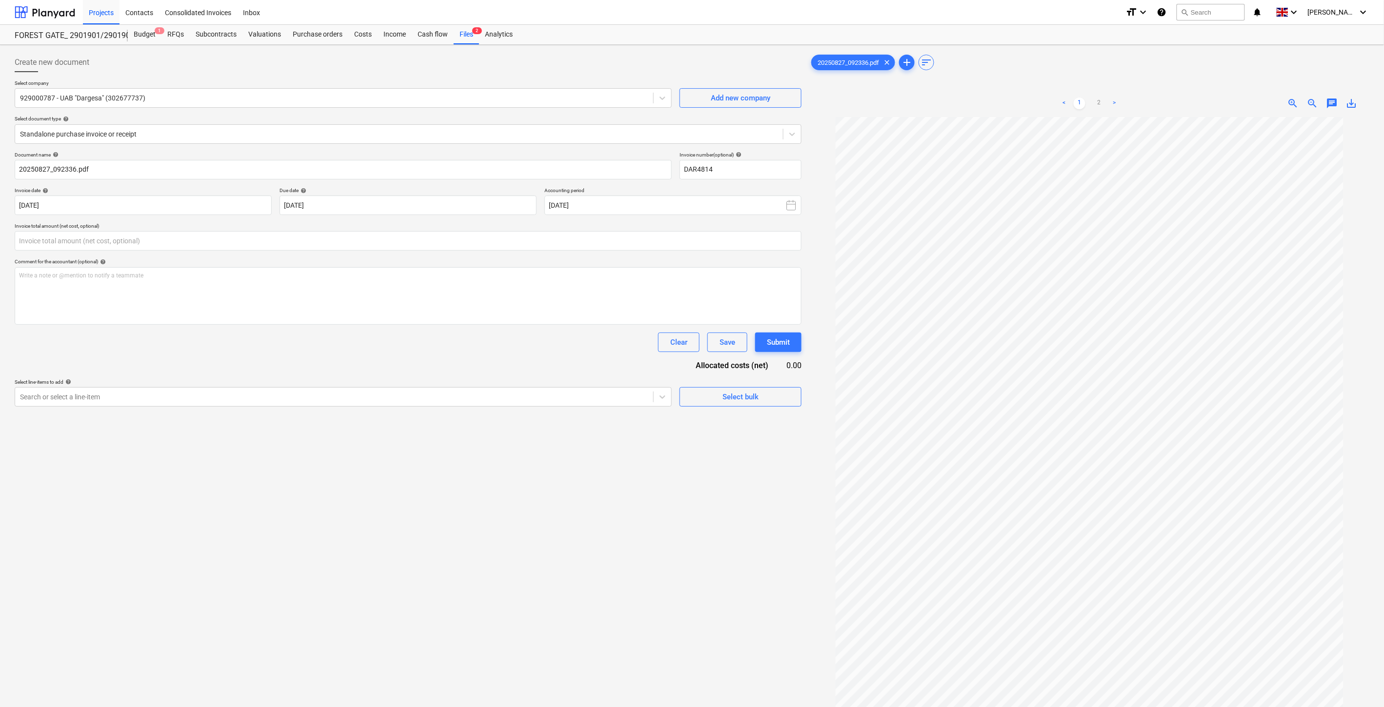
type input "0.00"
type input "697.40"
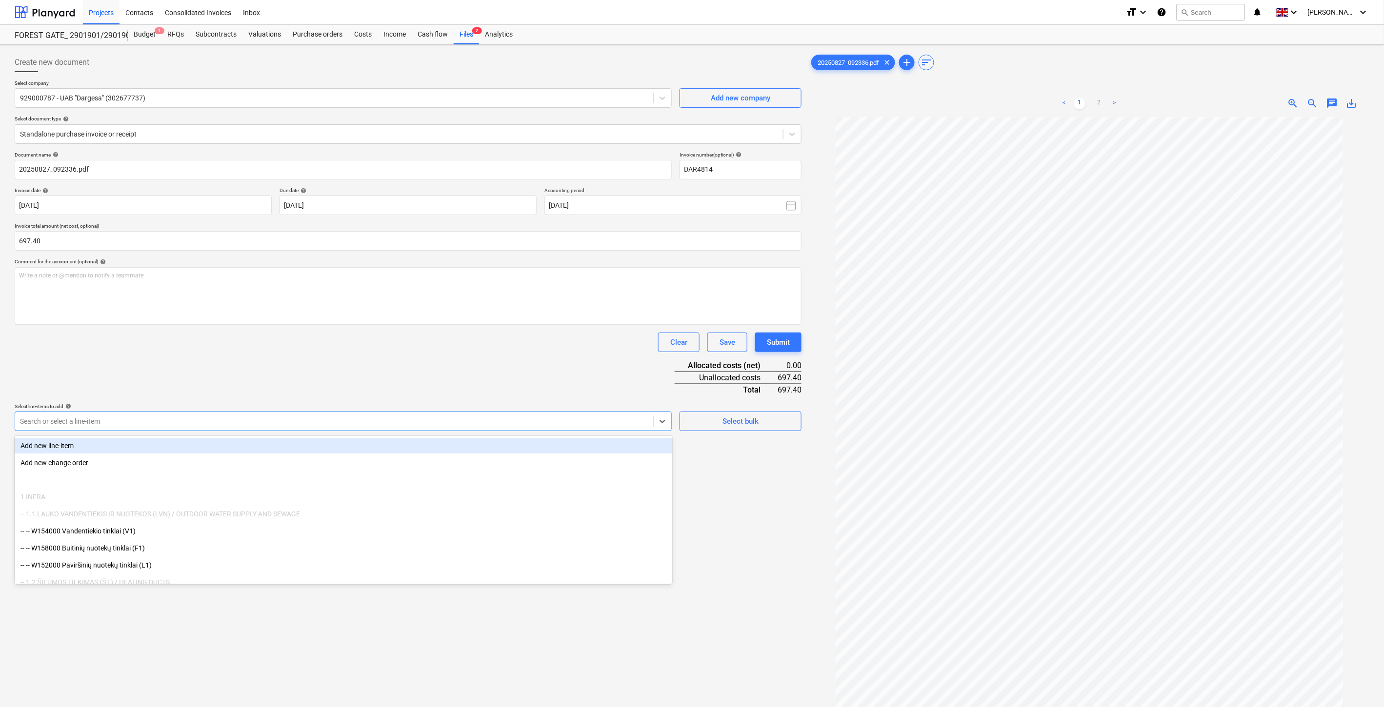
click at [240, 421] on div at bounding box center [334, 422] width 628 height 10
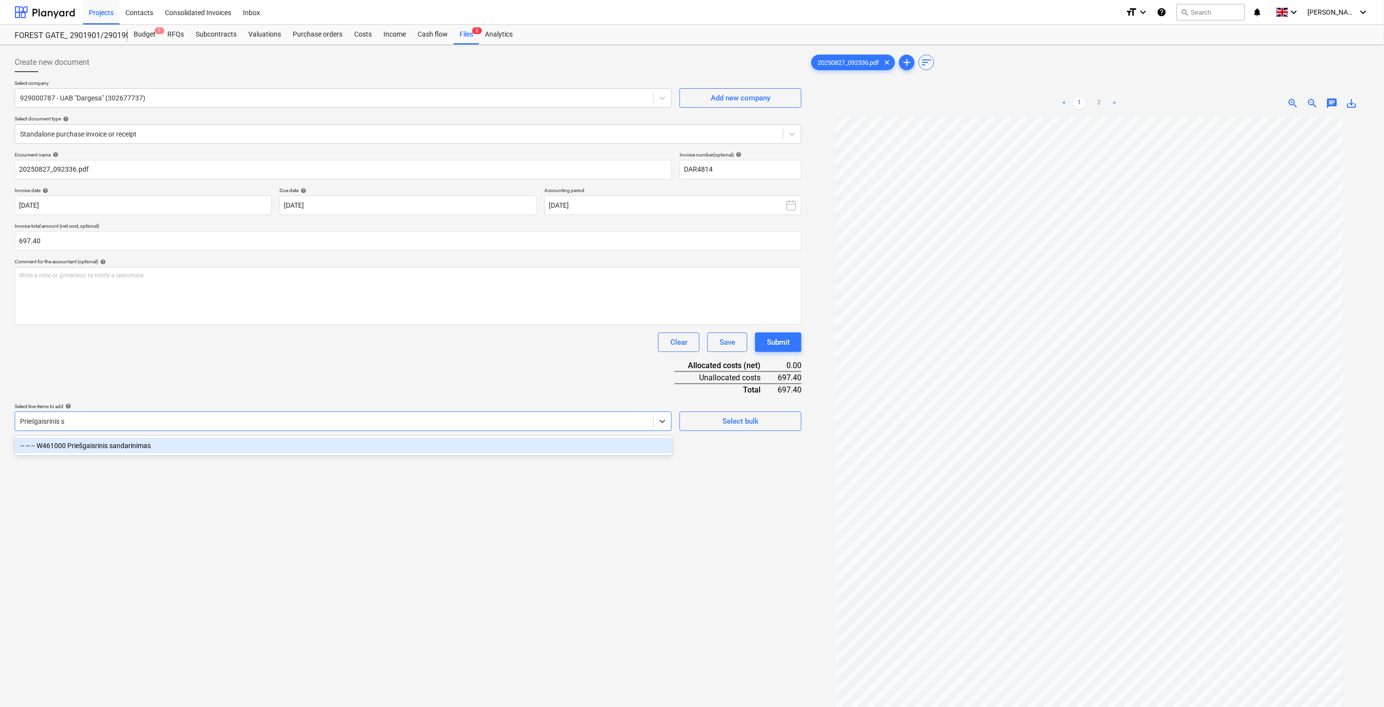
type input "Priešgaisrinis sa"
click at [265, 444] on div "-- -- -- W461000 Priešgaisrinis sandarinimas" at bounding box center [343, 446] width 657 height 16
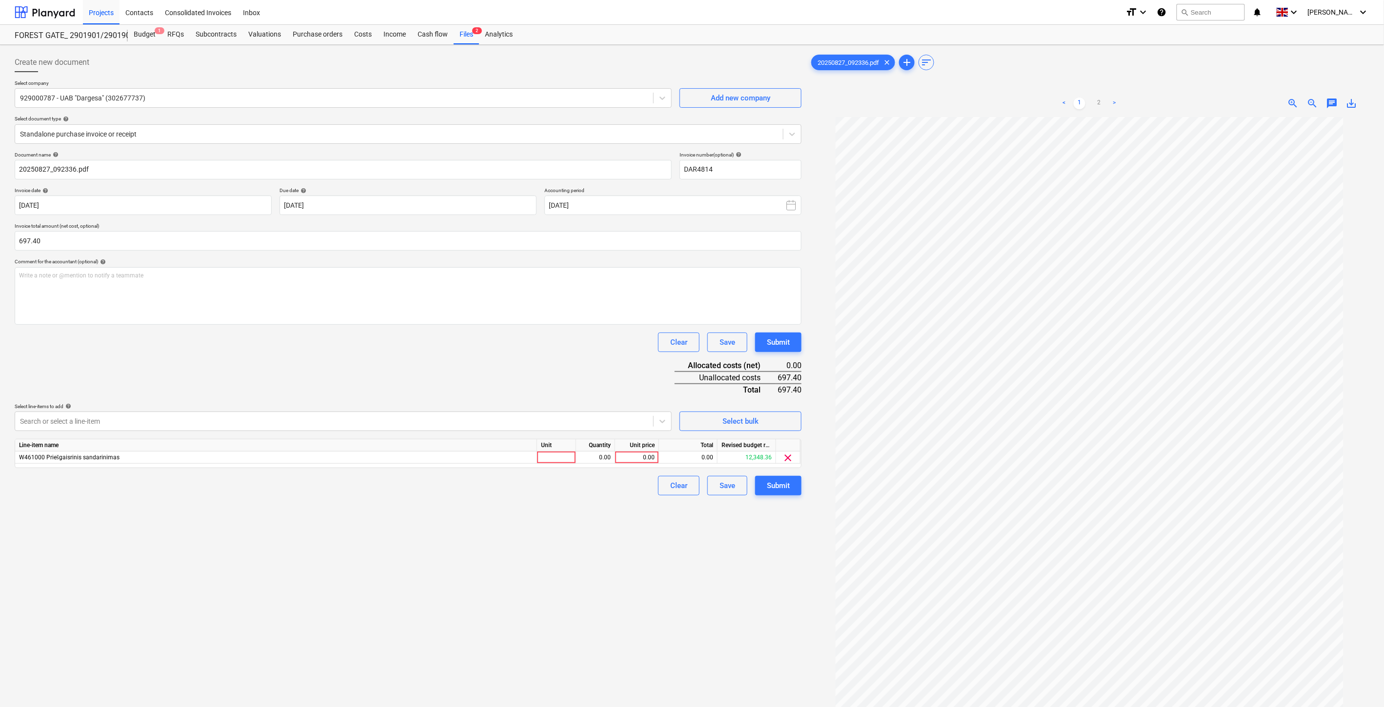
drag, startPoint x: 300, startPoint y: 372, endPoint x: 667, endPoint y: 437, distance: 372.4
click at [311, 375] on div "Document name help 20250827_092336.pdf Invoice number (optional) help DAR4814 I…" at bounding box center [408, 324] width 787 height 344
click at [559, 461] on div at bounding box center [556, 458] width 39 height 12
click at [597, 457] on div "0.00" at bounding box center [595, 458] width 31 height 12
type input "1"
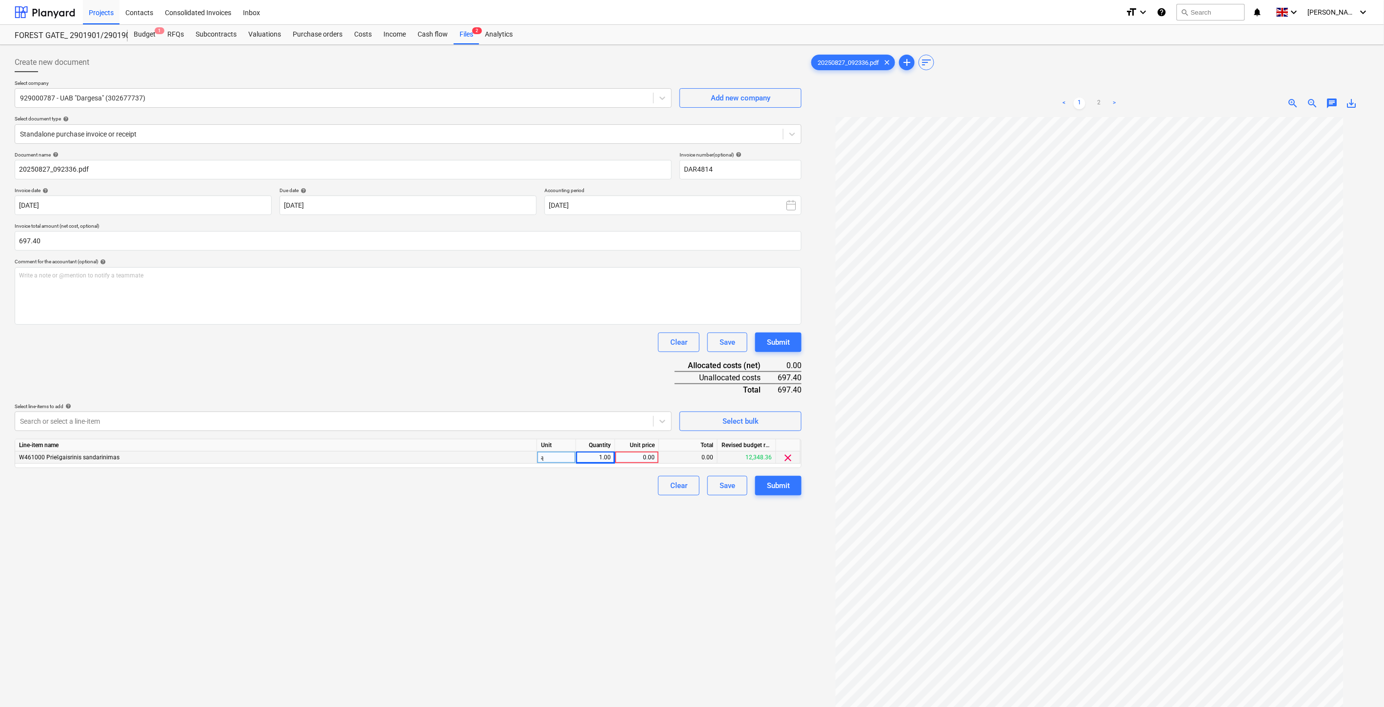
click at [559, 460] on div "ą" at bounding box center [556, 458] width 39 height 12
click at [650, 455] on div "0.00" at bounding box center [637, 458] width 36 height 12
type input "697.40"
click at [615, 360] on div "Document name help 20250827_092336.pdf Invoice number (optional) help DAR4814 I…" at bounding box center [408, 324] width 787 height 344
click at [723, 494] on button "Save" at bounding box center [727, 486] width 40 height 20
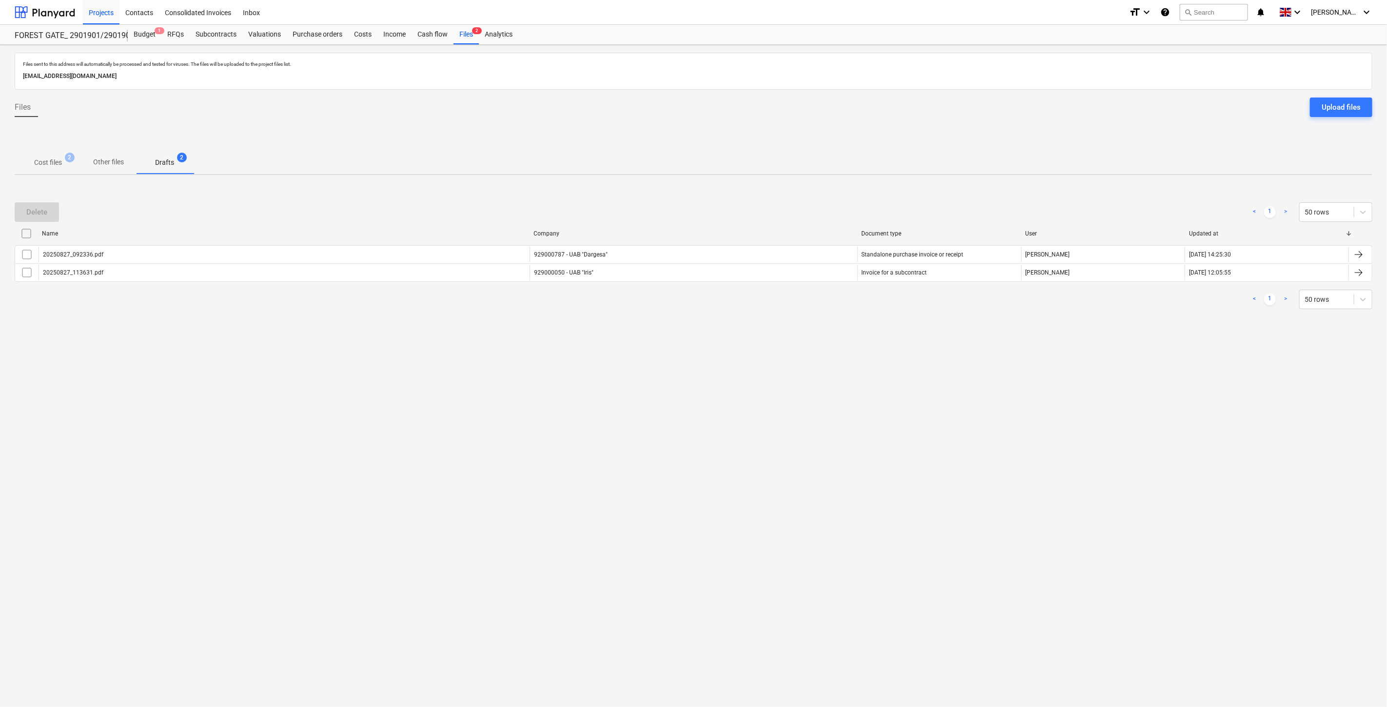
click at [821, 477] on div "Files sent to this address will automatically be processed and tested for virus…" at bounding box center [693, 376] width 1387 height 662
click at [839, 446] on div "Files sent to this address will automatically be processed and tested for virus…" at bounding box center [693, 376] width 1387 height 662
click at [60, 161] on p "Cost files" at bounding box center [48, 163] width 28 height 10
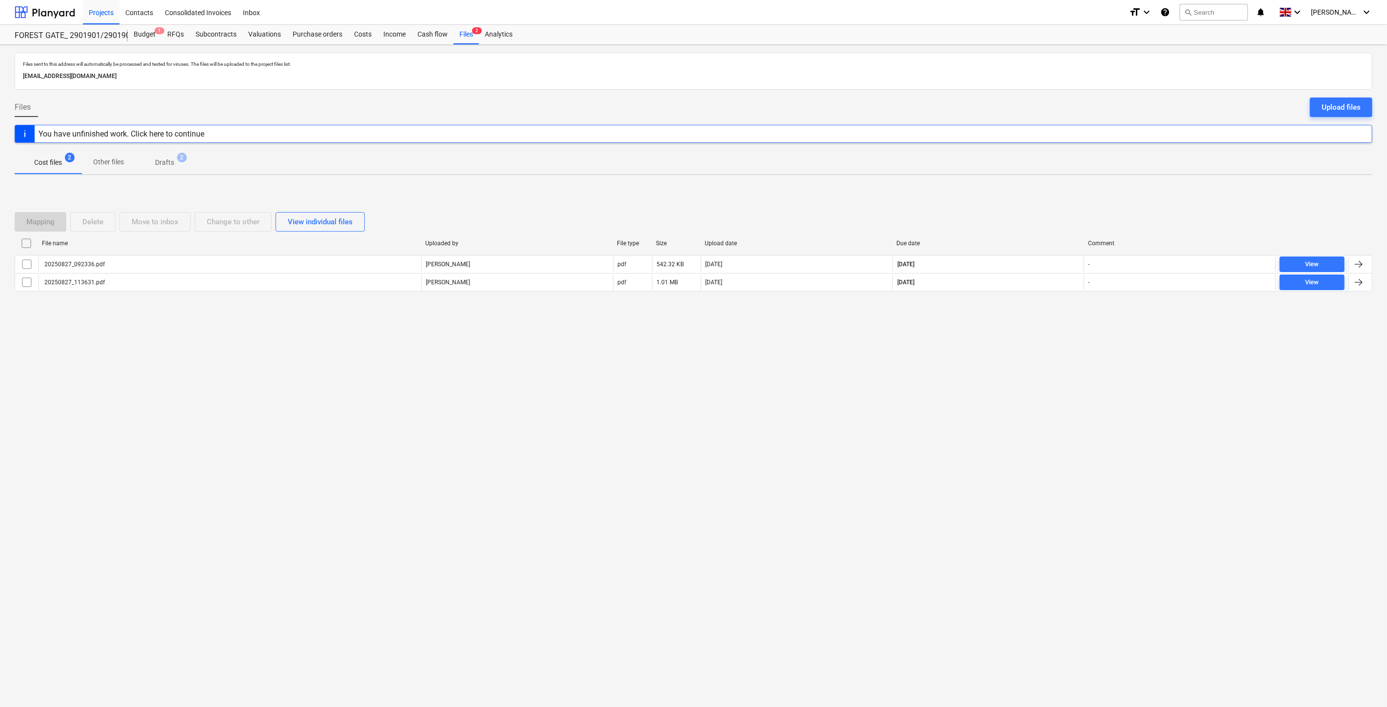
click at [1011, 348] on div "Files sent to this address will automatically be processed and tested for virus…" at bounding box center [693, 376] width 1387 height 662
click at [1020, 339] on div "Files sent to this address will automatically be processed and tested for virus…" at bounding box center [693, 376] width 1387 height 662
drag, startPoint x: 1157, startPoint y: 411, endPoint x: 1060, endPoint y: 389, distance: 98.9
click at [1157, 411] on div "Files sent to this address will automatically be processed and tested for virus…" at bounding box center [693, 376] width 1387 height 662
click at [1222, 12] on button "search Search" at bounding box center [1214, 12] width 68 height 17
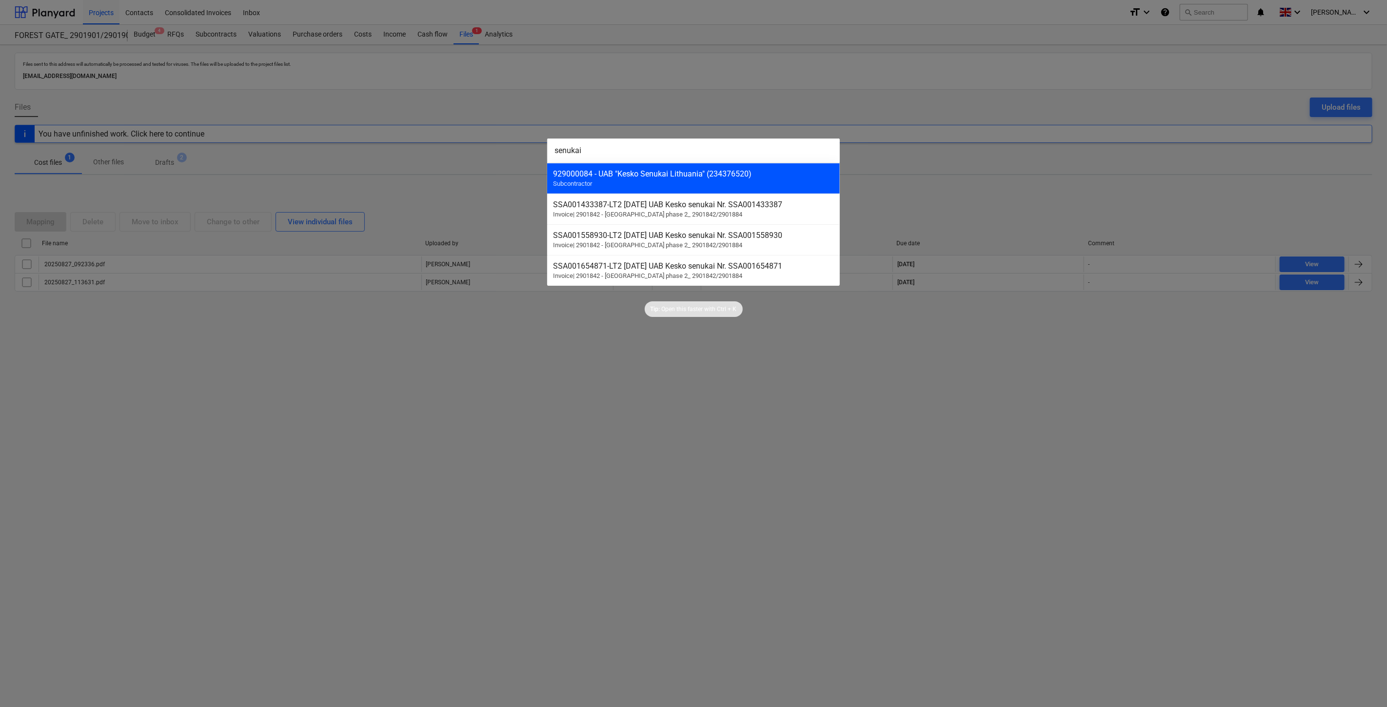
type input "senukai"
click at [655, 181] on div "929000084 - UAB "Kesko Senukai Lithuania" (234376520) Subcontractor" at bounding box center [693, 178] width 293 height 31
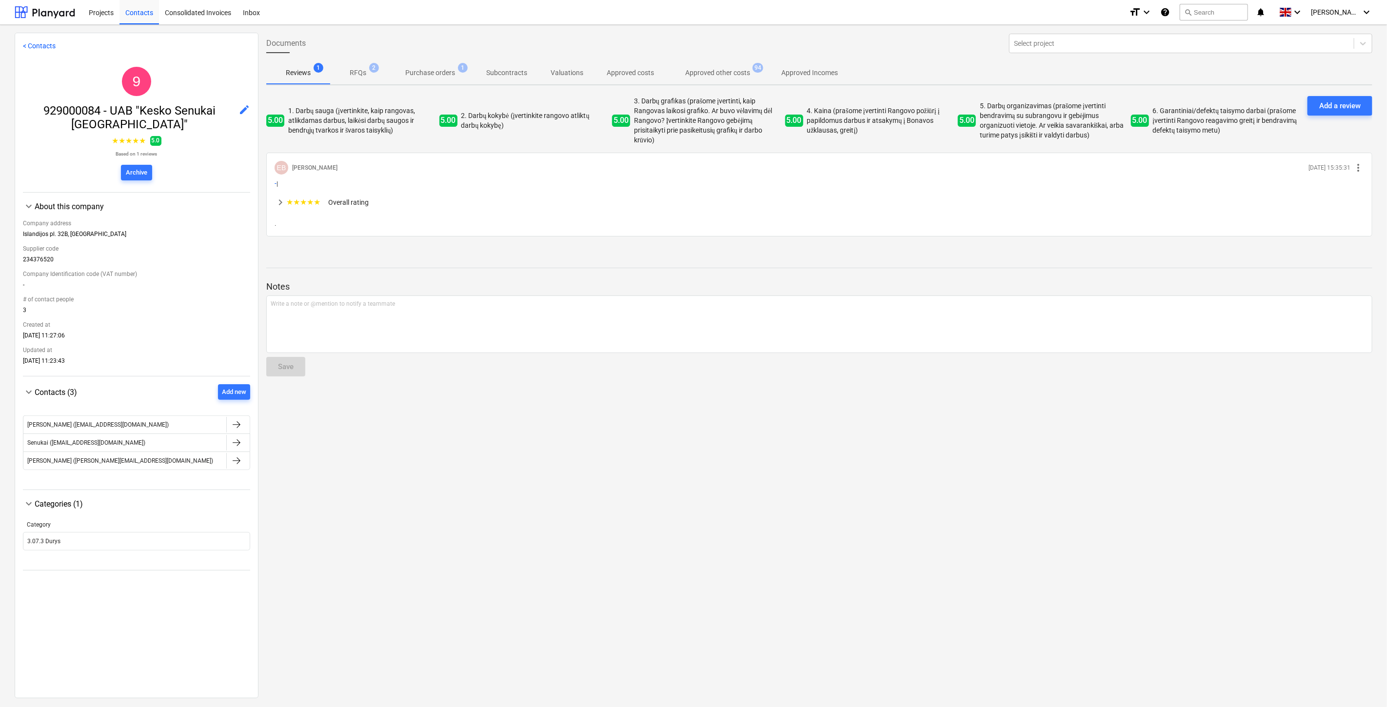
click at [428, 64] on span "Purchase orders 1" at bounding box center [430, 73] width 89 height 18
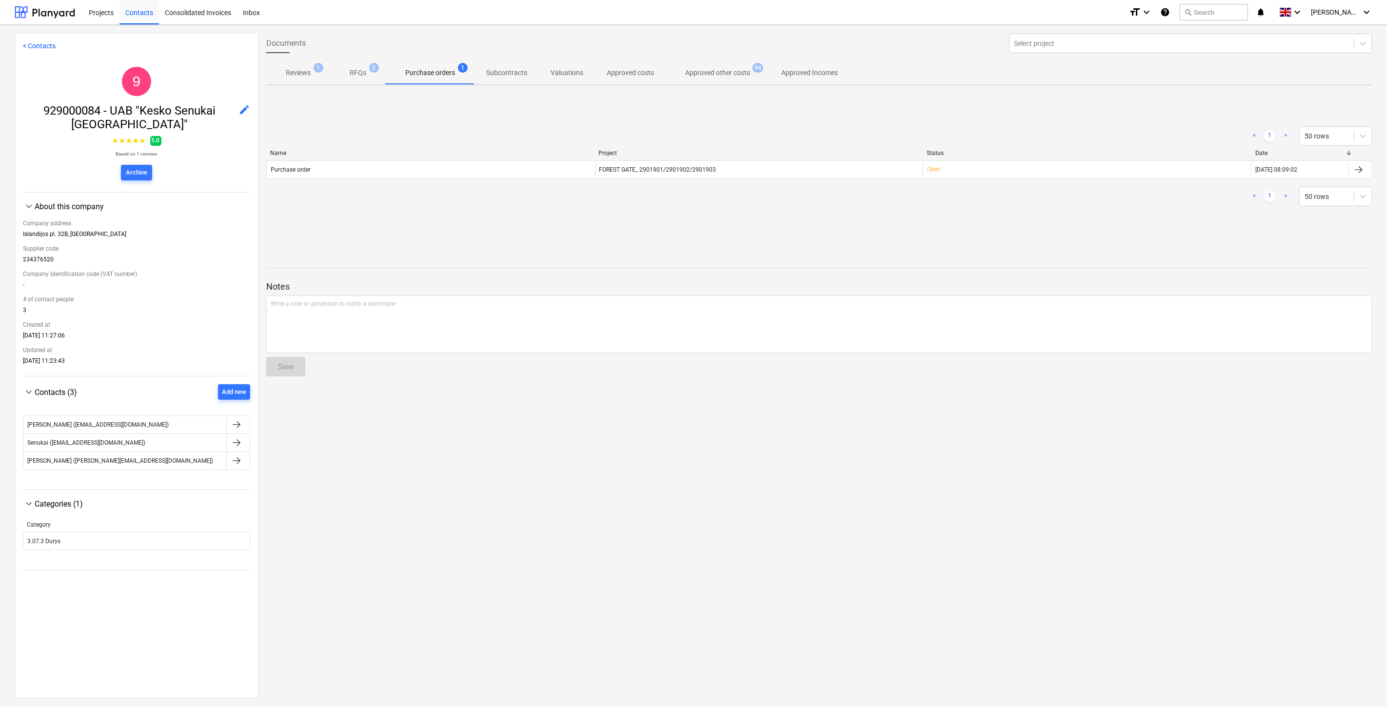
click at [745, 69] on p "Approved other costs" at bounding box center [717, 73] width 65 height 10
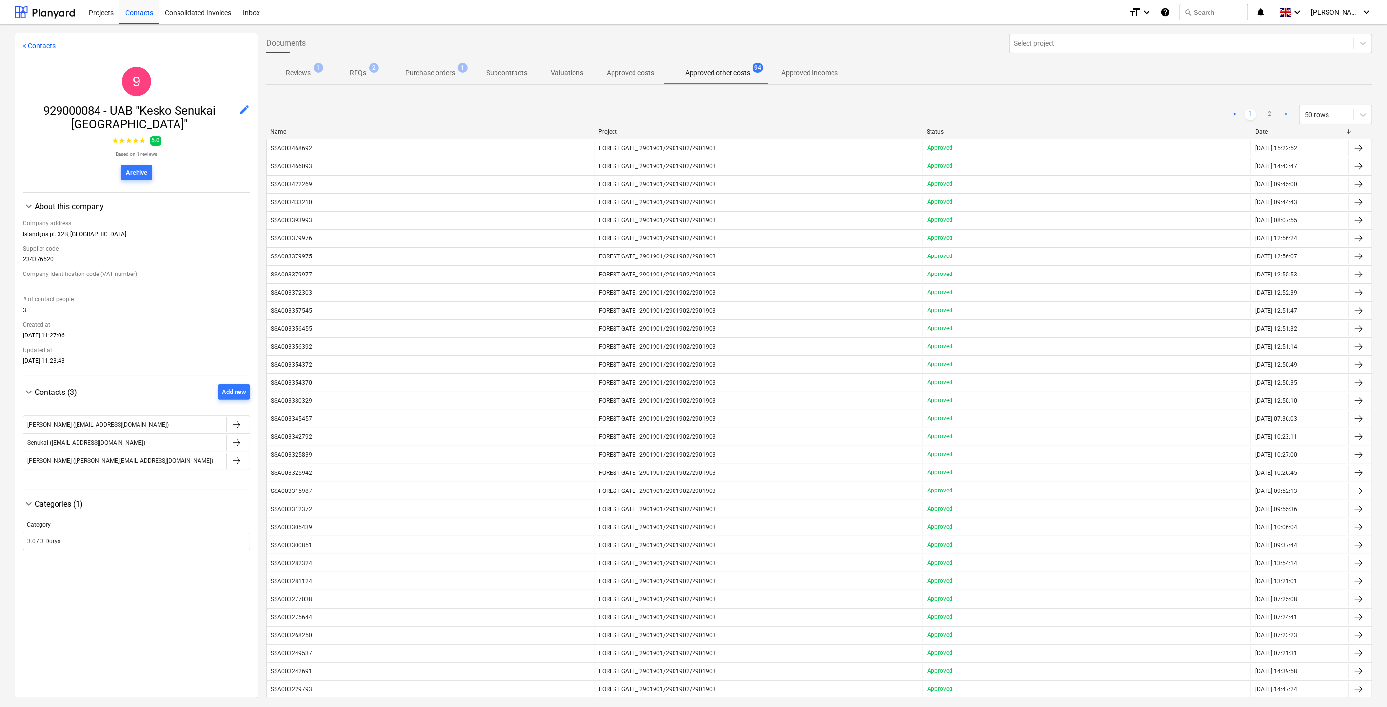
click at [433, 69] on p "Purchase orders" at bounding box center [430, 73] width 50 height 10
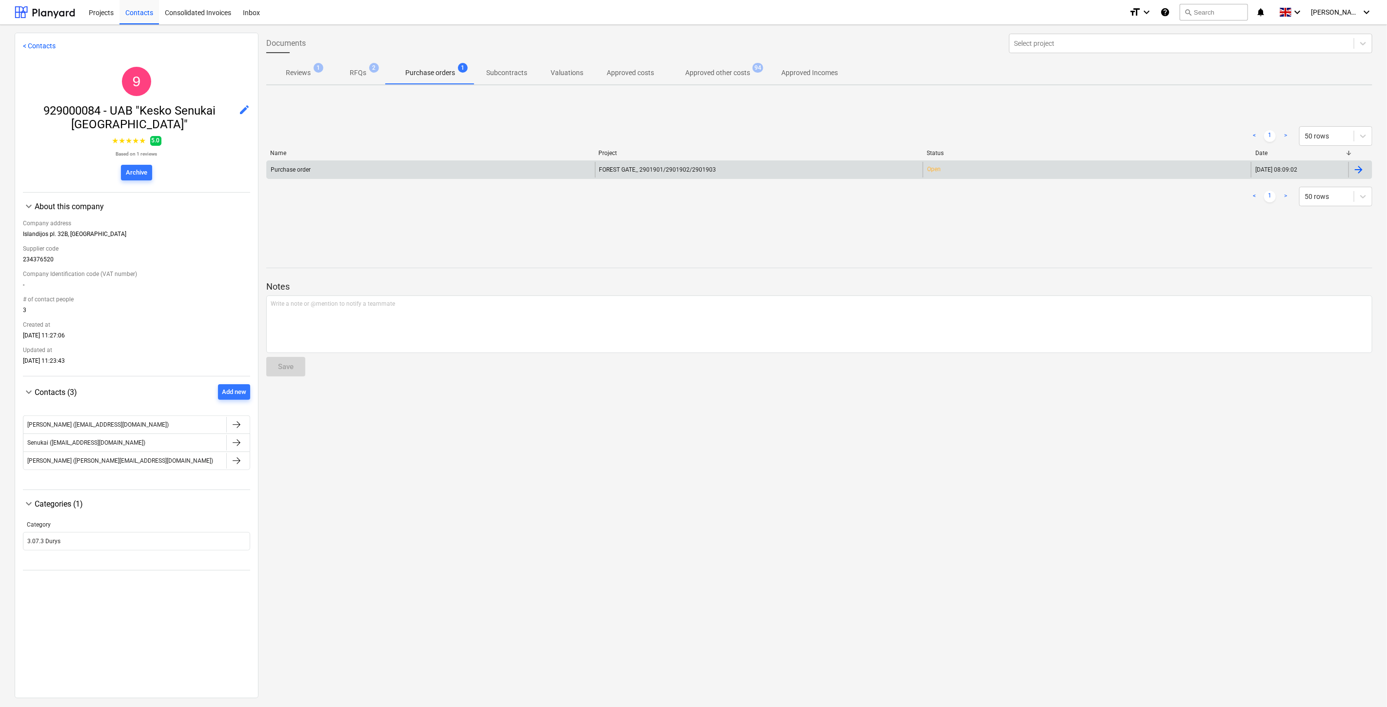
click at [531, 166] on div "Purchase order" at bounding box center [431, 170] width 328 height 16
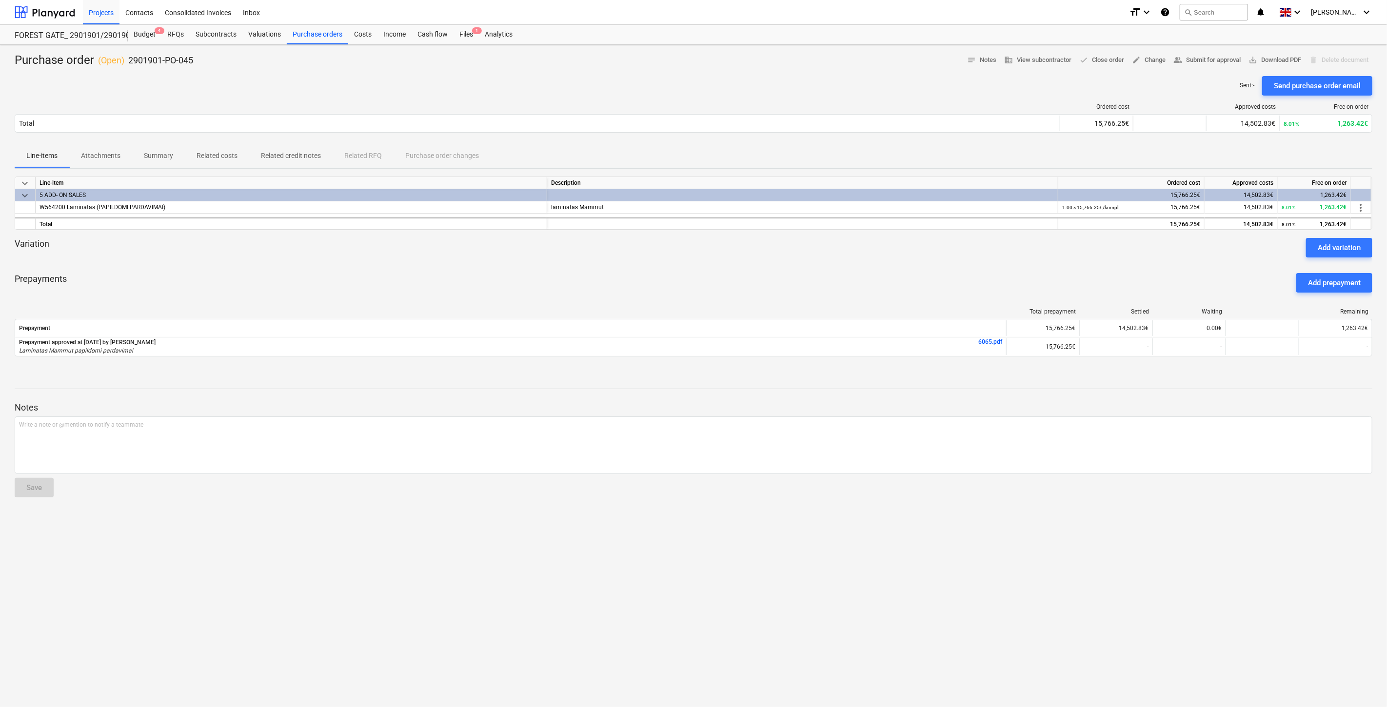
drag, startPoint x: 854, startPoint y: 576, endPoint x: 862, endPoint y: 572, distance: 9.2
click at [856, 575] on div "Purchase order ( Open ) 2901901-PO-045 notes Notes business View subcontractor …" at bounding box center [693, 376] width 1387 height 662
drag, startPoint x: 899, startPoint y: 556, endPoint x: 364, endPoint y: 563, distance: 535.1
click at [896, 556] on div "Purchase order ( Open ) 2901901-PO-045 notes Notes business View subcontractor …" at bounding box center [693, 376] width 1387 height 662
click at [406, 271] on div "Prepayments Add prepayment" at bounding box center [694, 282] width 1358 height 35
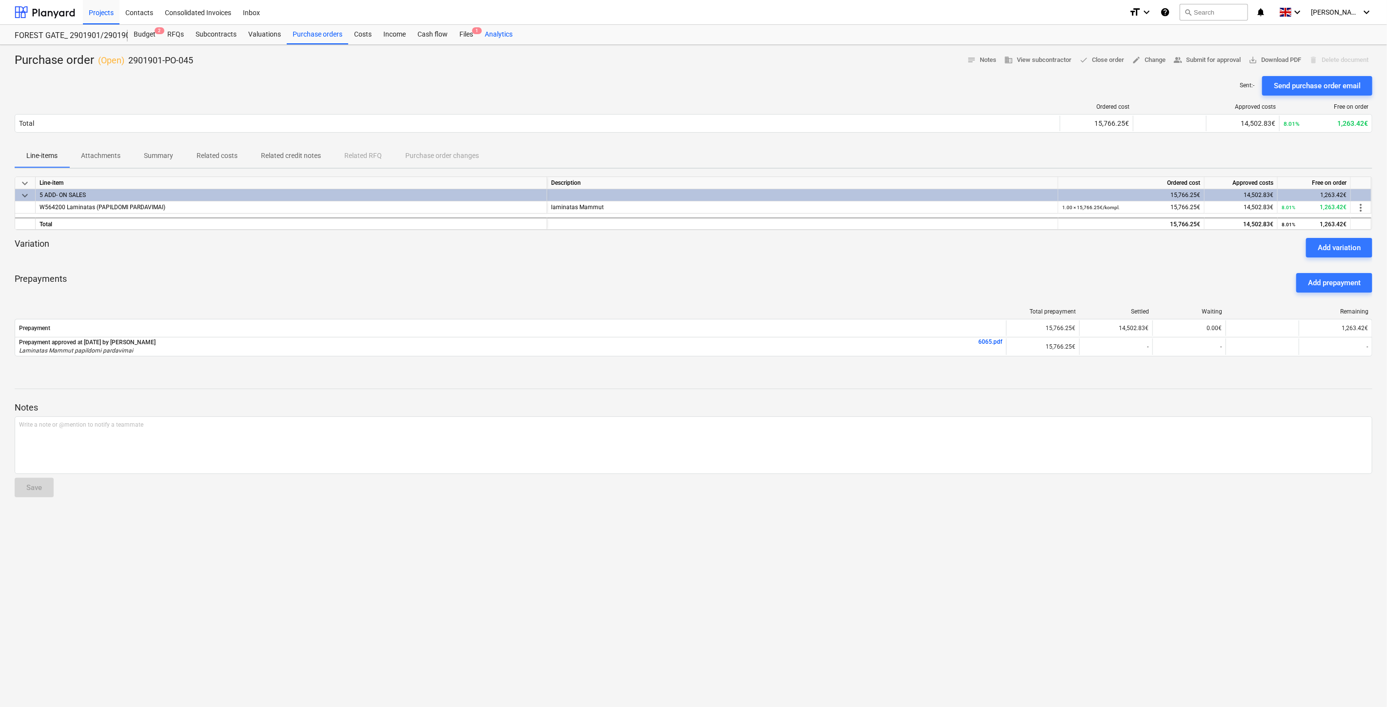
drag, startPoint x: 466, startPoint y: 33, endPoint x: 481, endPoint y: 41, distance: 17.9
click at [466, 33] on div "Files 1" at bounding box center [466, 35] width 25 height 20
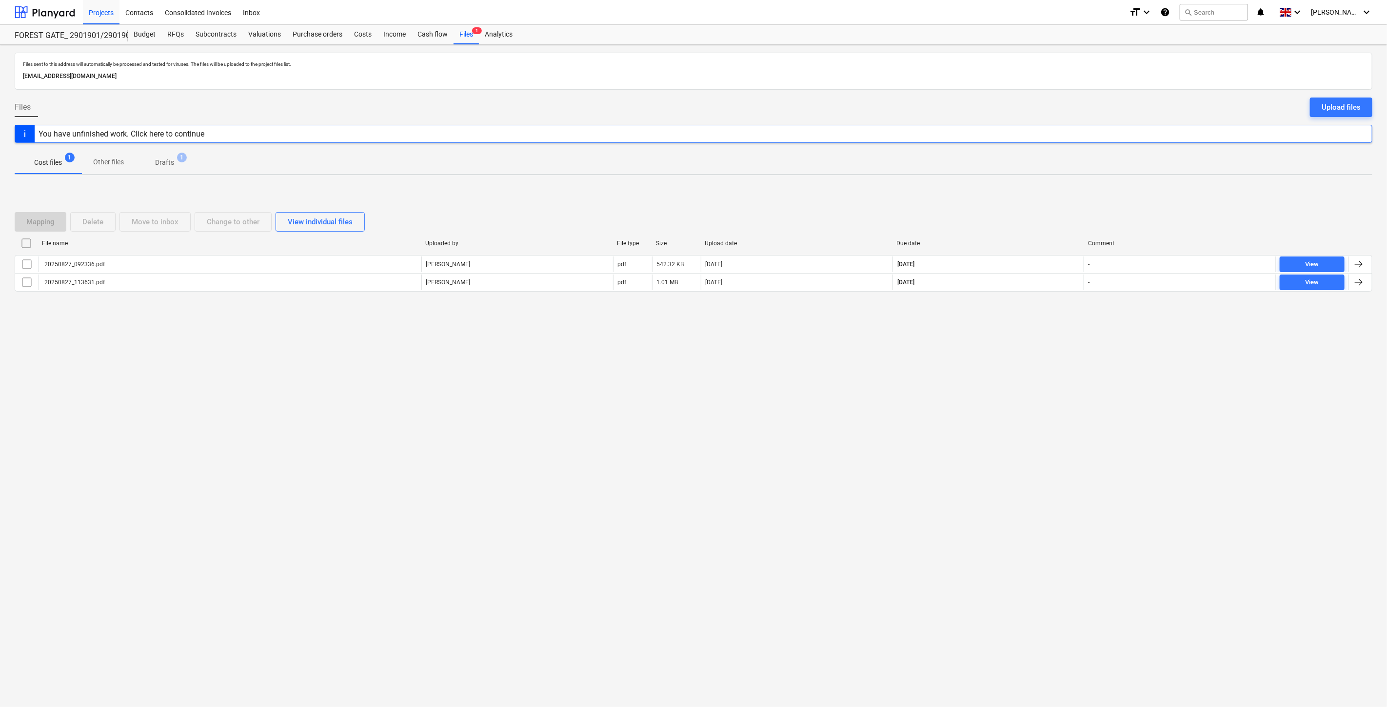
click at [911, 399] on div "Files sent to this address will automatically be processed and tested for virus…" at bounding box center [693, 376] width 1387 height 662
drag, startPoint x: 978, startPoint y: 353, endPoint x: 1218, endPoint y: 135, distance: 324.2
click at [982, 350] on div "Files sent to this address will automatically be processed and tested for virus…" at bounding box center [693, 376] width 1387 height 662
click at [1323, 104] on div "Upload files" at bounding box center [1341, 107] width 39 height 13
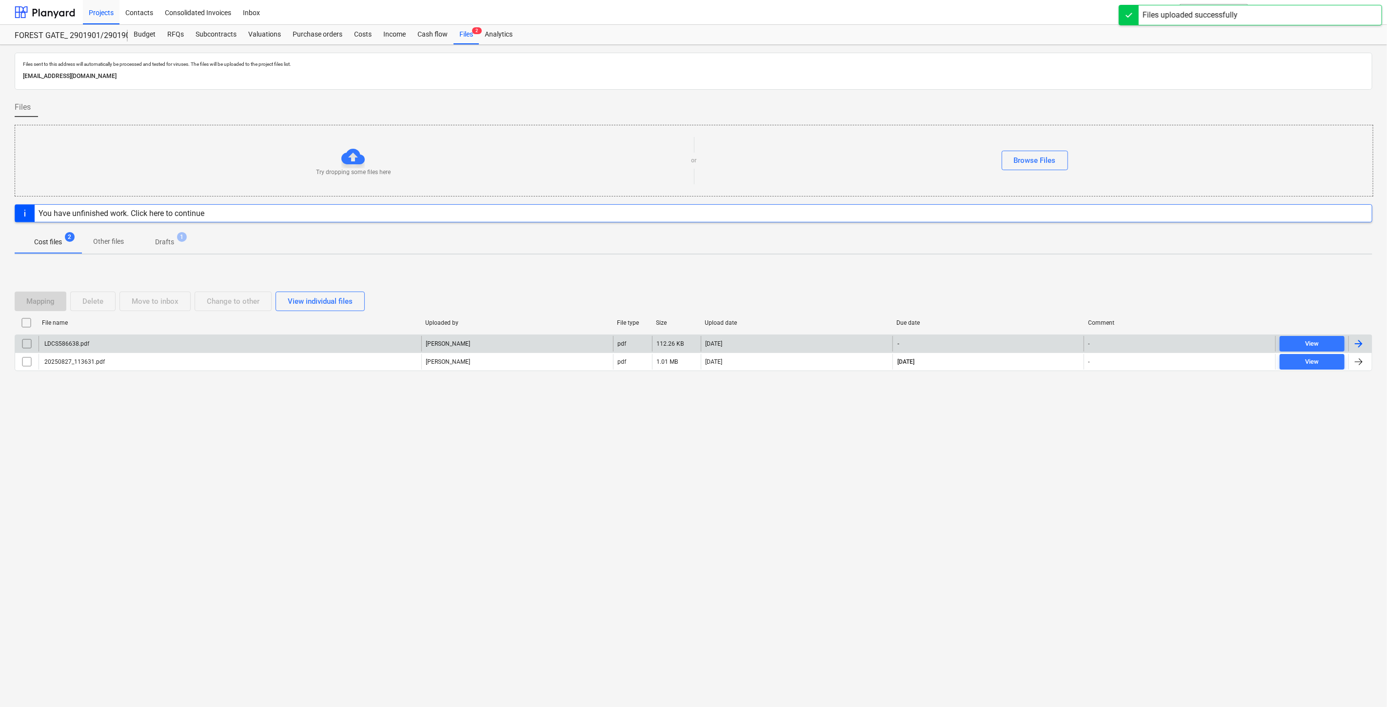
click at [384, 343] on div "LDCS586638.pdf" at bounding box center [230, 344] width 383 height 16
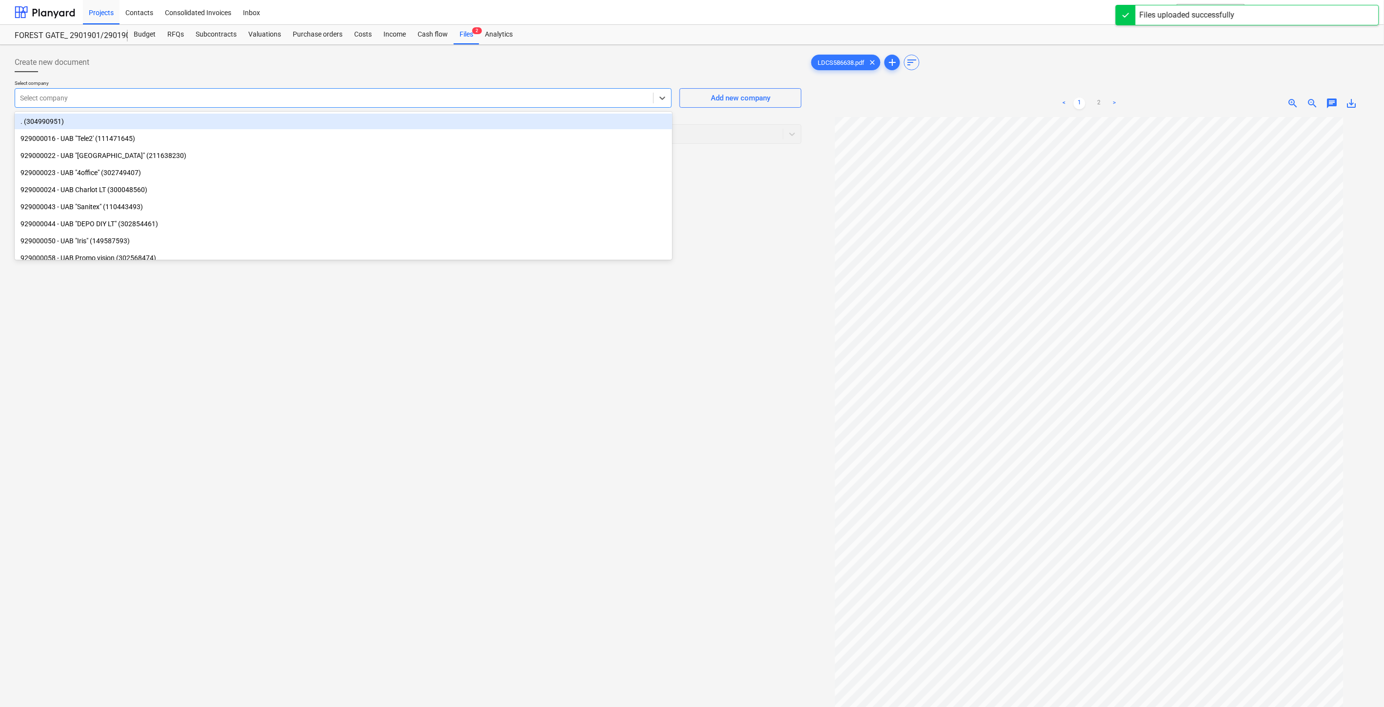
click at [488, 98] on div at bounding box center [334, 98] width 628 height 10
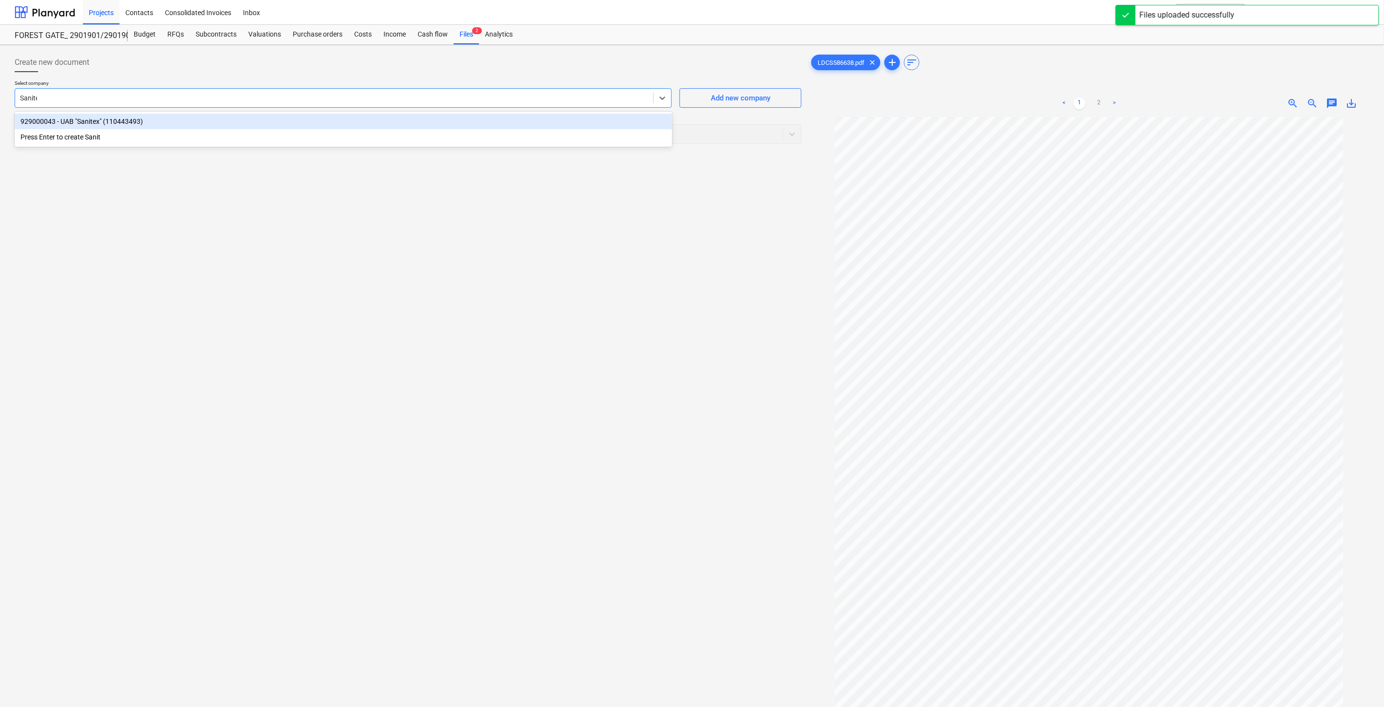
type input "Sanitex"
click at [482, 118] on div "929000043 - UAB "Sanitex" (110443493)" at bounding box center [343, 122] width 657 height 16
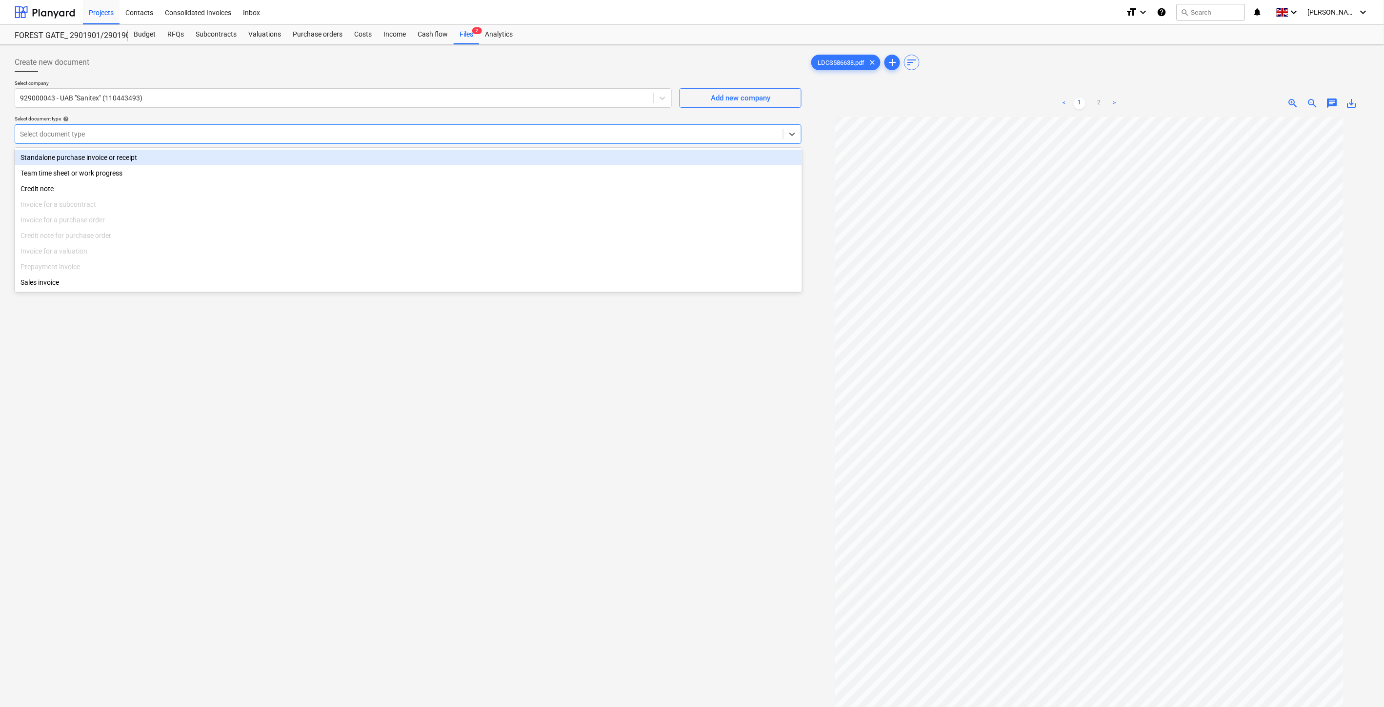
click at [472, 129] on div at bounding box center [399, 134] width 758 height 10
click at [234, 164] on div "Standalone purchase invoice or receipt" at bounding box center [408, 158] width 787 height 16
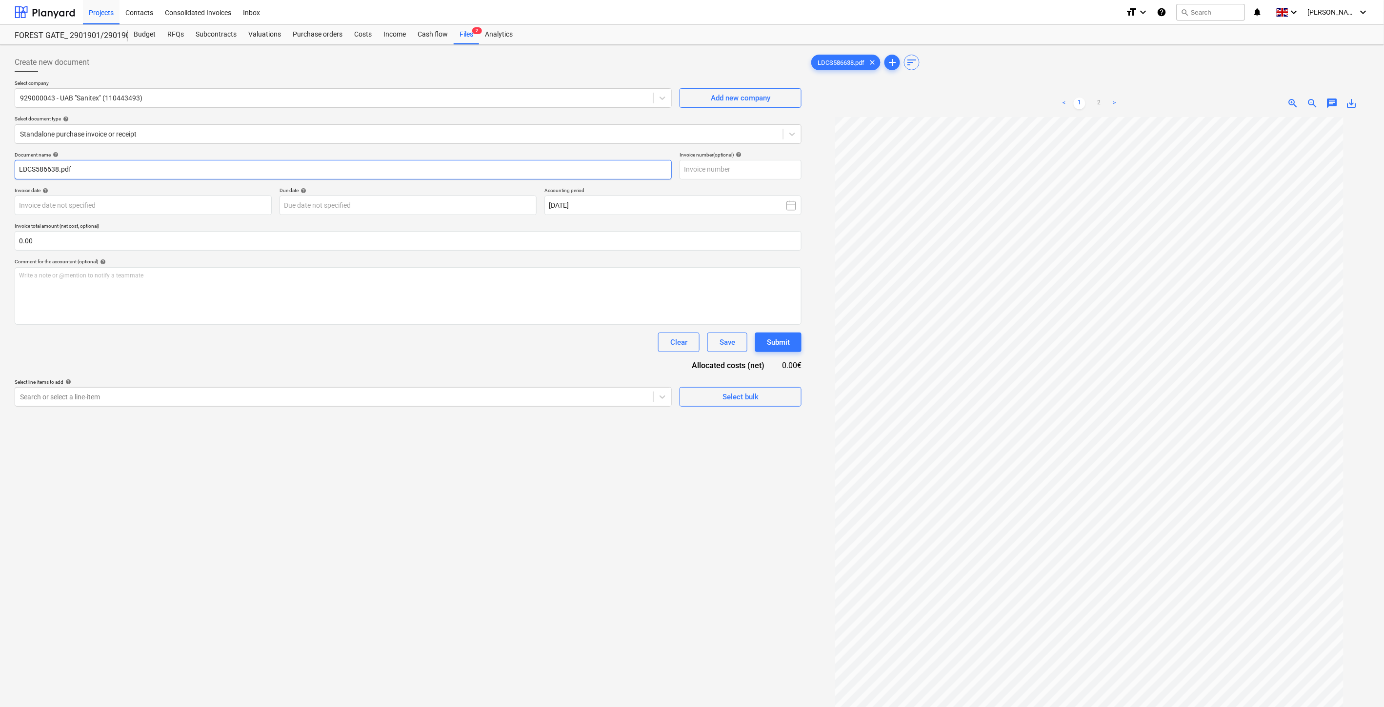
drag, startPoint x: 52, startPoint y: 169, endPoint x: 92, endPoint y: 186, distance: 43.5
click at [12, 172] on div "Create new document Select company 929000043 - UAB "Sanitex" (110443493) Add ne…" at bounding box center [408, 425] width 795 height 752
click at [766, 176] on input "text" at bounding box center [740, 170] width 122 height 20
paste input "LDCS586638"
type input "LDCS586638"
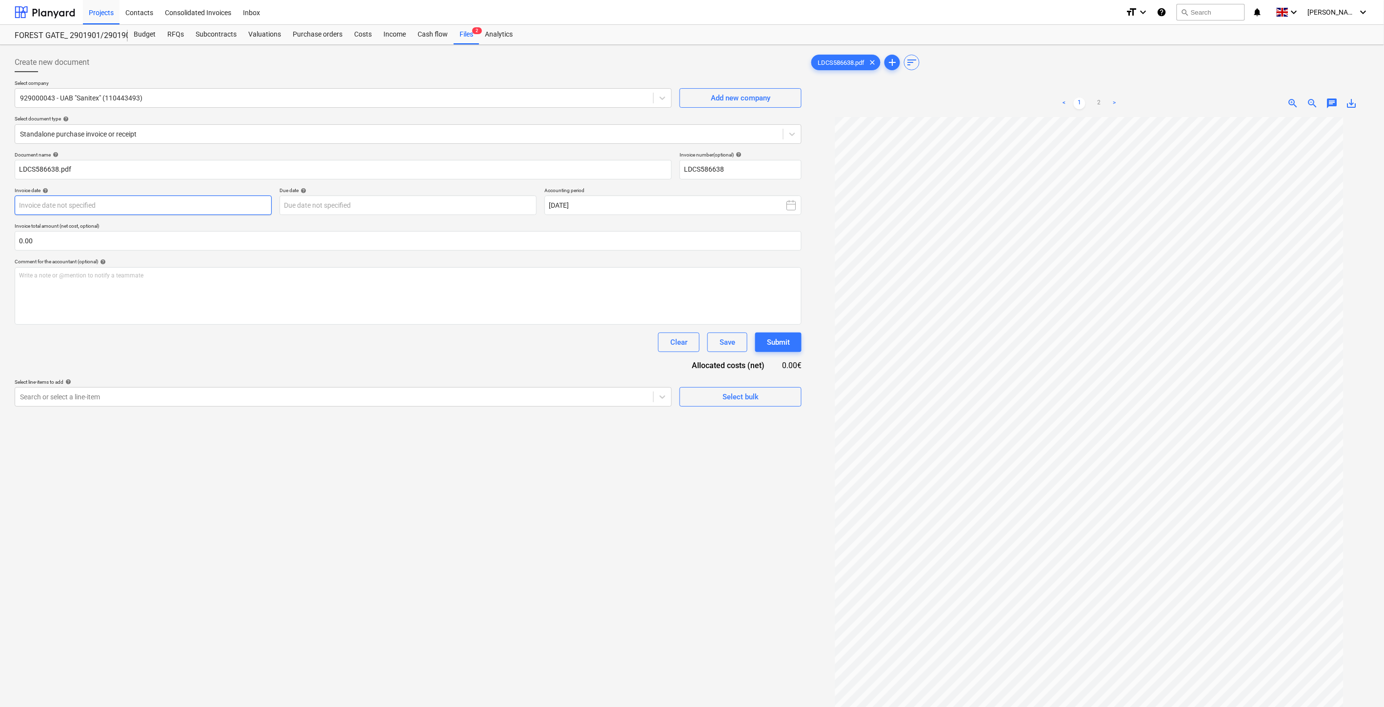
click at [242, 206] on body "Projects Contacts Consolidated Invoices Inbox format_size keyboard_arrow_down h…" at bounding box center [692, 353] width 1384 height 707
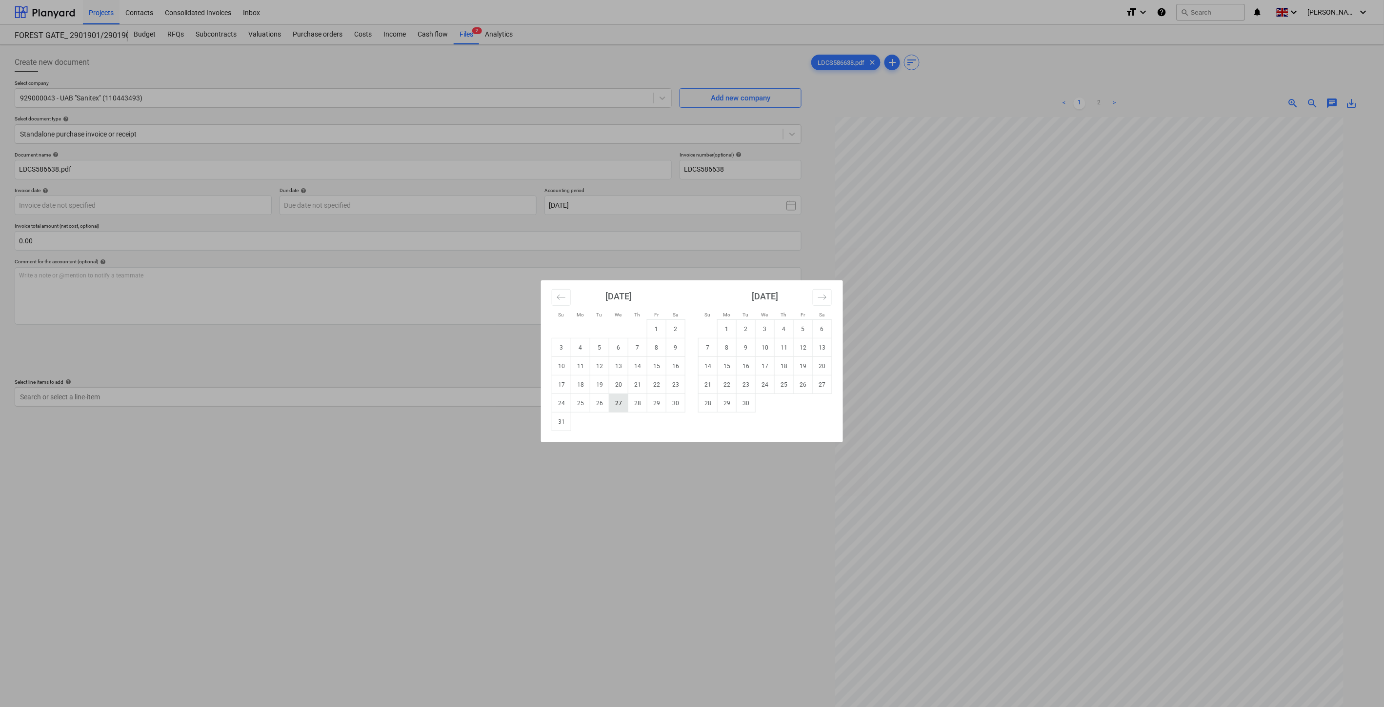
click at [616, 399] on td "27" at bounding box center [618, 403] width 19 height 19
type input "[DATE]"
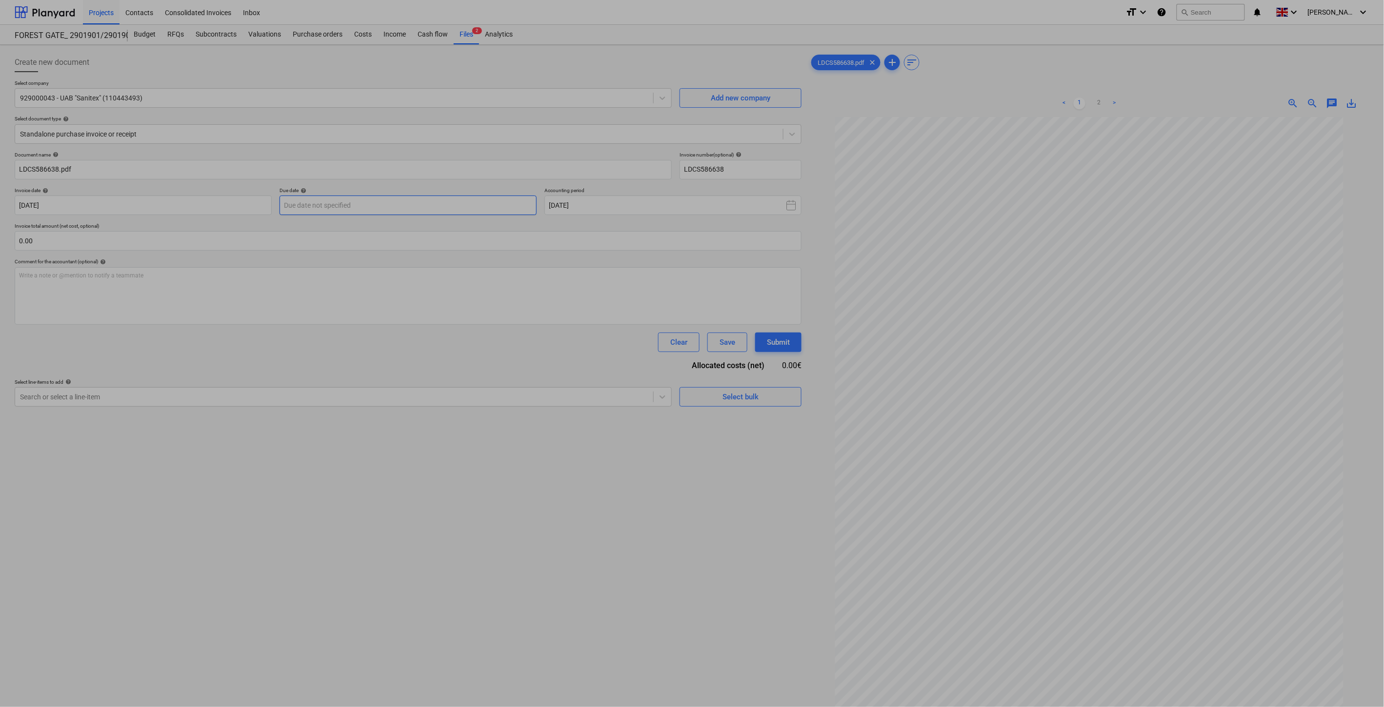
click at [432, 208] on body "Projects Contacts Consolidated Invoices Inbox format_size keyboard_arrow_down h…" at bounding box center [692, 353] width 1384 height 707
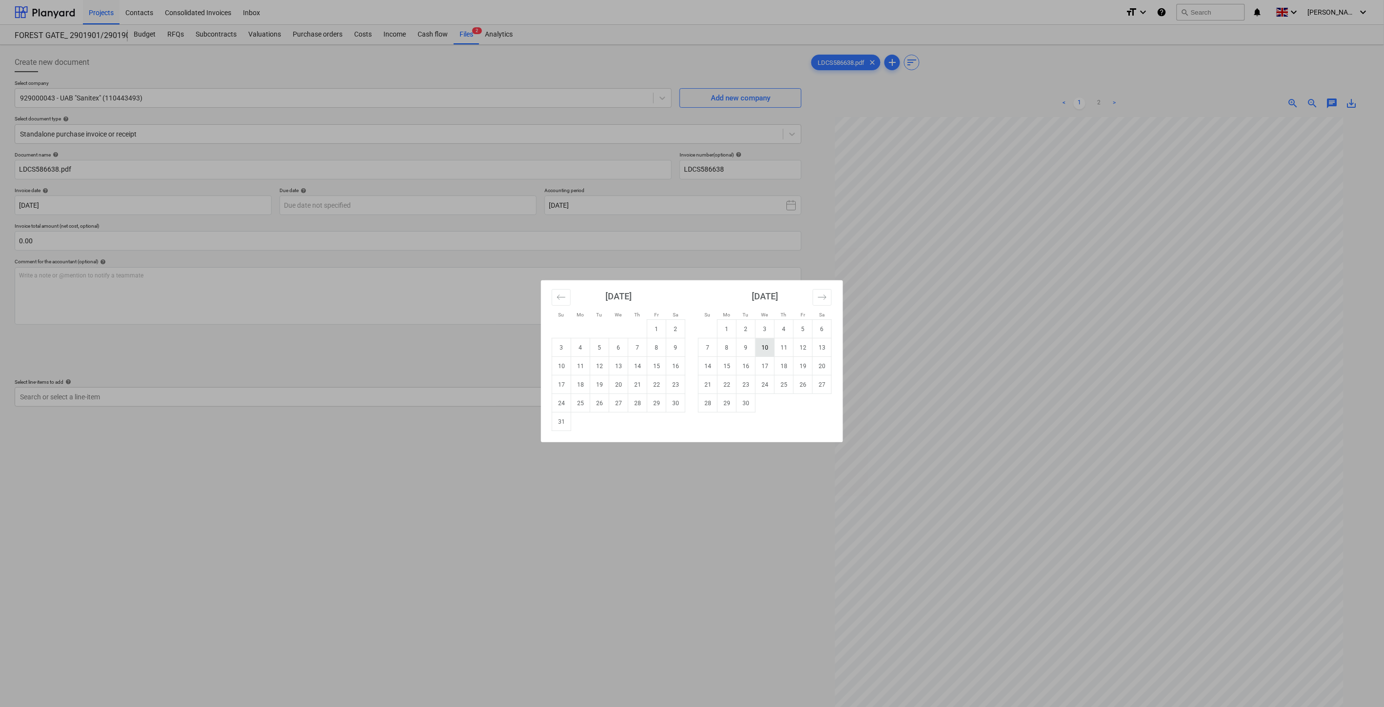
click at [765, 348] on td "10" at bounding box center [764, 347] width 19 height 19
type input "[DATE]"
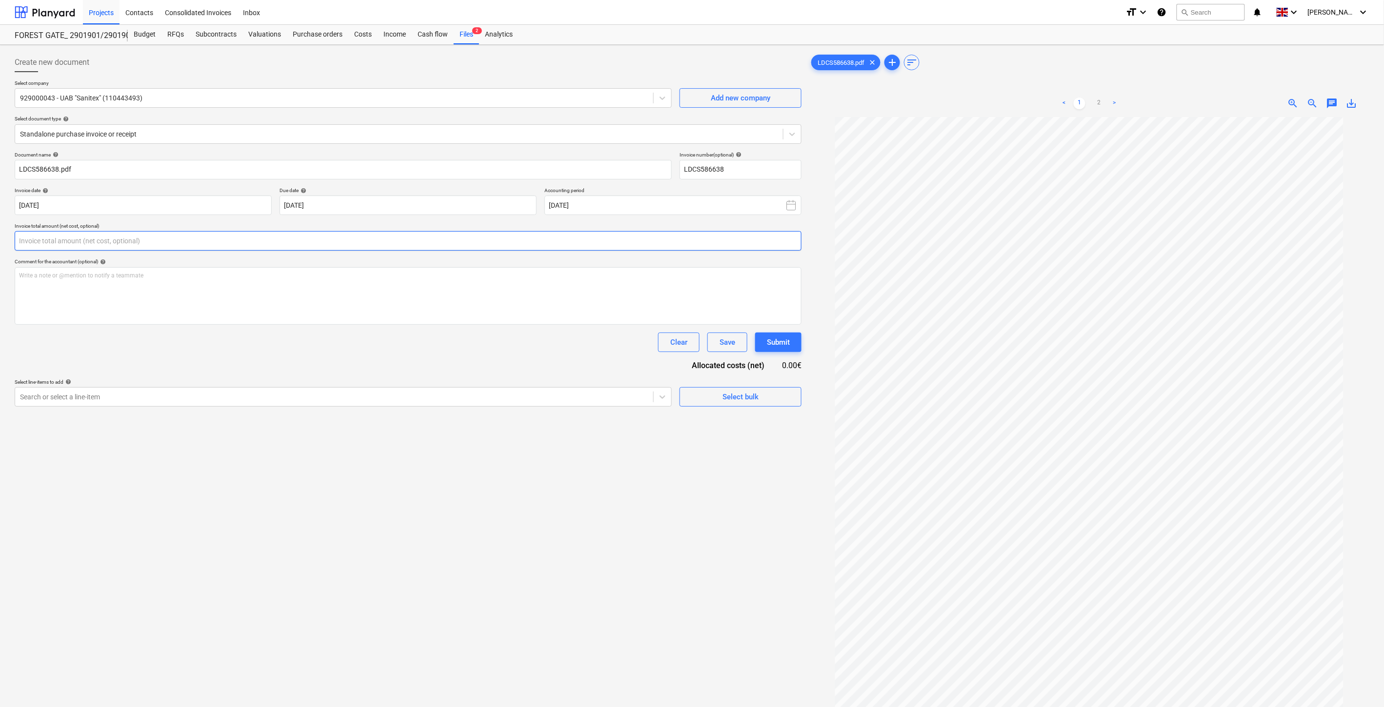
click at [342, 242] on input "text" at bounding box center [408, 241] width 787 height 20
type input "ą"
type input "112.05"
click at [594, 376] on div "Document name help LDCS586638.pdf Invoice number (optional) help LDCS586638 Inv…" at bounding box center [408, 291] width 787 height 279
click at [519, 425] on div at bounding box center [334, 422] width 628 height 10
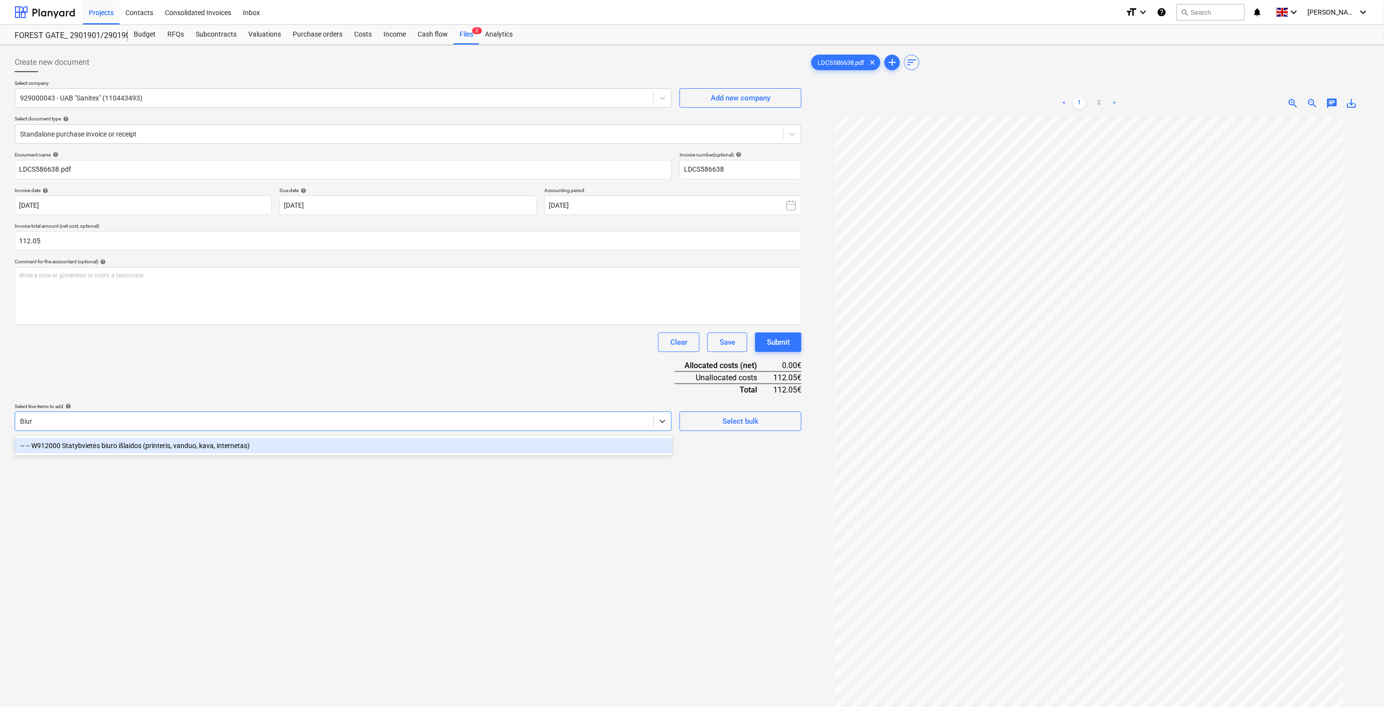
type input "Biuro"
click at [456, 439] on div "-- -- W912000 Statybvietės biuro išlaidos (printeris, vanduo, kava, internetas)" at bounding box center [343, 446] width 657 height 16
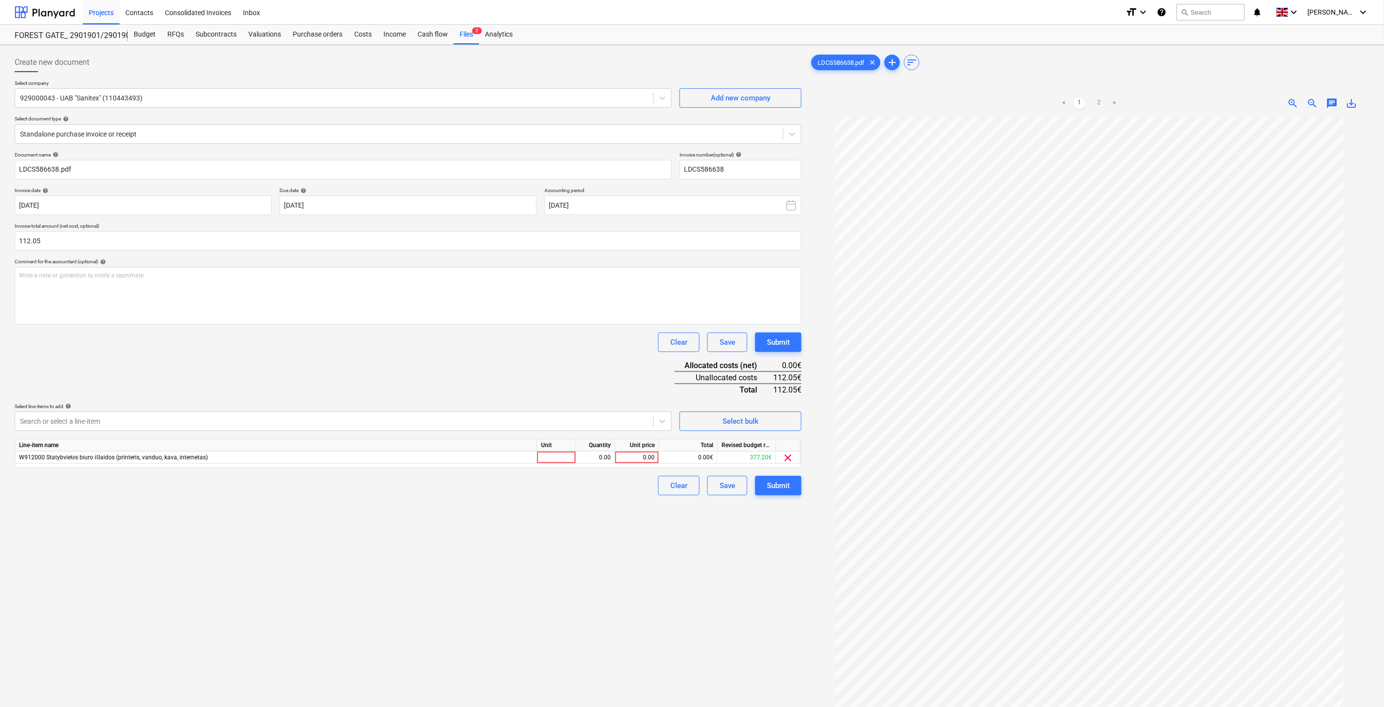
drag, startPoint x: 469, startPoint y: 383, endPoint x: 516, endPoint y: 408, distance: 53.0
click at [470, 383] on div "Document name help LDCS586638.pdf Invoice number (optional) help LDCS586638 Inv…" at bounding box center [408, 324] width 787 height 344
click at [565, 454] on div at bounding box center [556, 458] width 39 height 12
type input "1"
drag, startPoint x: 588, startPoint y: 455, endPoint x: 642, endPoint y: 451, distance: 54.3
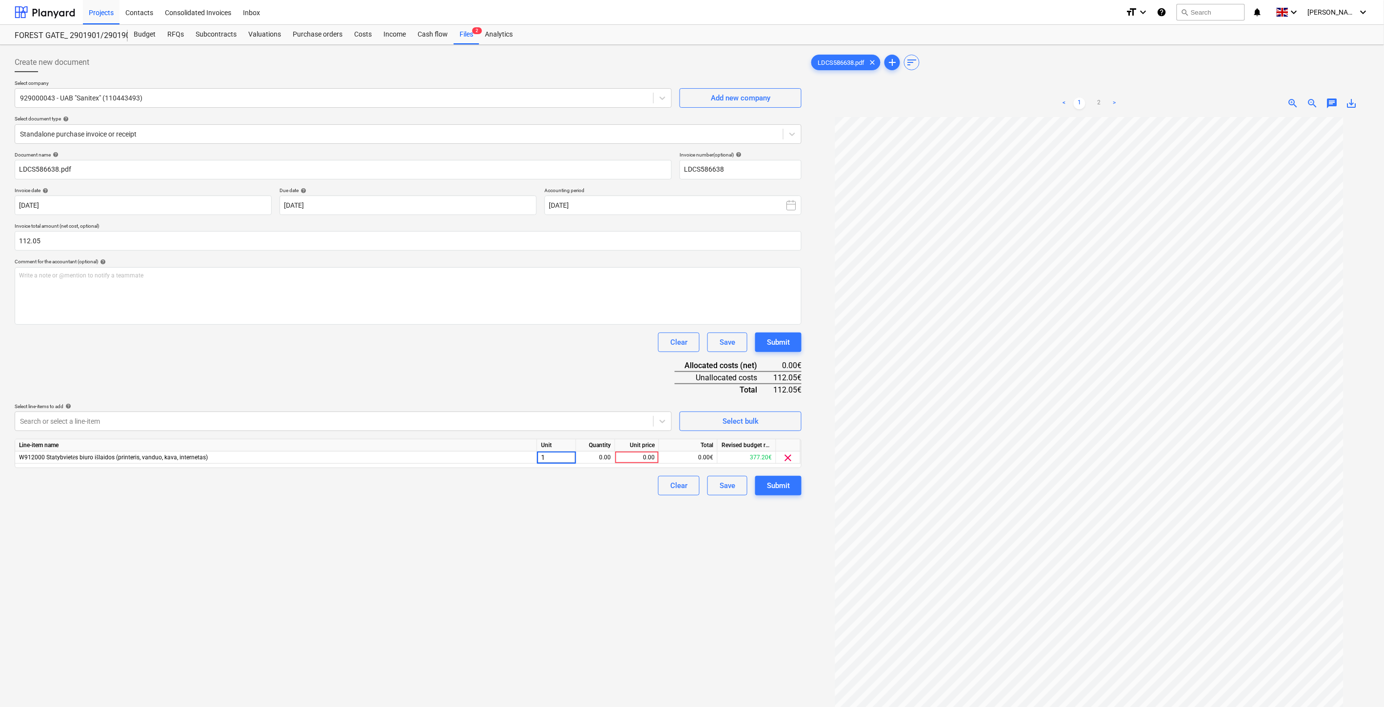
click at [589, 455] on div "0.00" at bounding box center [595, 458] width 31 height 12
click at [641, 456] on div "0.00" at bounding box center [637, 458] width 36 height 12
type input "112.05"
click at [574, 350] on div "Clear Save Submit" at bounding box center [408, 343] width 787 height 20
click at [729, 479] on button "Save" at bounding box center [727, 486] width 40 height 20
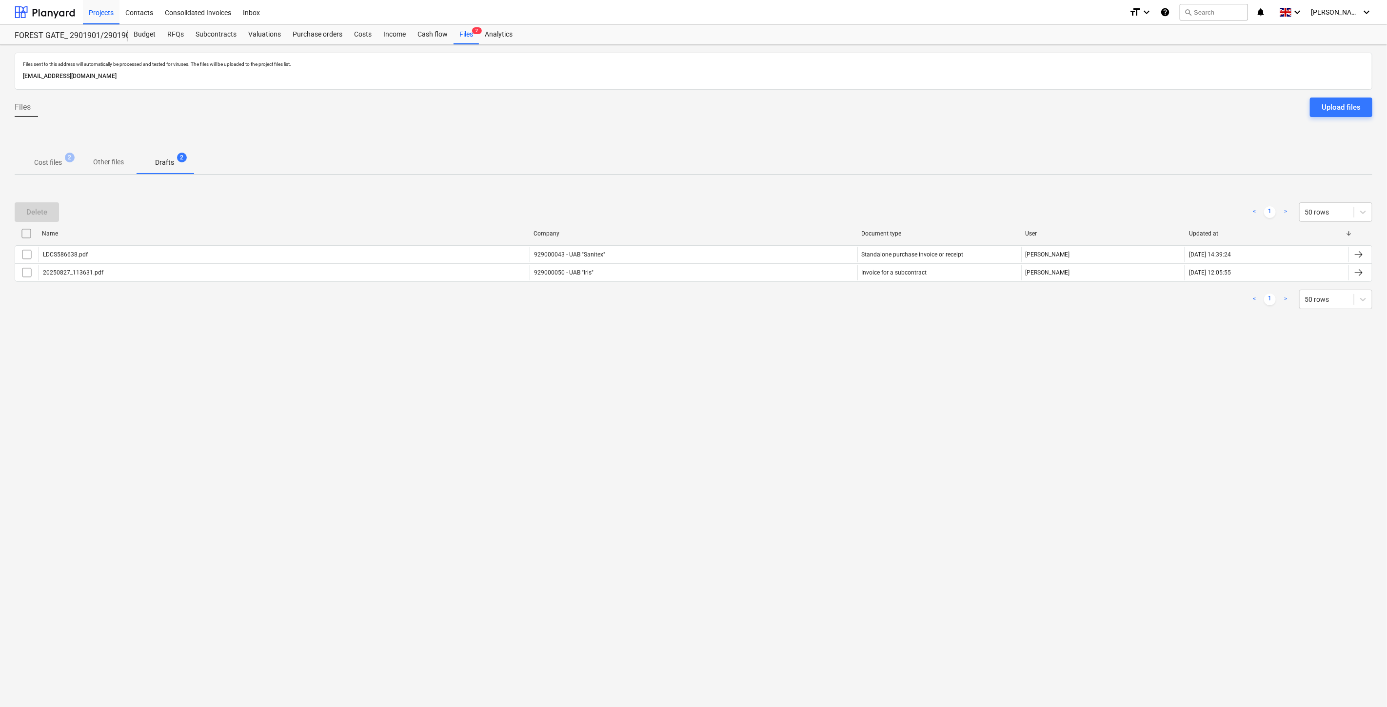
drag, startPoint x: 799, startPoint y: 382, endPoint x: 834, endPoint y: 356, distance: 43.9
click at [804, 377] on div "Files sent to this address will automatically be processed and tested for virus…" at bounding box center [693, 376] width 1387 height 662
click at [834, 356] on div "Files sent to this address will automatically be processed and tested for virus…" at bounding box center [693, 376] width 1387 height 662
click at [65, 164] on span "Cost files 2" at bounding box center [47, 163] width 43 height 10
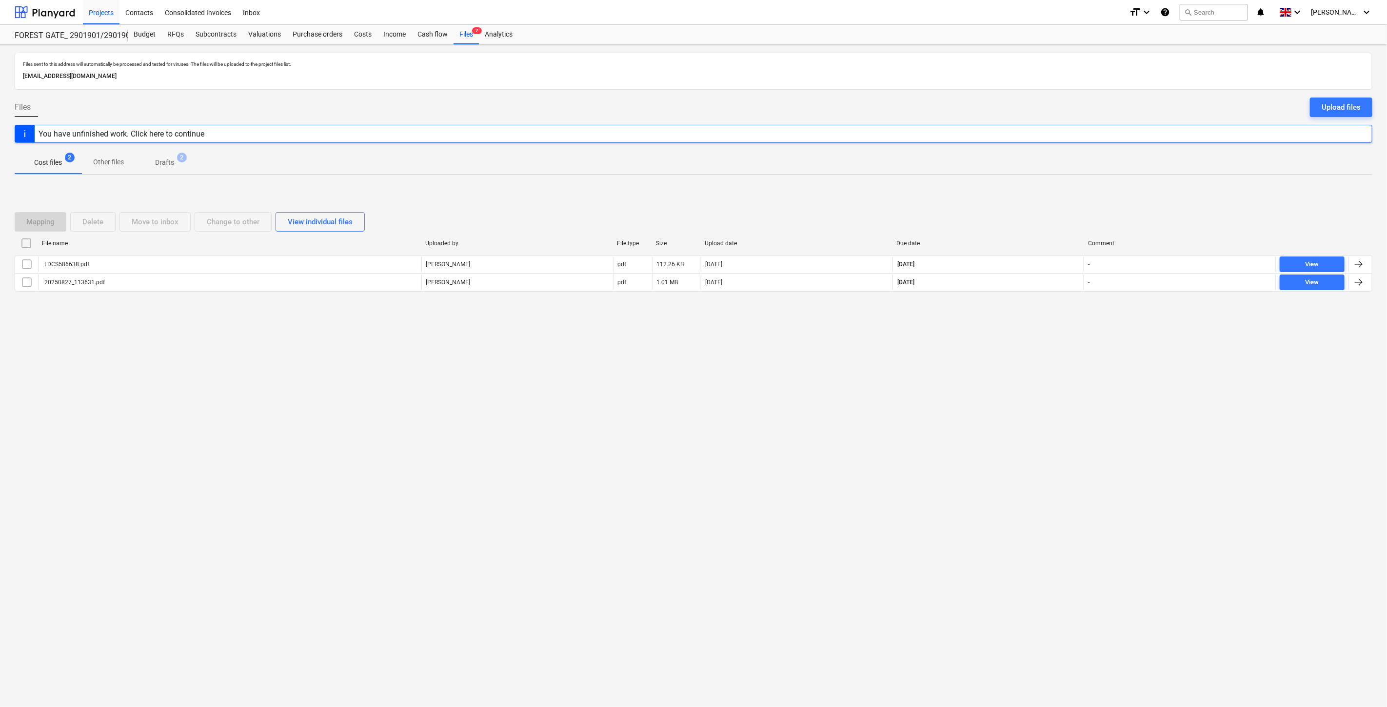
drag, startPoint x: 1033, startPoint y: 346, endPoint x: 1055, endPoint y: 318, distance: 36.2
click at [1034, 343] on div "Files sent to this address will automatically be processed and tested for virus…" at bounding box center [693, 376] width 1387 height 662
click at [1055, 318] on div "Mapping Delete Move to inbox Change to other View individual files File name Up…" at bounding box center [694, 256] width 1358 height 146
drag, startPoint x: 223, startPoint y: 396, endPoint x: 244, endPoint y: 392, distance: 21.4
click at [225, 395] on div "Files sent to this address will automatically be processed and tested for virus…" at bounding box center [693, 376] width 1387 height 662
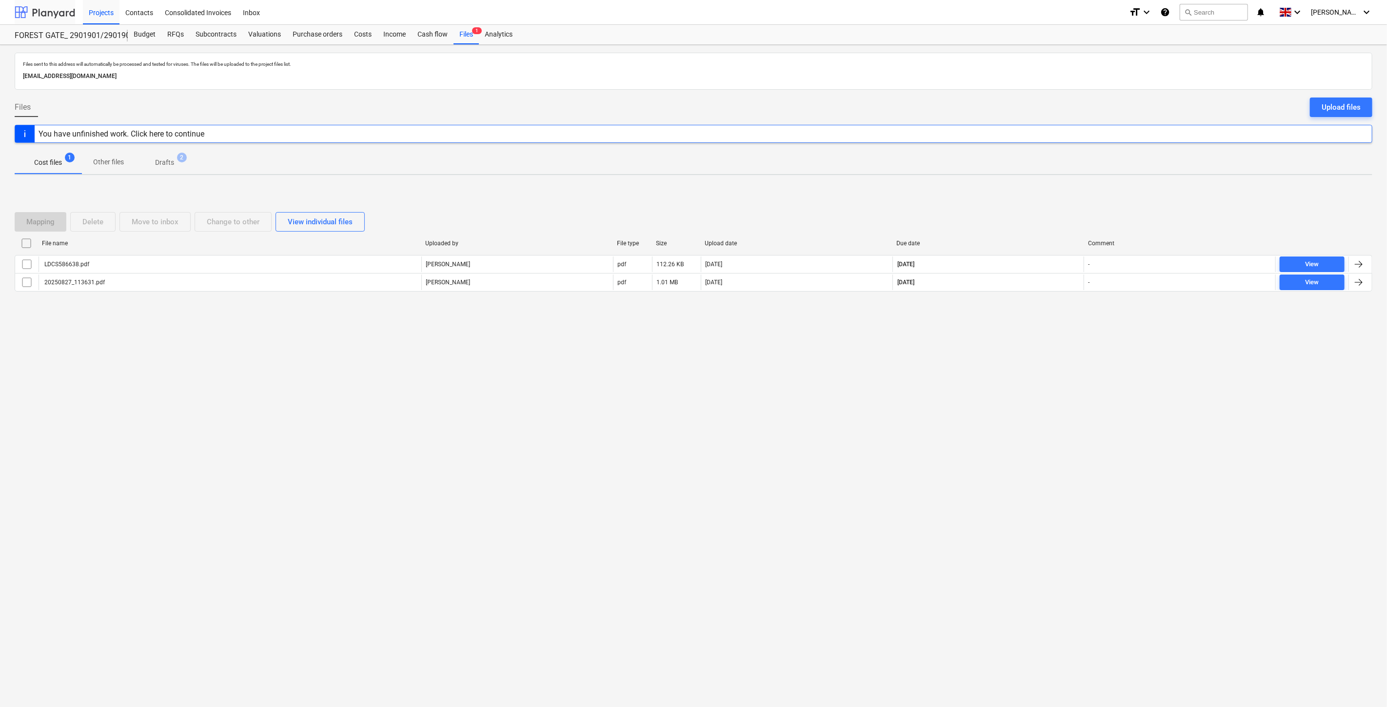
click at [59, 8] on div at bounding box center [45, 12] width 60 height 24
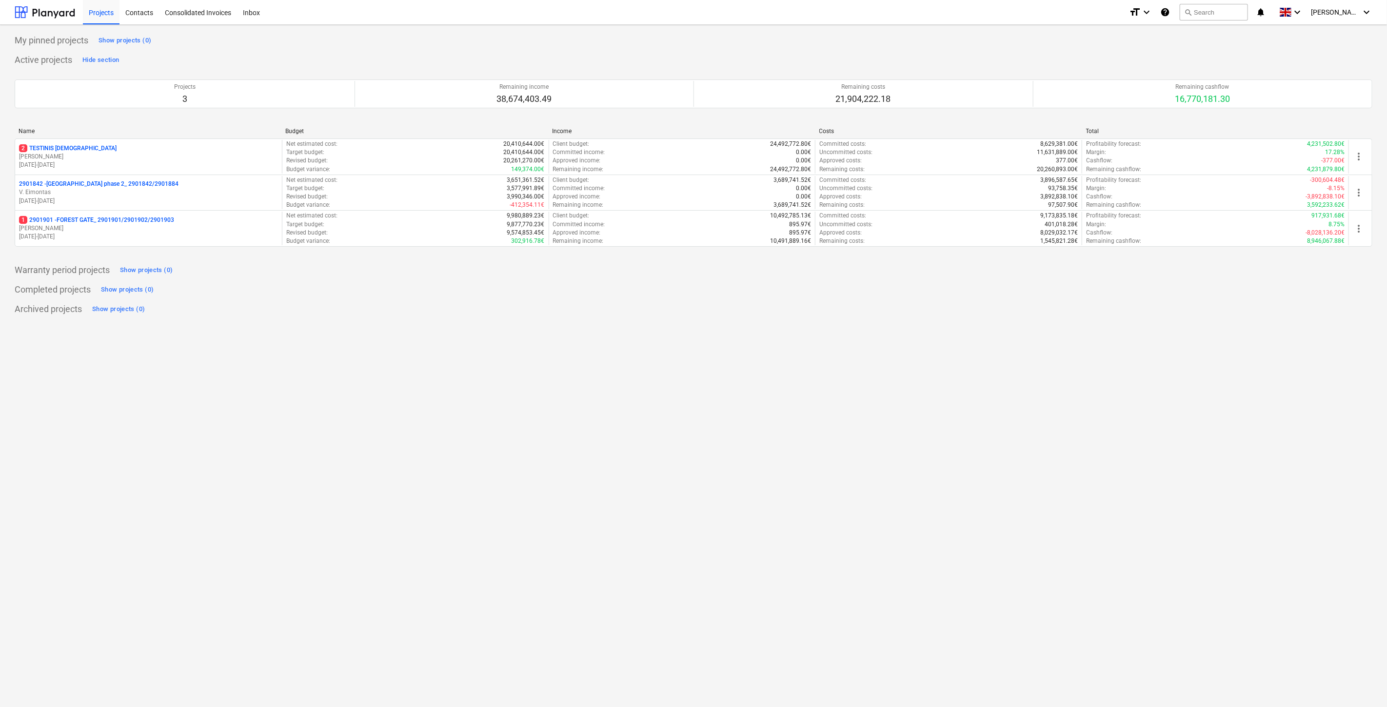
click at [91, 249] on div "Name Budget Income Costs Total 2 TESTINIS MOKYMAMS [PERSON_NAME] [DATE] - [DATE…" at bounding box center [694, 189] width 1358 height 123
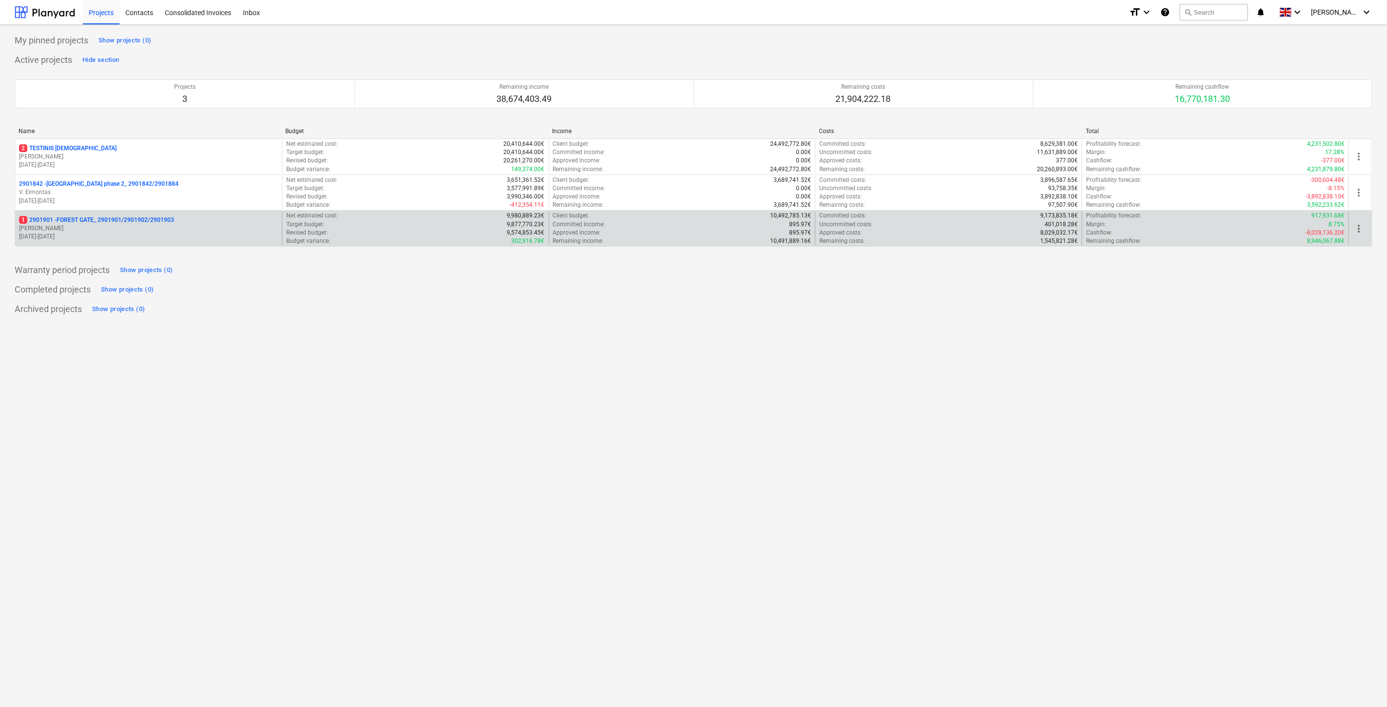
click at [91, 228] on p "[PERSON_NAME]" at bounding box center [148, 228] width 259 height 8
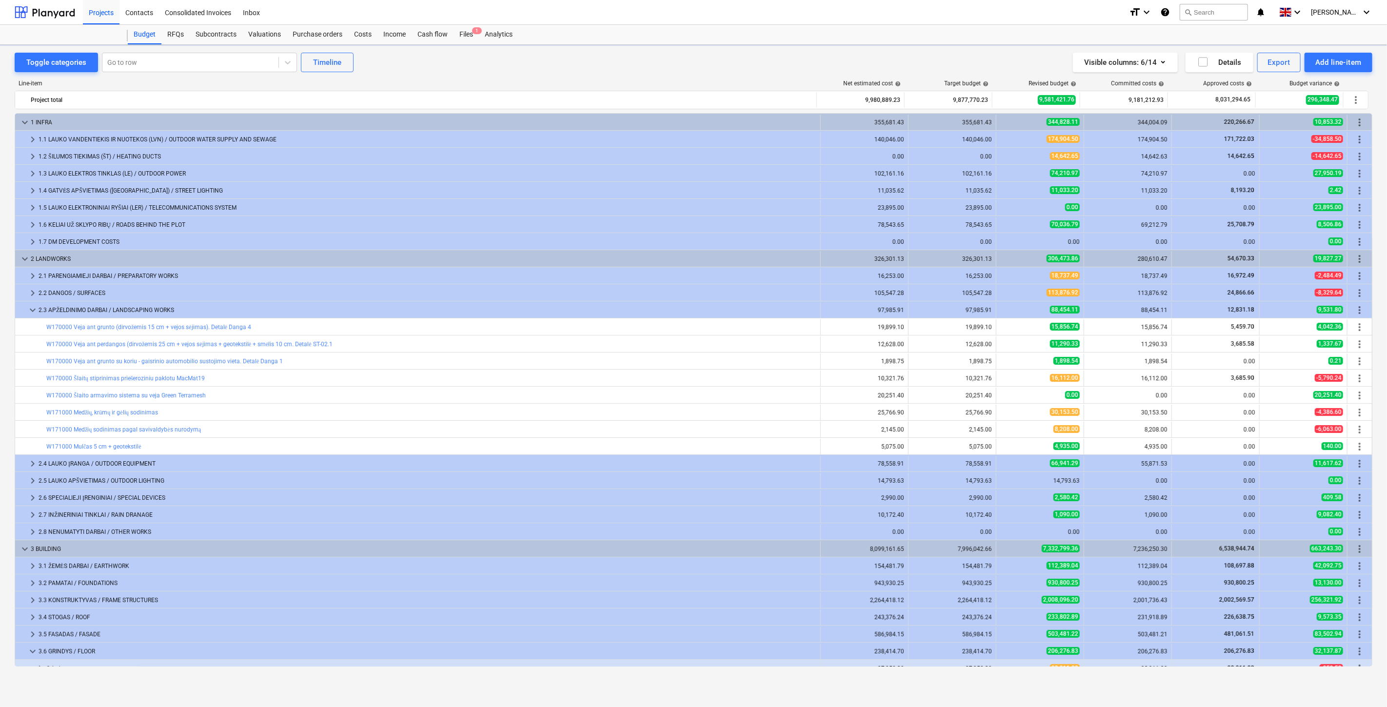
scroll to position [199, 0]
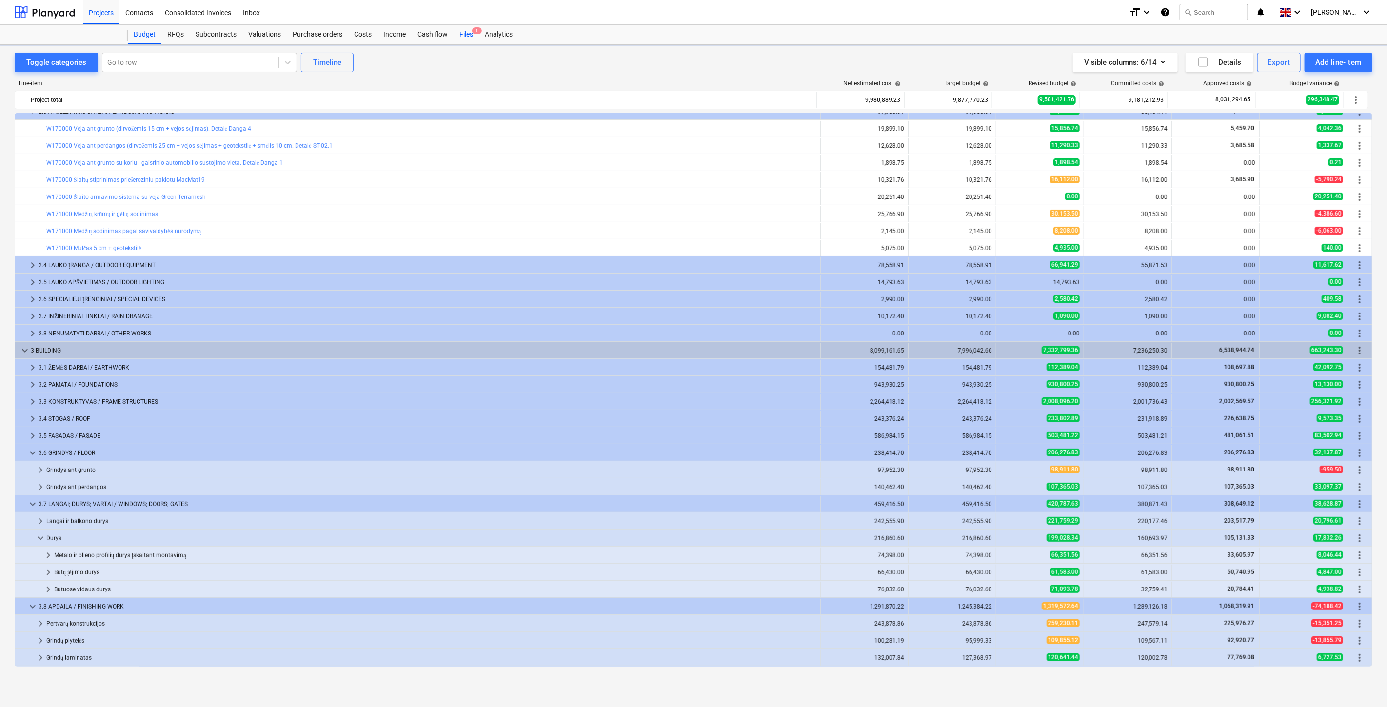
click at [466, 34] on div "Files 1" at bounding box center [466, 35] width 25 height 20
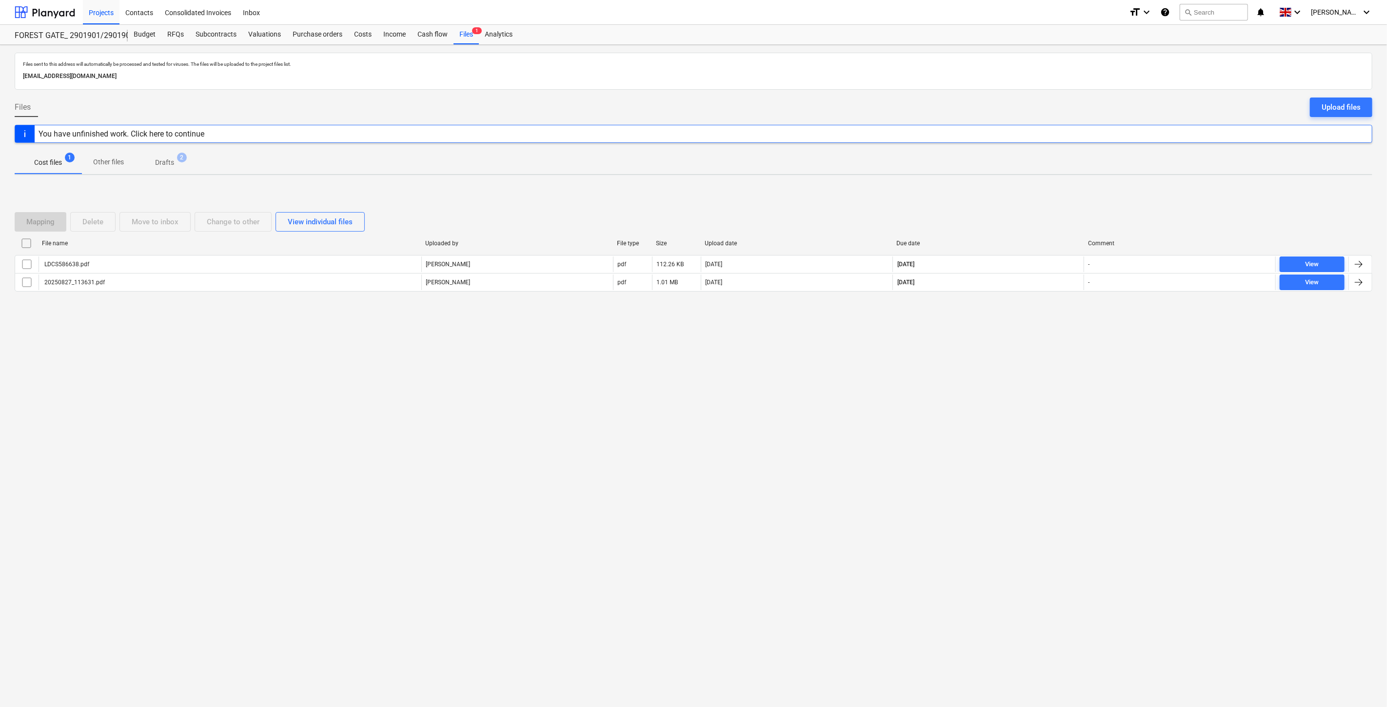
click at [1007, 350] on div "Files sent to this address will automatically be processed and tested for virus…" at bounding box center [693, 376] width 1387 height 662
click at [1033, 322] on div "Mapping Delete Move to inbox Change to other View individual files File name Up…" at bounding box center [694, 256] width 1358 height 146
click at [42, 12] on div at bounding box center [45, 12] width 60 height 24
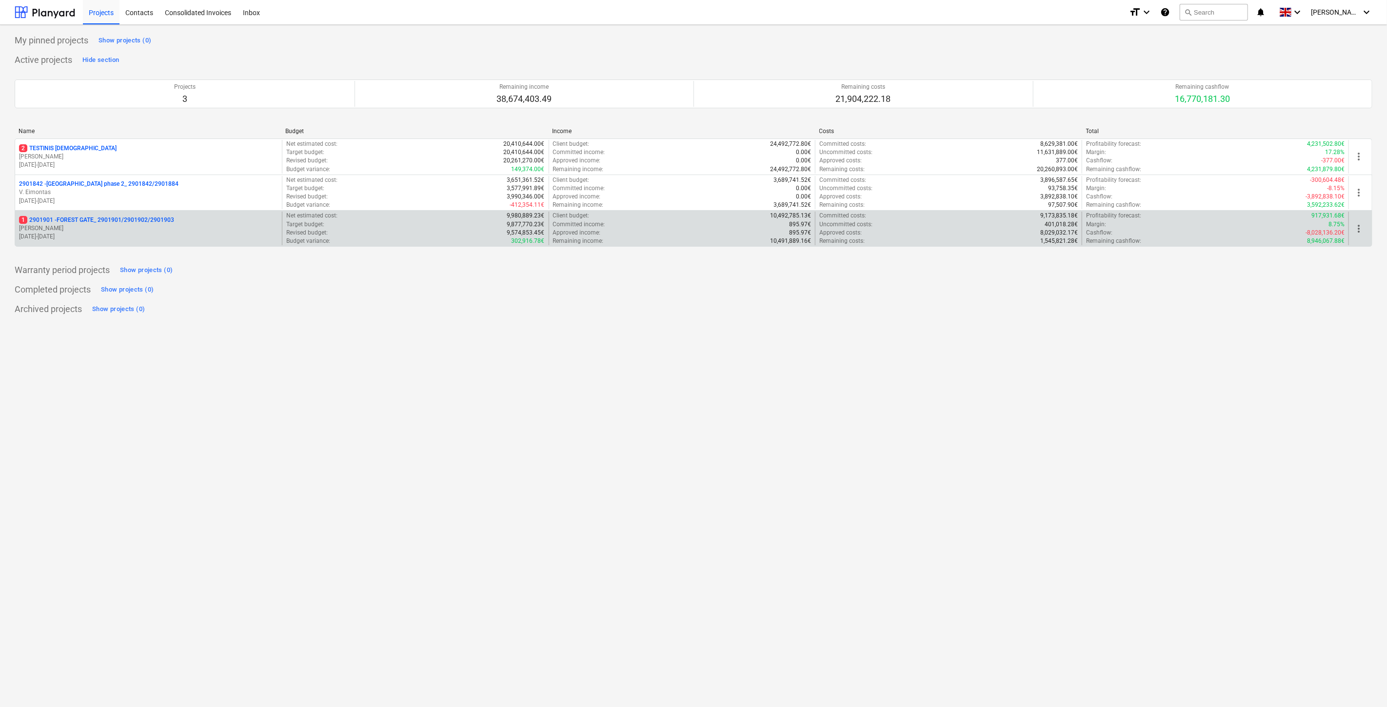
click at [137, 239] on p "[DATE] - [DATE]" at bounding box center [148, 237] width 259 height 8
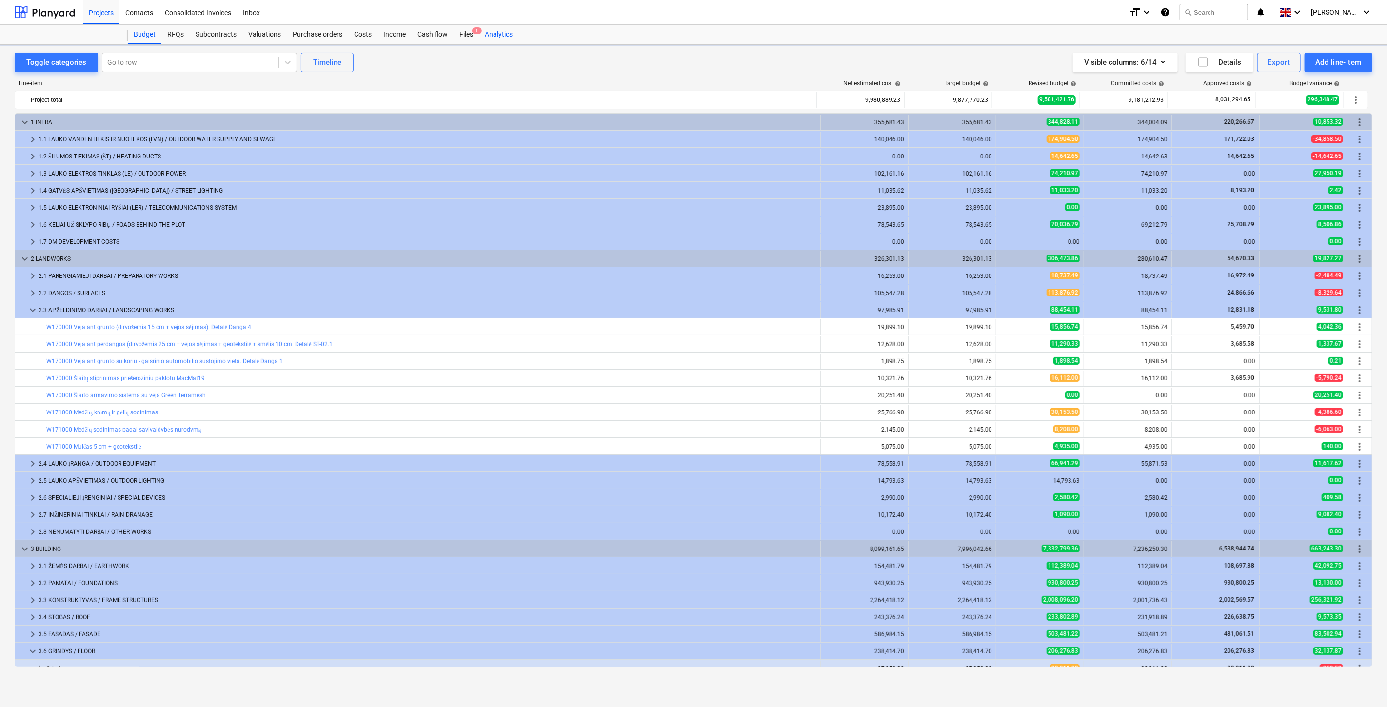
scroll to position [199, 0]
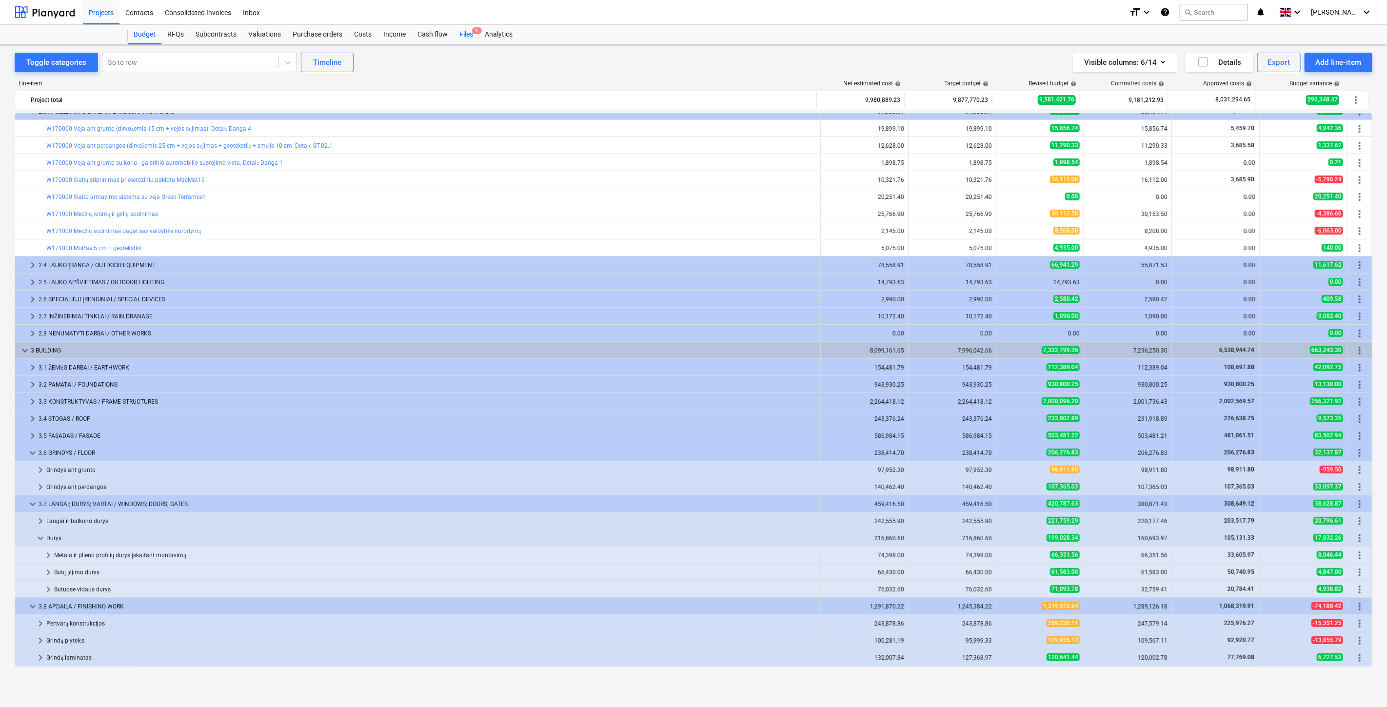
click at [469, 36] on div "Files 1" at bounding box center [466, 35] width 25 height 20
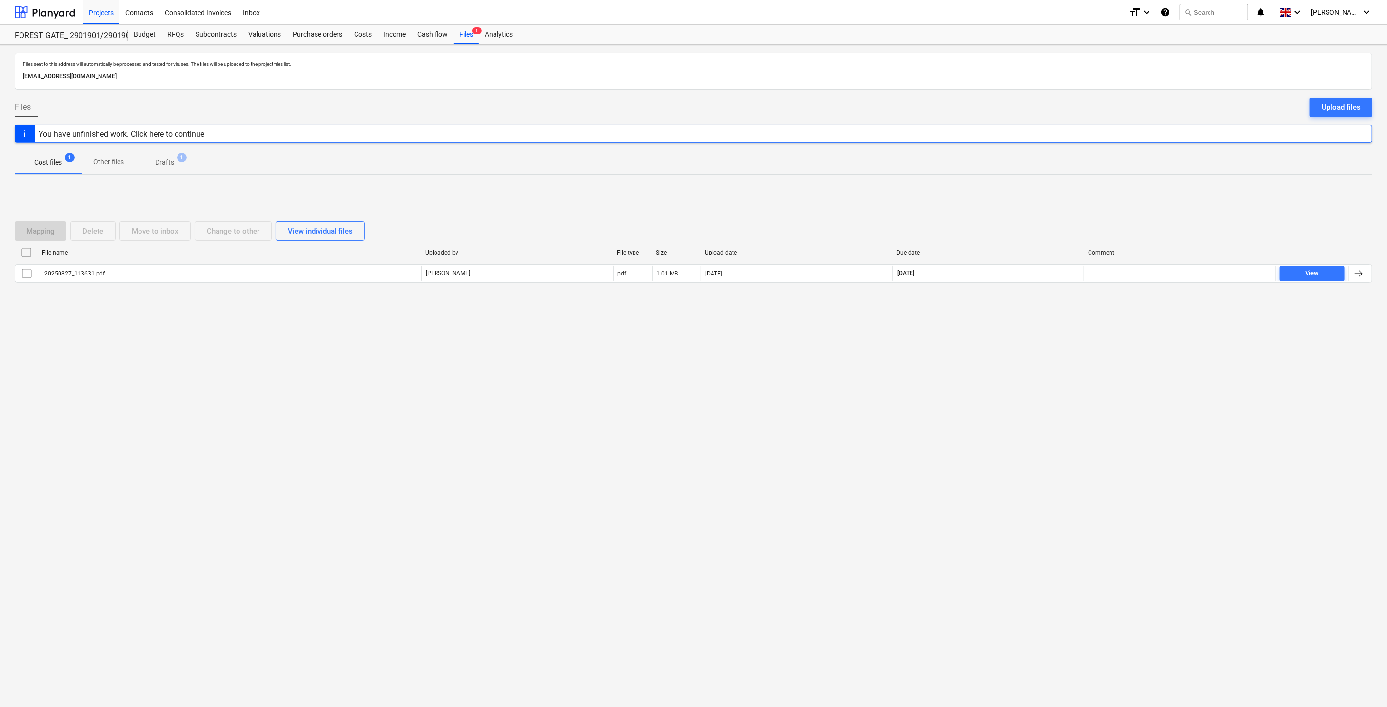
drag, startPoint x: 1024, startPoint y: 344, endPoint x: 1036, endPoint y: 325, distance: 22.6
click at [1025, 344] on div "Files sent to this address will automatically be processed and tested for virus…" at bounding box center [693, 376] width 1387 height 662
click at [1036, 325] on div "Mapping Delete Move to inbox Change to other View individual files File name Up…" at bounding box center [694, 256] width 1358 height 146
click at [1018, 363] on div "Files sent to this address will automatically be processed and tested for virus…" at bounding box center [693, 376] width 1387 height 662
click at [1033, 340] on div "Files sent to this address will automatically be processed and tested for virus…" at bounding box center [693, 376] width 1387 height 662
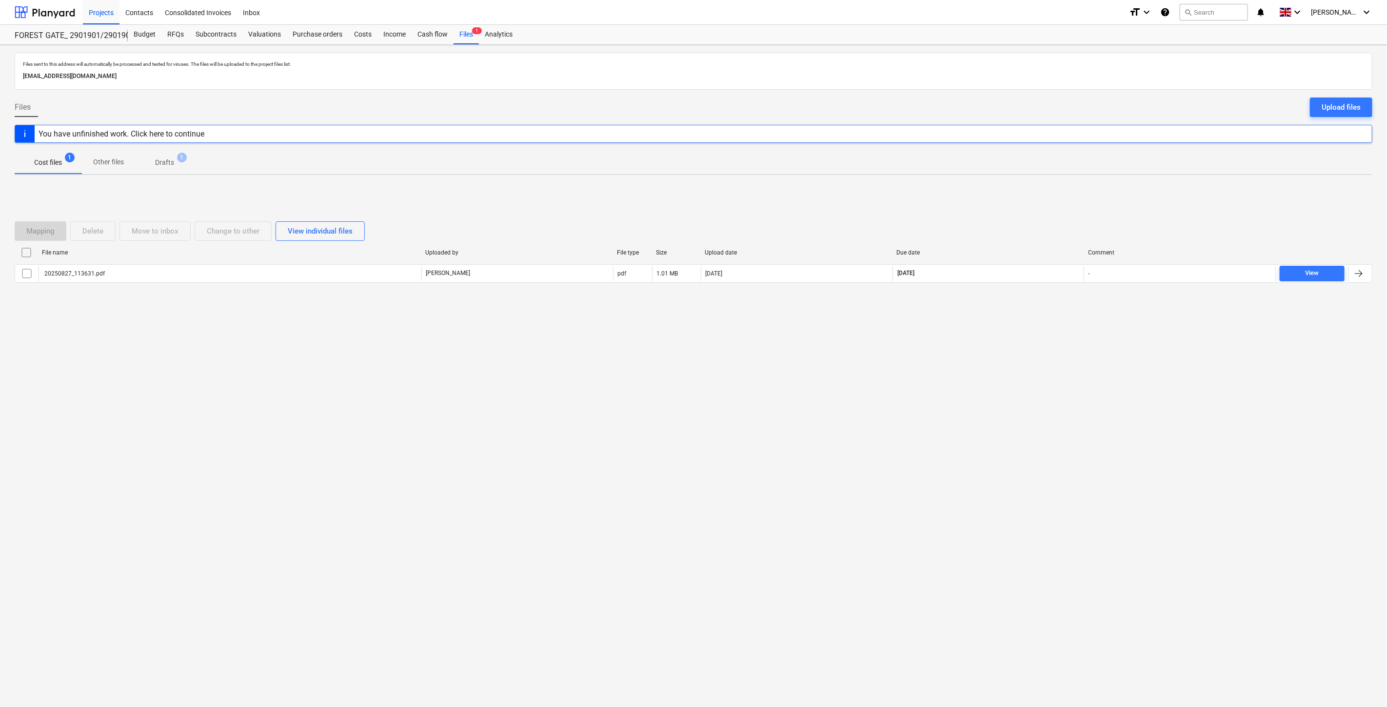
drag, startPoint x: 960, startPoint y: 355, endPoint x: 1001, endPoint y: 318, distance: 55.6
click at [964, 351] on div "Files sent to this address will automatically be processed and tested for virus…" at bounding box center [693, 376] width 1387 height 662
click at [1001, 318] on div "Mapping Delete Move to inbox Change to other View individual files File name Up…" at bounding box center [694, 256] width 1358 height 146
drag, startPoint x: 197, startPoint y: 35, endPoint x: 208, endPoint y: 41, distance: 13.1
click at [197, 35] on div "Subcontracts" at bounding box center [216, 35] width 53 height 20
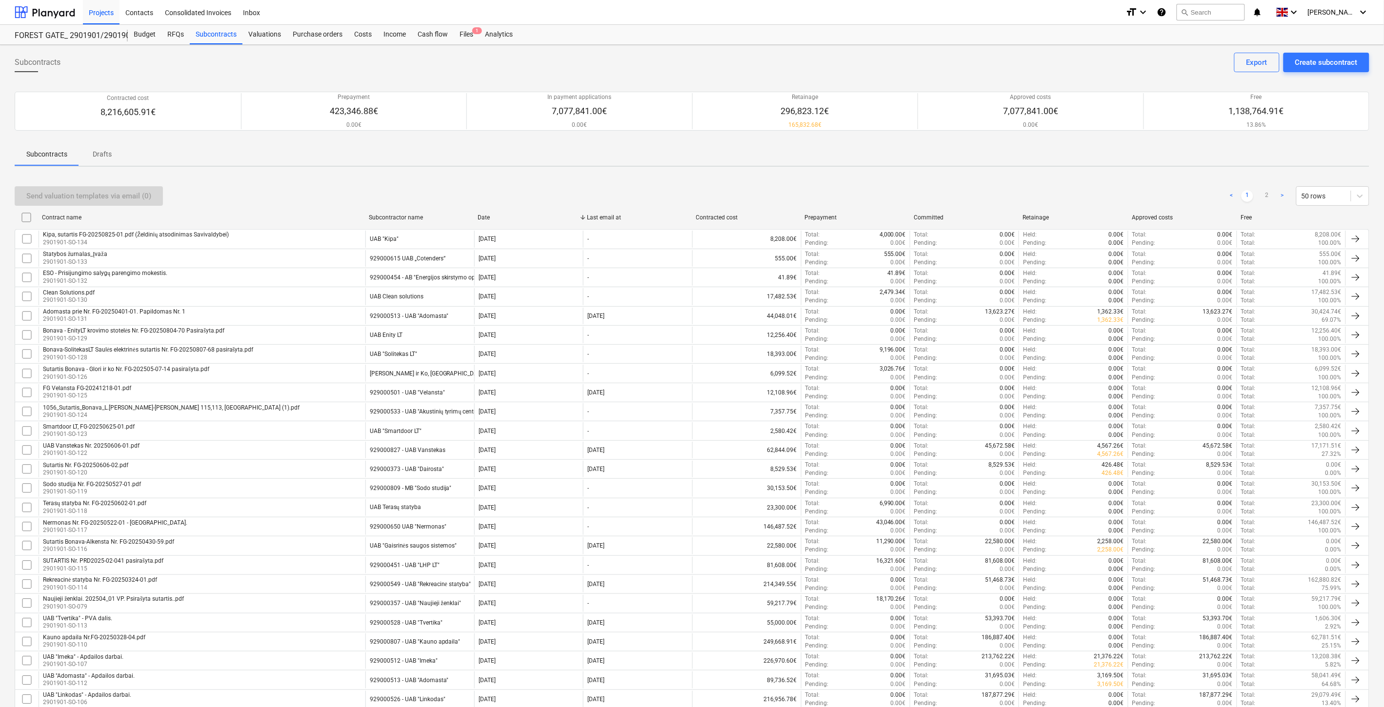
click at [1066, 191] on div "Send valuation templates via email (0) < 1 2 > 50 rows" at bounding box center [692, 196] width 1354 height 20
click at [1081, 183] on div "Send valuation templates via email (0) < 1 2 > 50 rows" at bounding box center [692, 195] width 1354 height 27
click at [1081, 186] on div "Send valuation templates via email (0) < 1 2 > 50 rows" at bounding box center [692, 196] width 1354 height 20
click at [1100, 180] on div "Send valuation templates via email (0) < 1 2 > 50 rows Contract name Subcontrac…" at bounding box center [692, 701] width 1354 height 1053
click at [1093, 187] on div "Send valuation templates via email (0) < 1 2 > 50 rows" at bounding box center [692, 196] width 1354 height 20
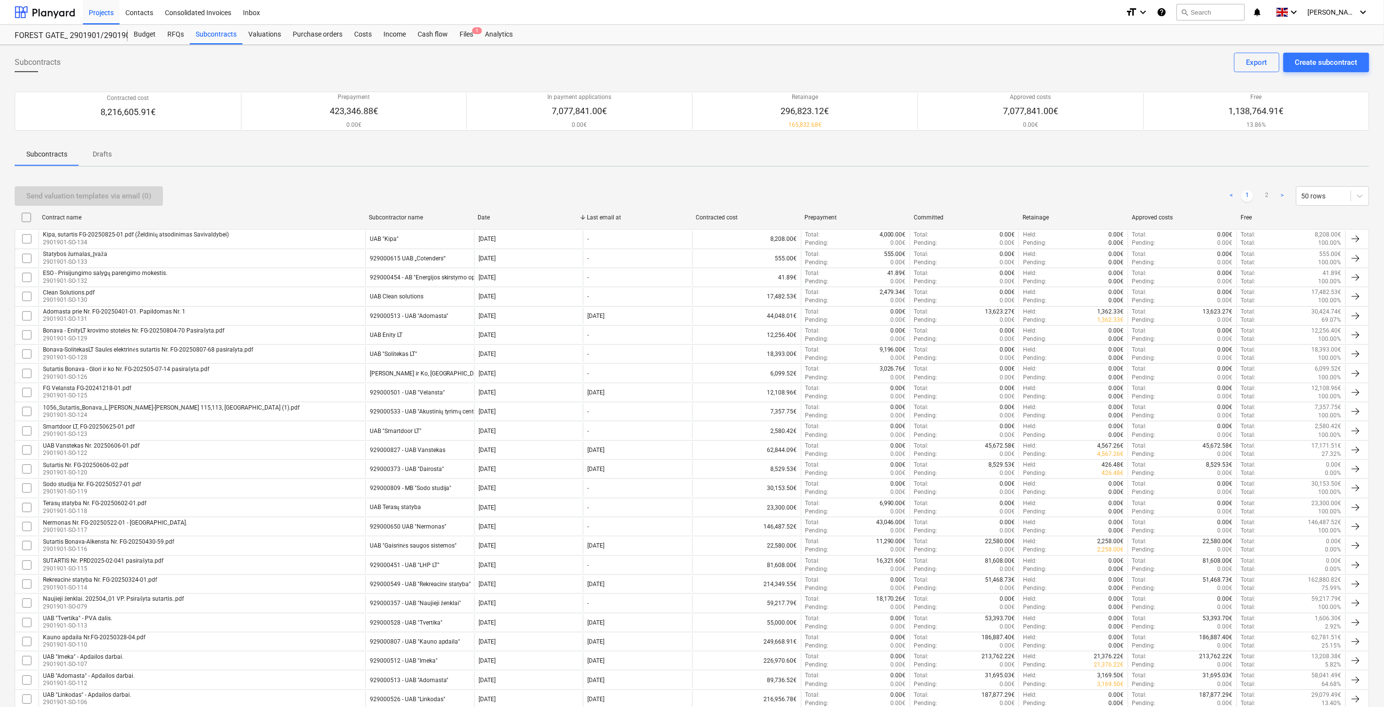
click at [1104, 178] on div "Send valuation templates via email (0) < 1 2 > 50 rows Contract name Subcontrac…" at bounding box center [692, 701] width 1354 height 1053
click at [461, 32] on div "Files 1" at bounding box center [466, 35] width 25 height 20
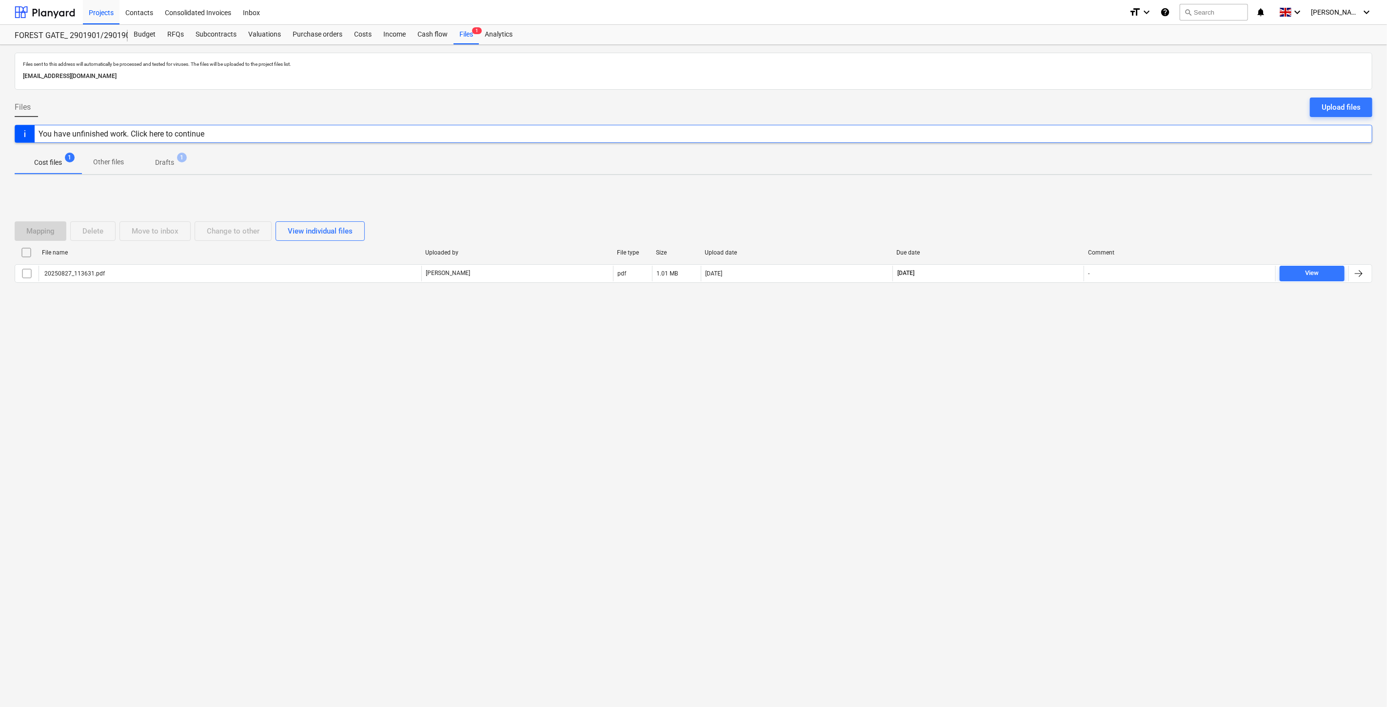
click at [1045, 379] on div "Files sent to this address will automatically be processed and tested for virus…" at bounding box center [693, 376] width 1387 height 662
drag, startPoint x: 1055, startPoint y: 361, endPoint x: 563, endPoint y: 407, distance: 494.7
click at [1050, 362] on div "Files sent to this address will automatically be processed and tested for virus…" at bounding box center [693, 376] width 1387 height 662
click at [1012, 383] on div "Files sent to this address will automatically be processed and tested for virus…" at bounding box center [693, 376] width 1387 height 662
click at [1026, 358] on div "Files sent to this address will automatically be processed and tested for virus…" at bounding box center [693, 376] width 1387 height 662
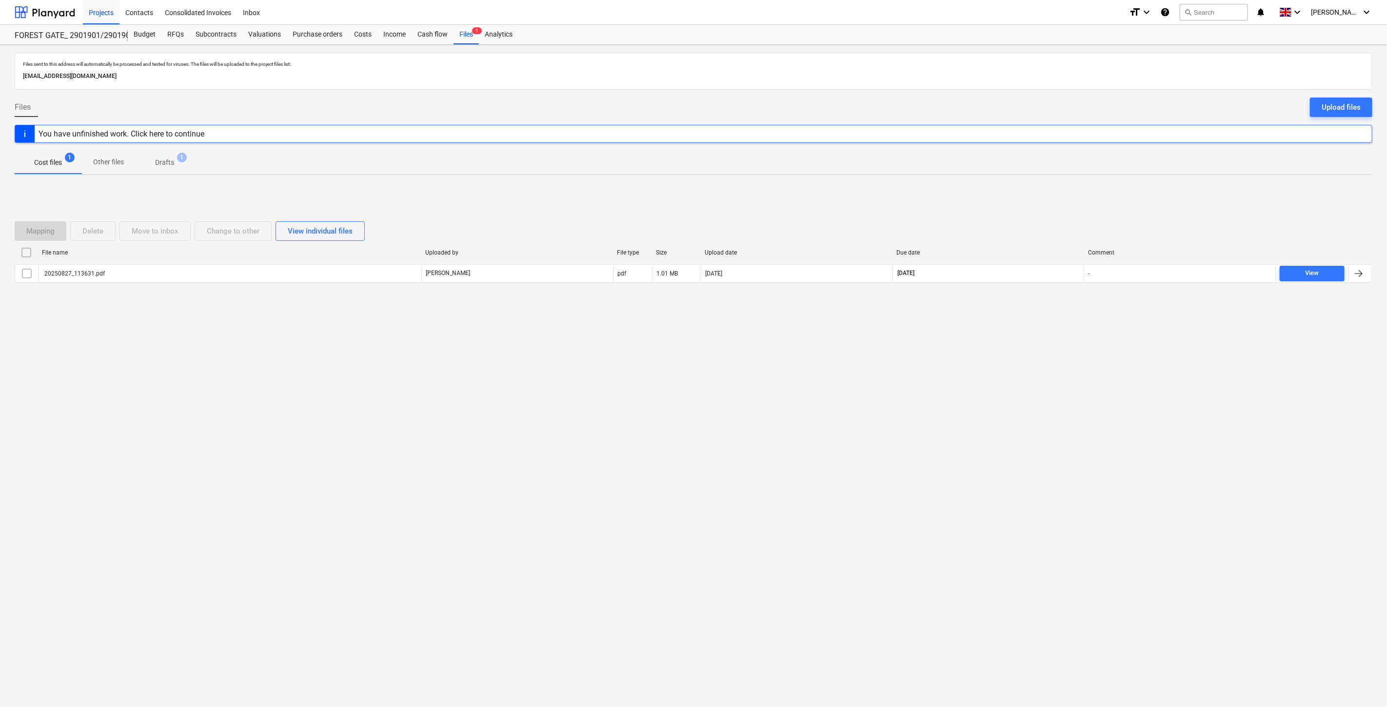
click at [1033, 344] on div "Files sent to this address will automatically be processed and tested for virus…" at bounding box center [693, 376] width 1387 height 662
click at [1044, 328] on div "Mapping Delete Move to inbox Change to other View individual files File name Up…" at bounding box center [694, 256] width 1358 height 146
click at [57, 10] on div at bounding box center [45, 12] width 60 height 24
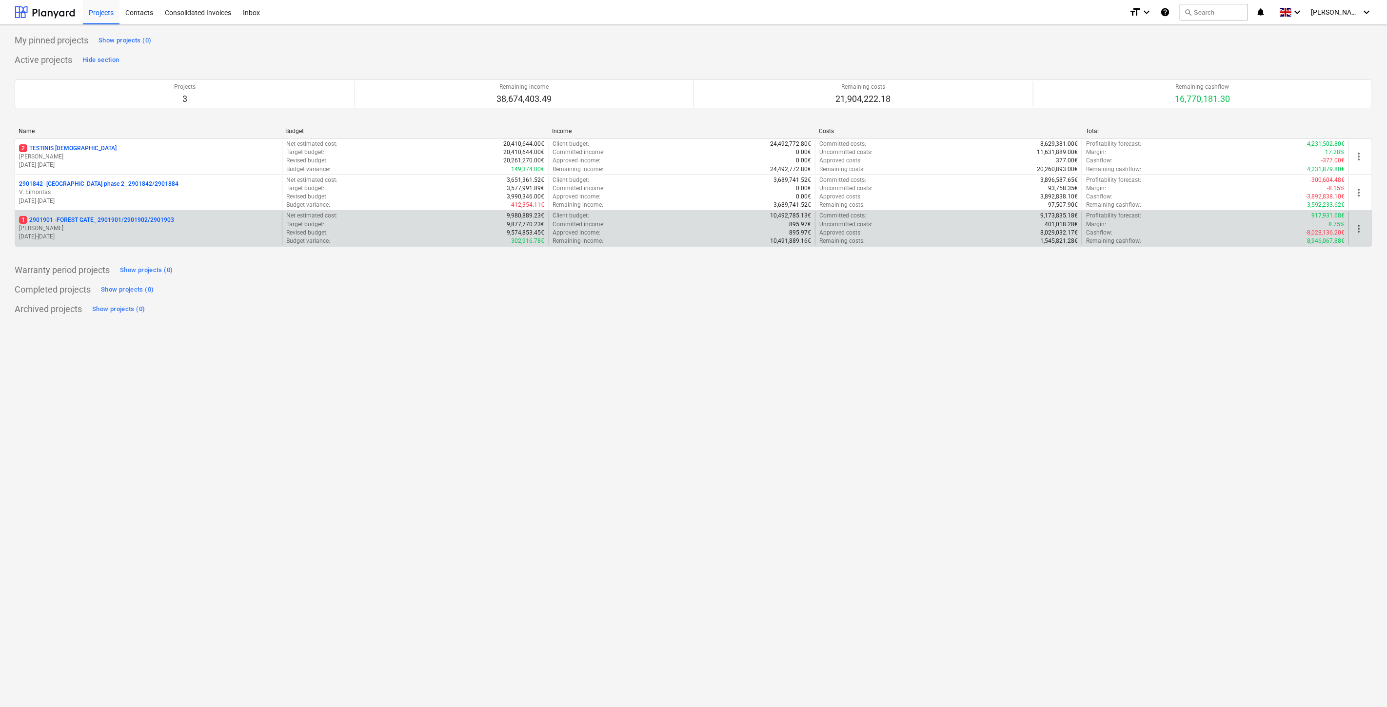
click at [119, 224] on p "1 2901901 - FOREST GATE_ 2901901/2901902/2901903" at bounding box center [96, 220] width 155 height 8
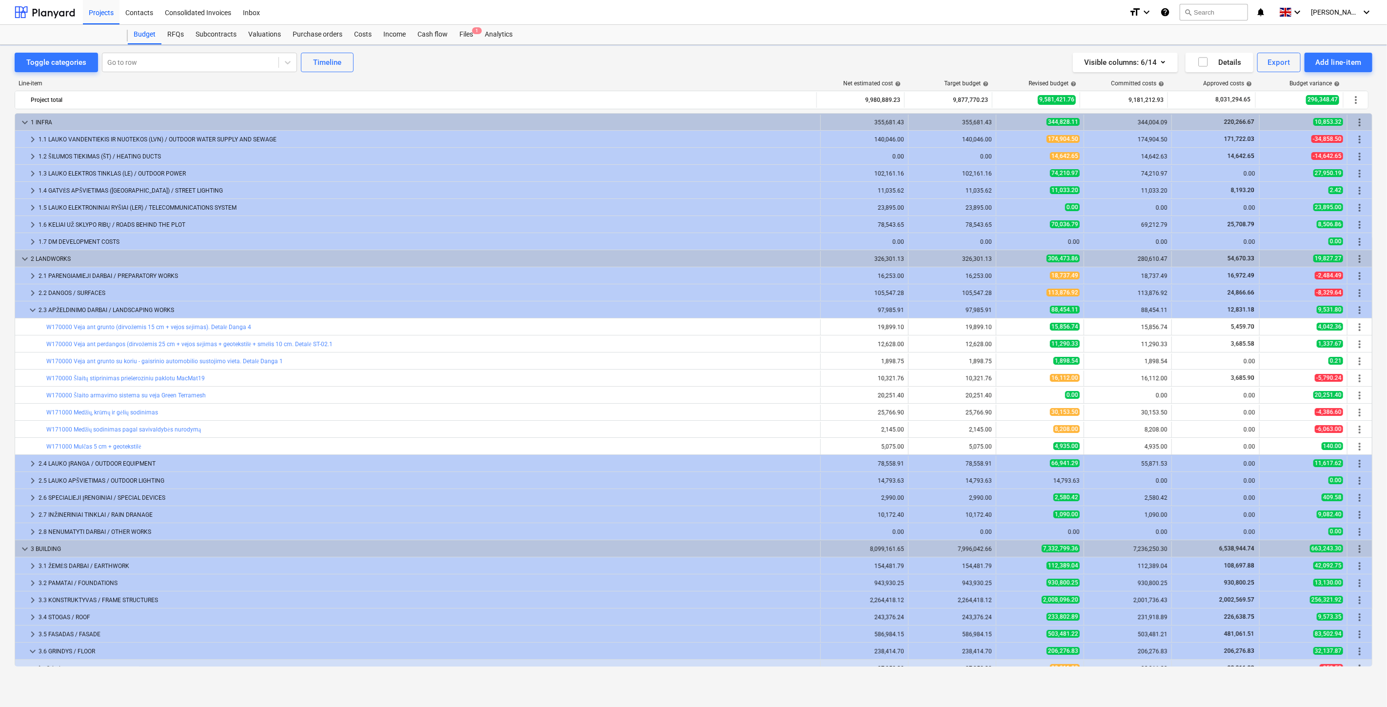
scroll to position [199, 0]
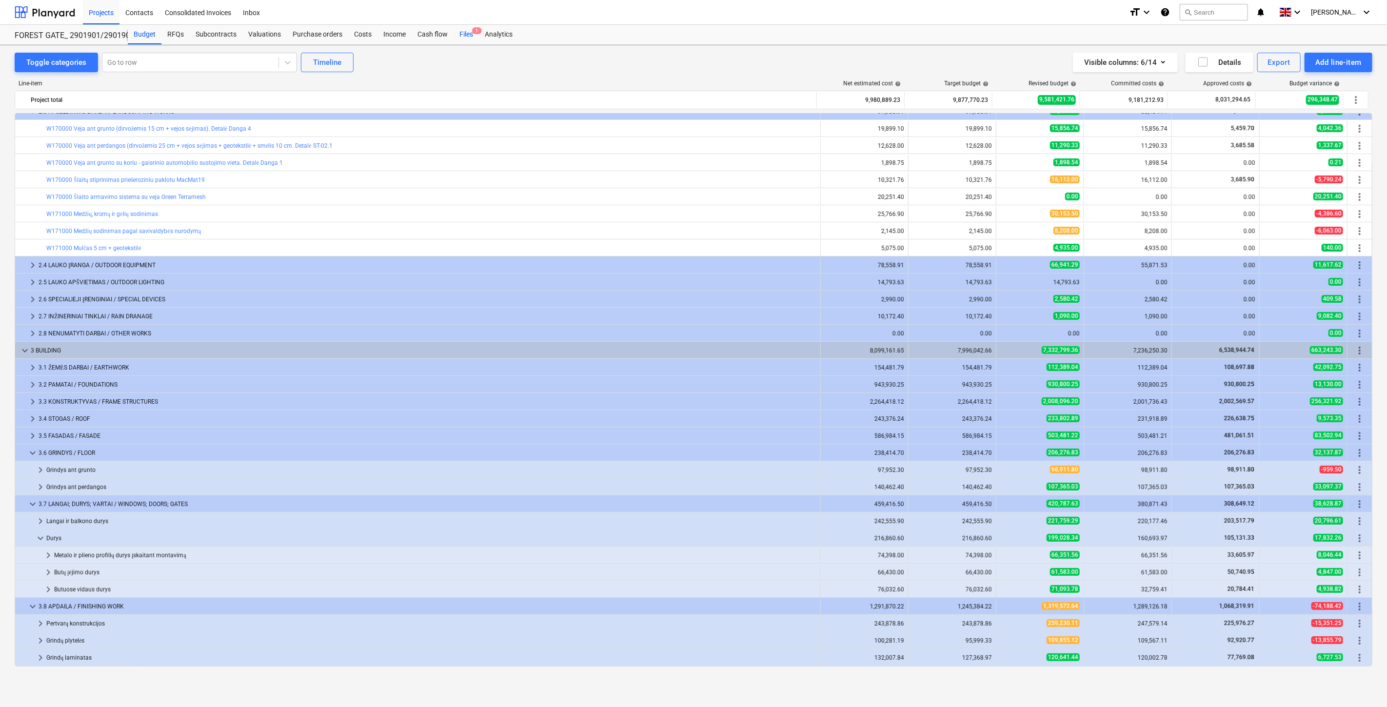
click at [466, 30] on div "Files 1" at bounding box center [466, 35] width 25 height 20
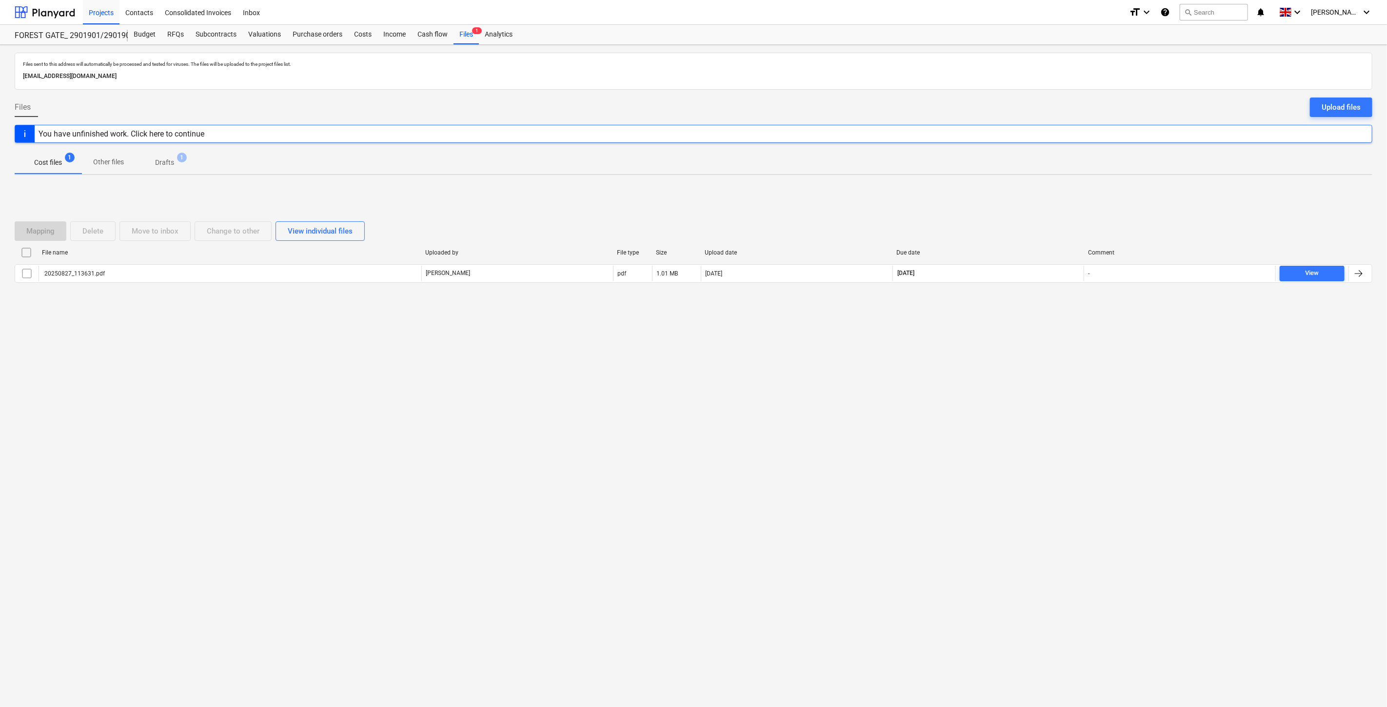
drag, startPoint x: 1001, startPoint y: 333, endPoint x: 1026, endPoint y: 298, distance: 43.4
click at [1006, 320] on div "Files sent to this address will automatically be processed and tested for virus…" at bounding box center [693, 376] width 1387 height 662
click at [1026, 298] on div "Mapping Delete Move to inbox Change to other View individual files File name Up…" at bounding box center [694, 256] width 1358 height 93
click at [1045, 324] on div "Mapping Delete Move to inbox Change to other View individual files File name Up…" at bounding box center [694, 256] width 1358 height 146
click at [1057, 306] on div "Mapping Delete Move to inbox Change to other View individual files File name Up…" at bounding box center [694, 256] width 1358 height 146
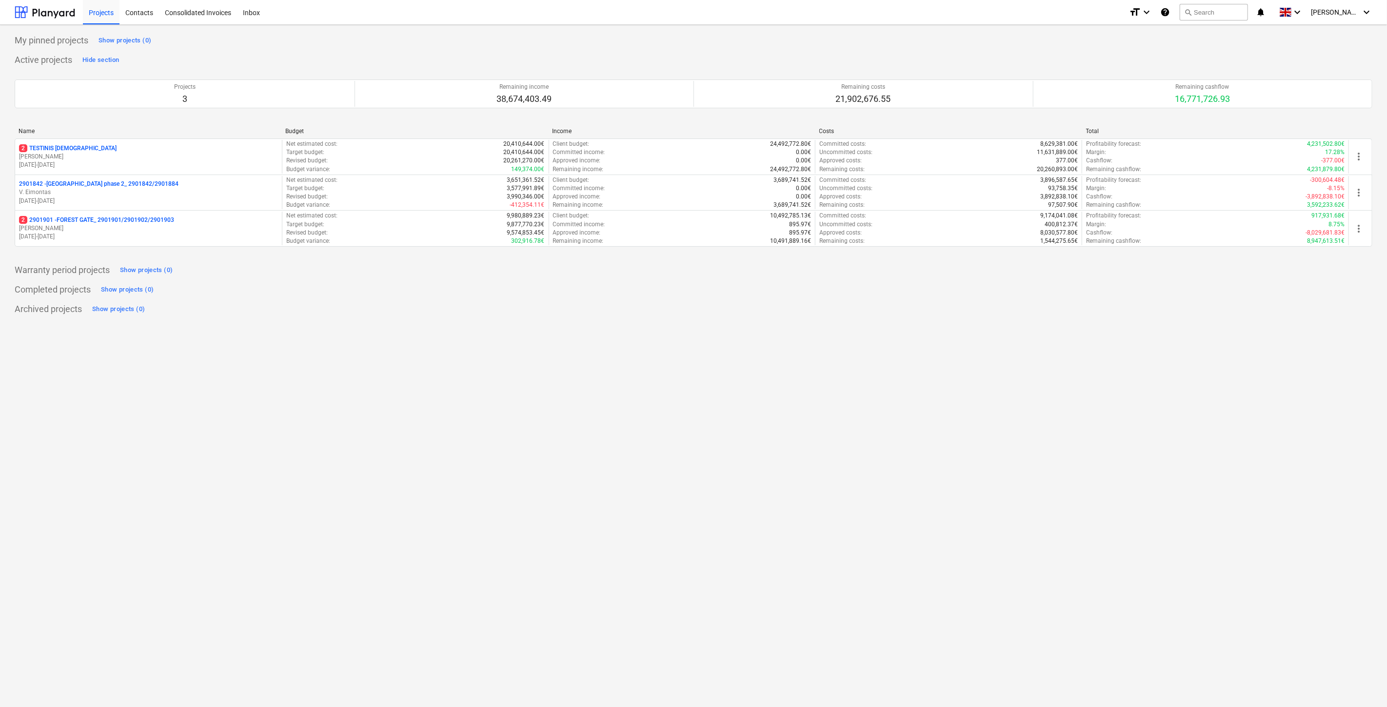
drag, startPoint x: 188, startPoint y: 222, endPoint x: 298, endPoint y: 199, distance: 112.3
click at [188, 222] on div "2 2901901 - FOREST GATE_ 2901901/2901902/2901903" at bounding box center [148, 220] width 259 height 8
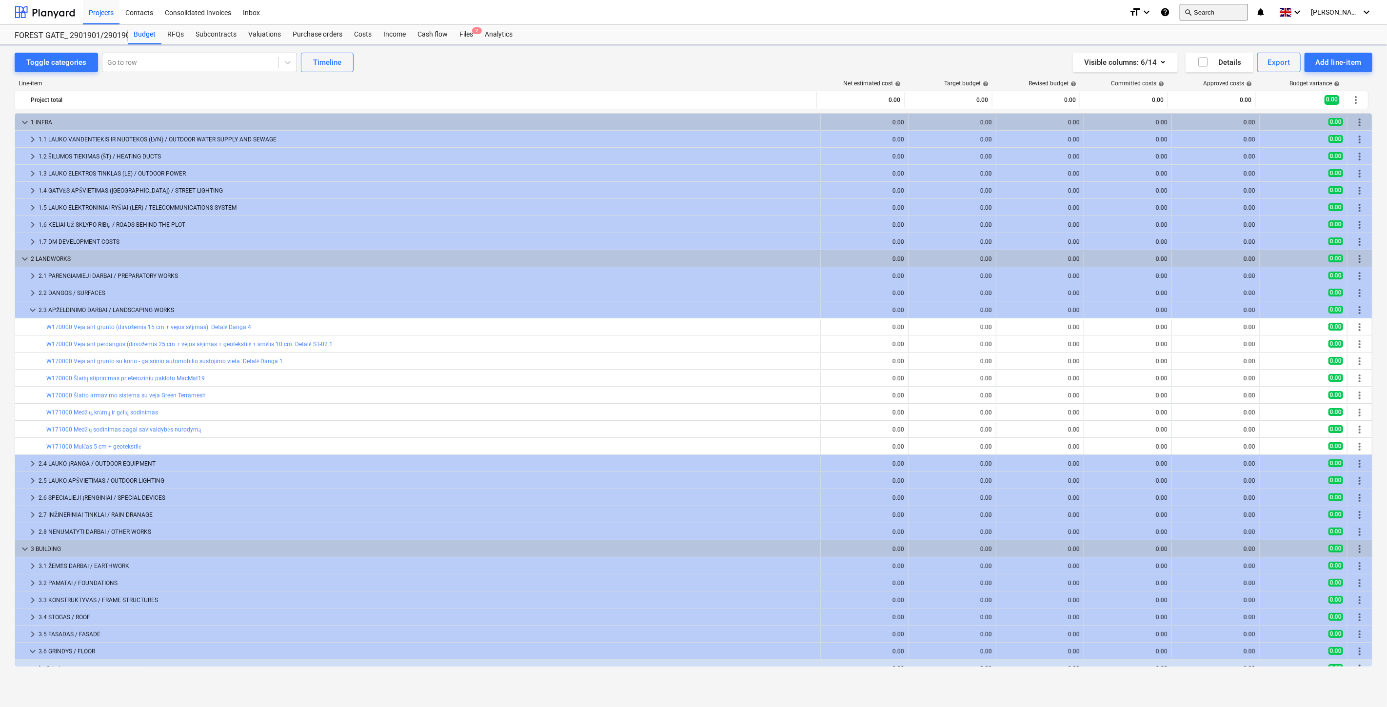
click at [1240, 10] on button "search Search" at bounding box center [1214, 12] width 68 height 17
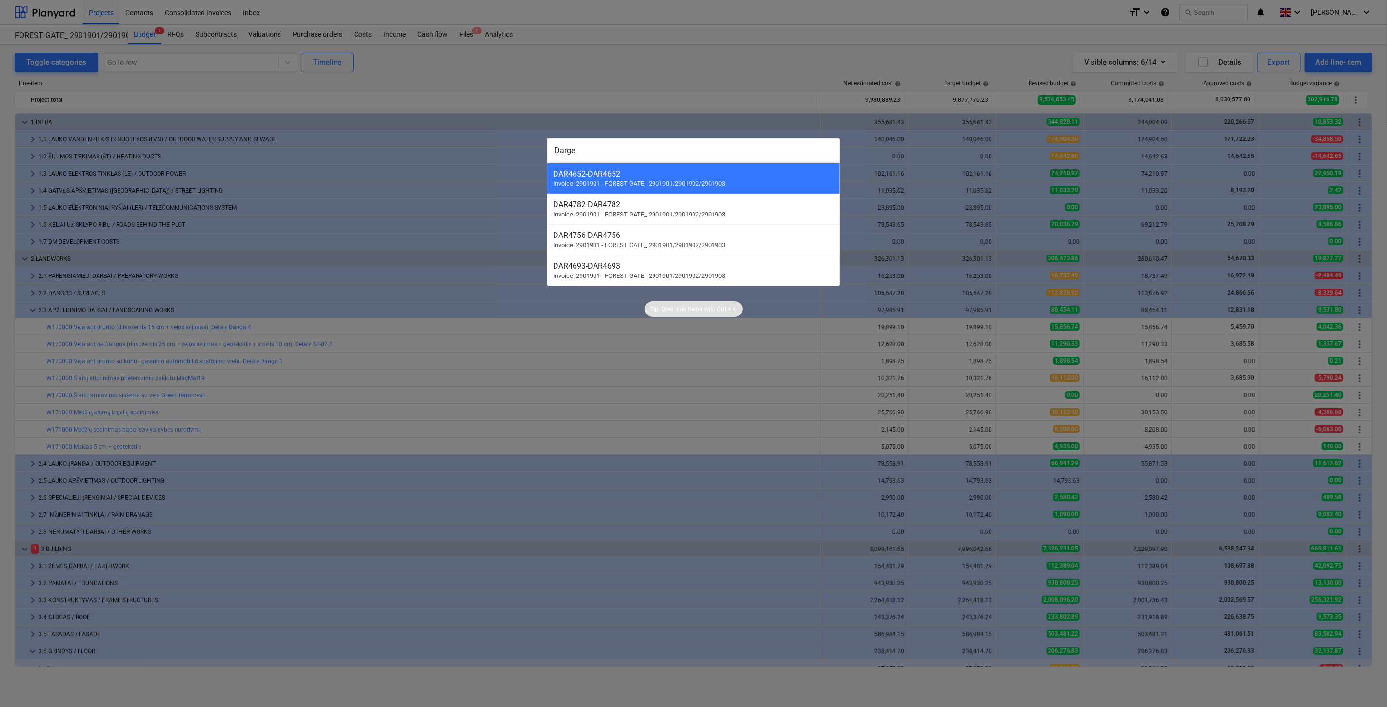
scroll to position [199, 0]
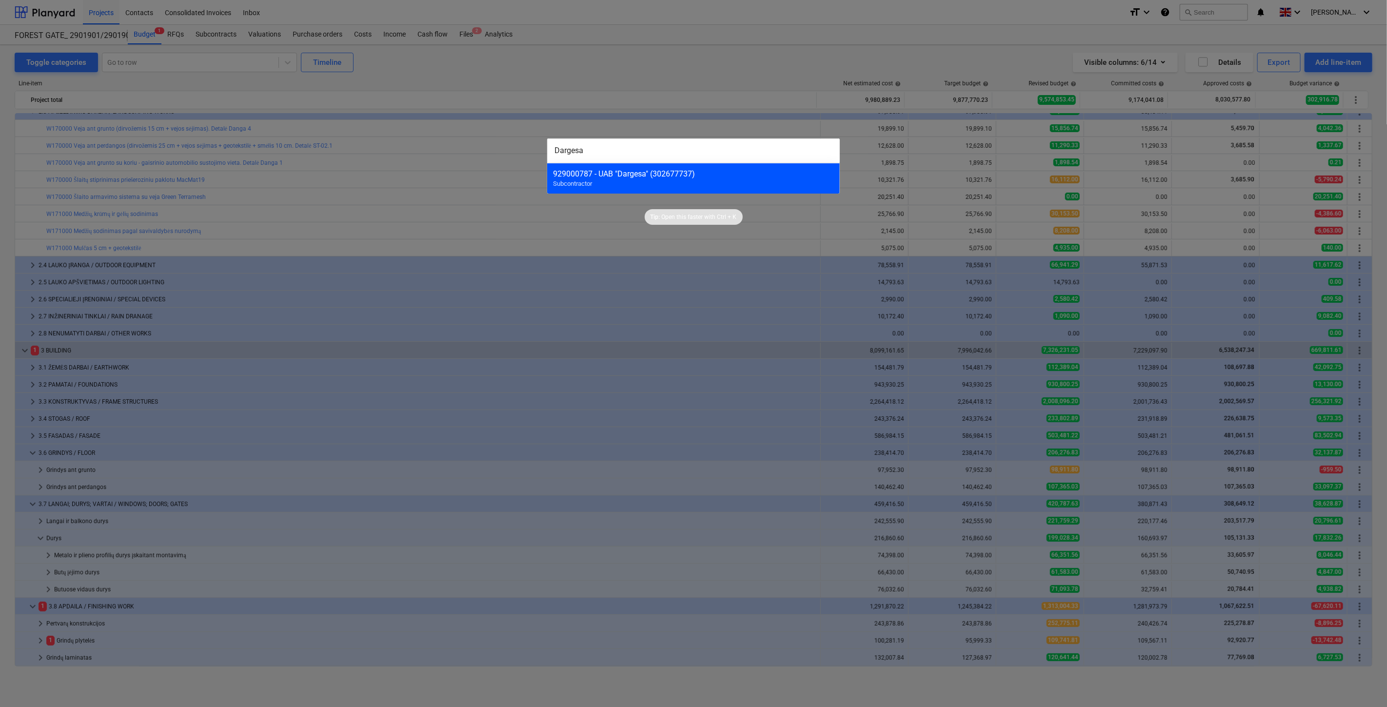
type input "Dargesa"
click at [686, 174] on div "929000787 - UAB "Dargesa" (302677737)" at bounding box center [693, 173] width 281 height 9
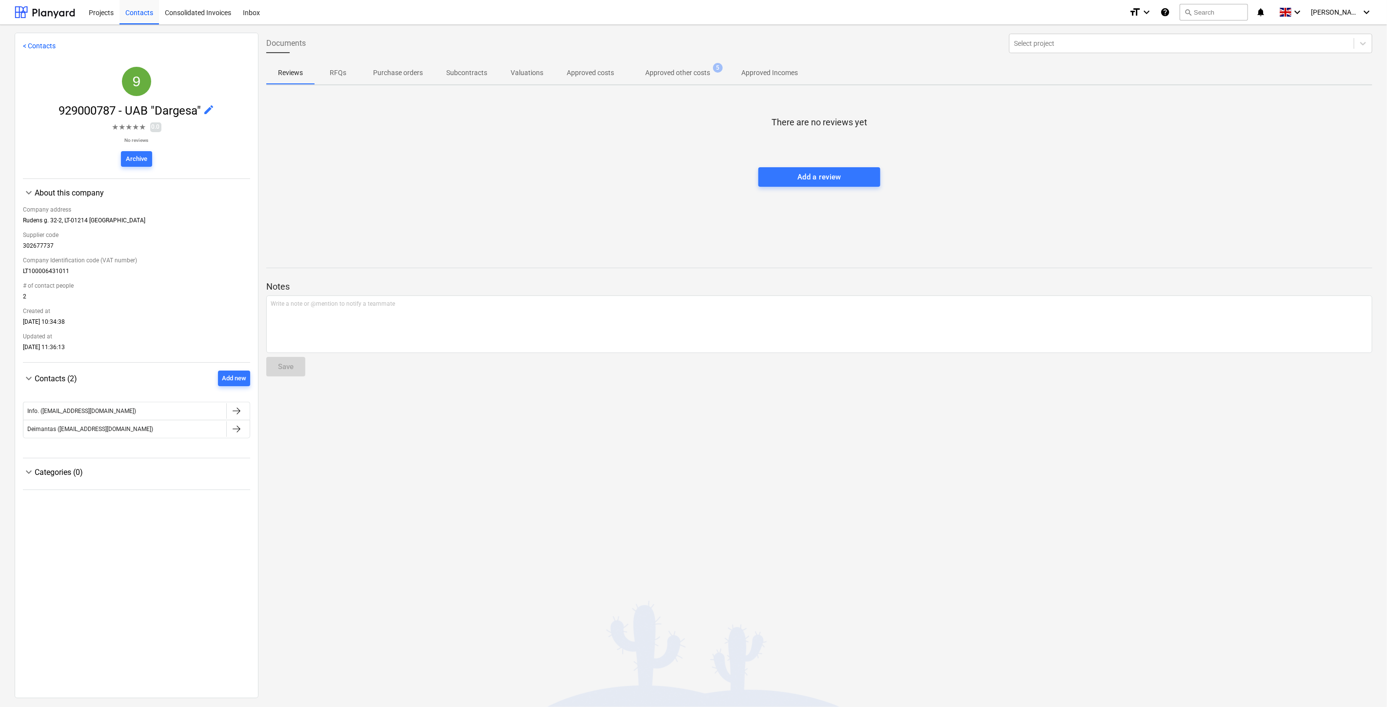
click at [669, 77] on p "Approved other costs" at bounding box center [677, 73] width 65 height 10
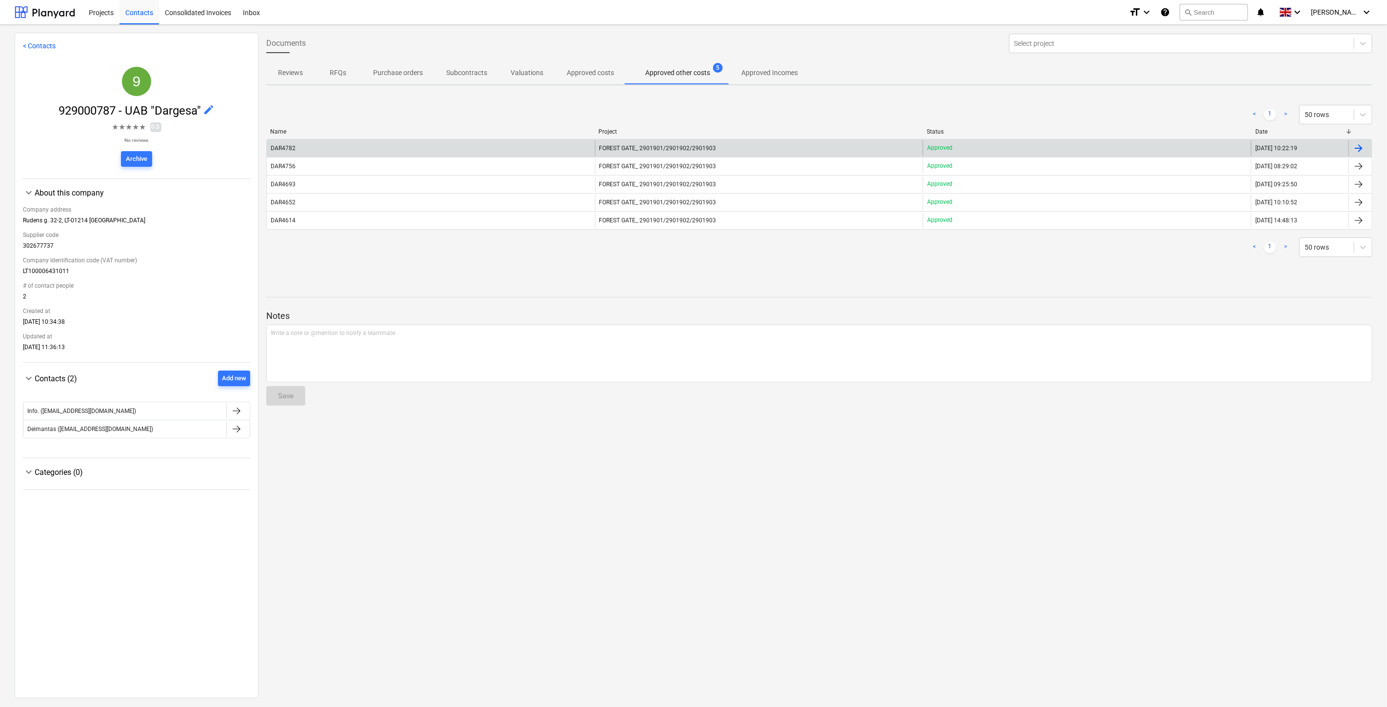
click at [477, 147] on div "DAR4782" at bounding box center [431, 148] width 328 height 16
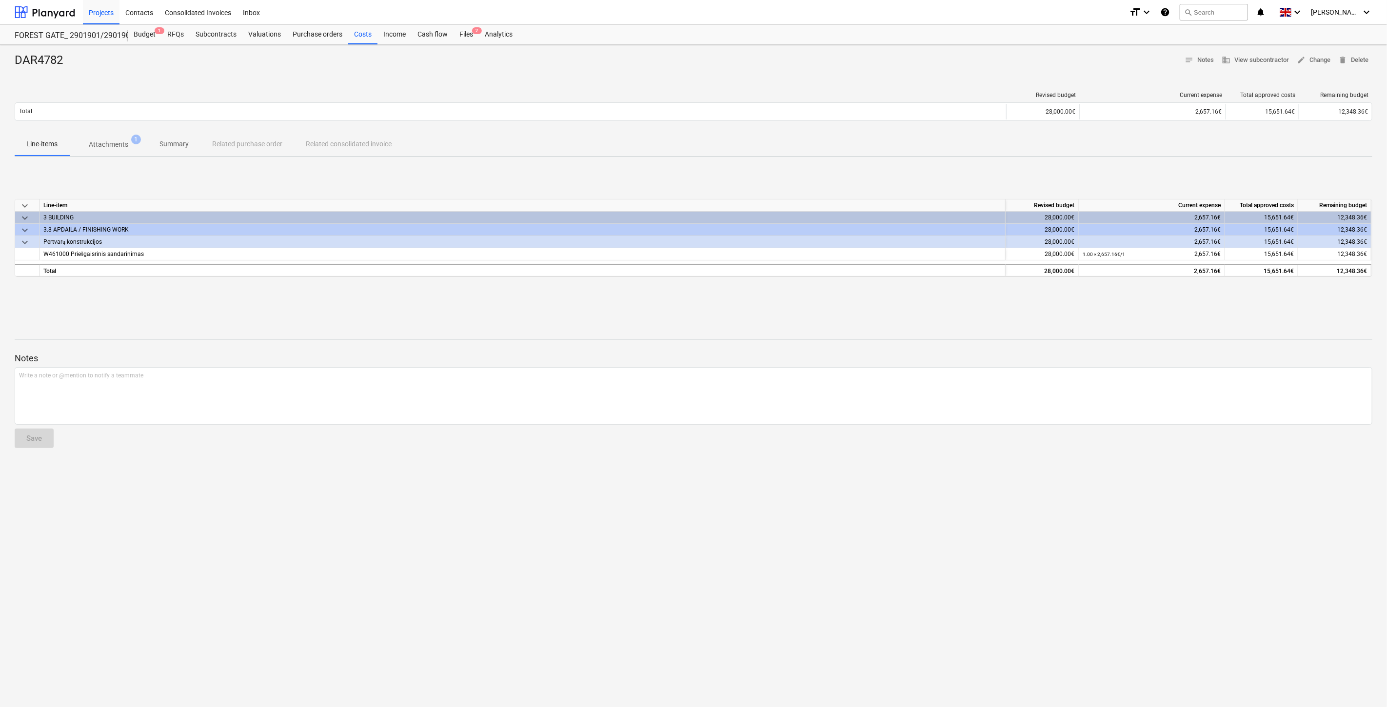
click at [864, 178] on div "keyboard_arrow_down Line-item Revised budget Current expense Total approved cos…" at bounding box center [694, 238] width 1358 height 146
click at [906, 169] on div "keyboard_arrow_down Line-item Revised budget Current expense Total approved cos…" at bounding box center [694, 238] width 1358 height 146
